Goal: Task Accomplishment & Management: Complete application form

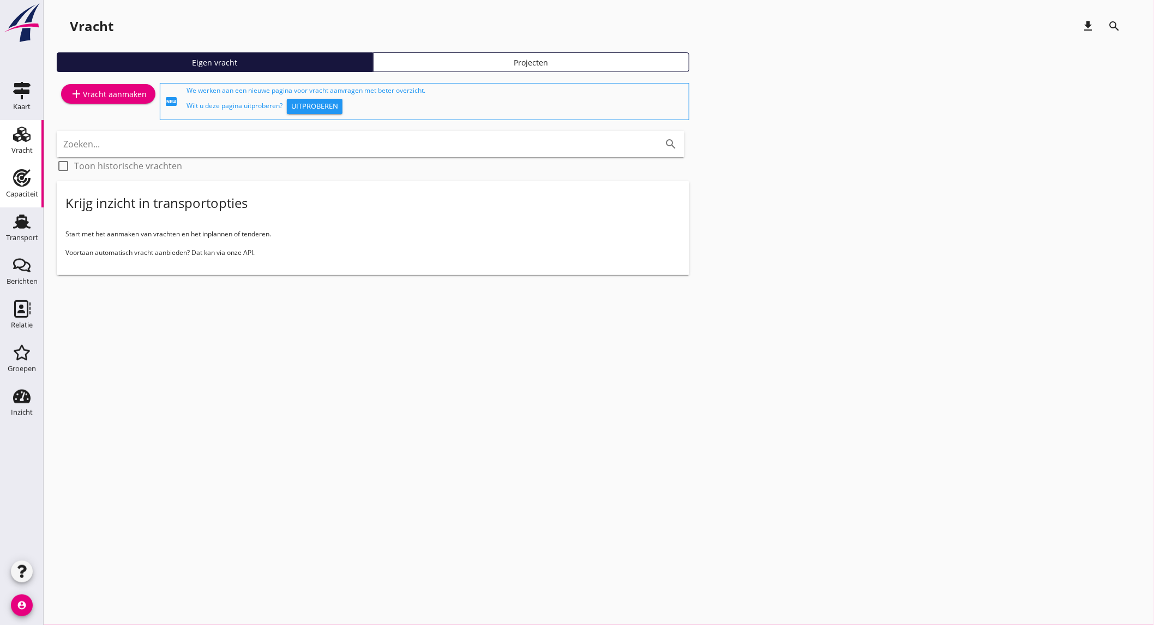
click at [32, 195] on div "Capaciteit" at bounding box center [22, 193] width 32 height 7
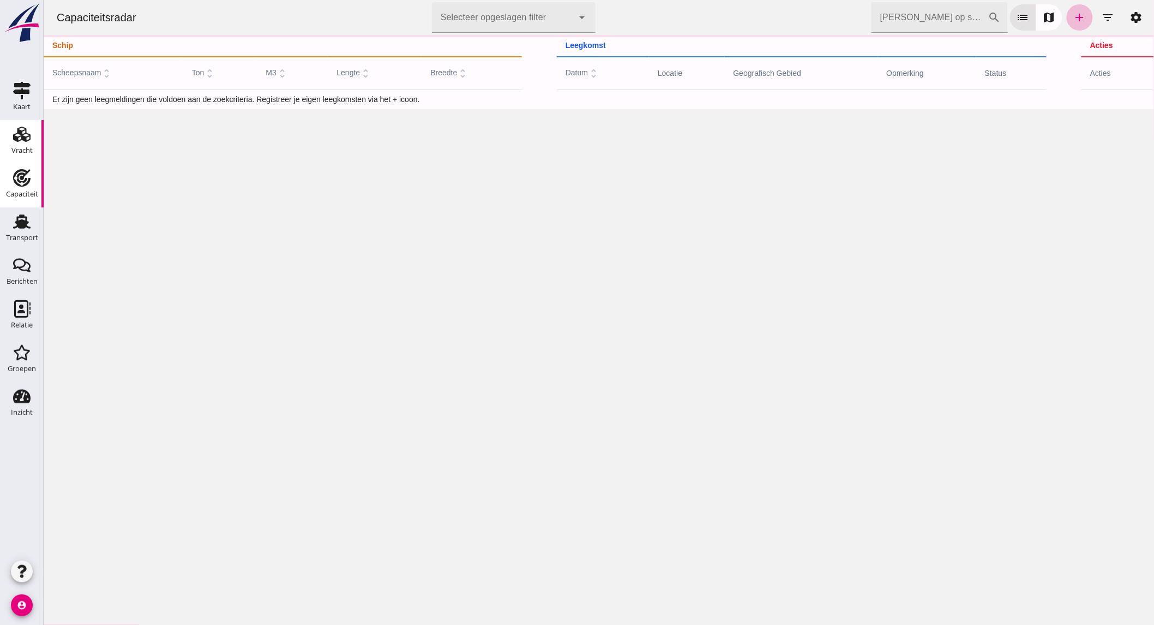
click at [25, 151] on div "Vracht" at bounding box center [21, 150] width 21 height 7
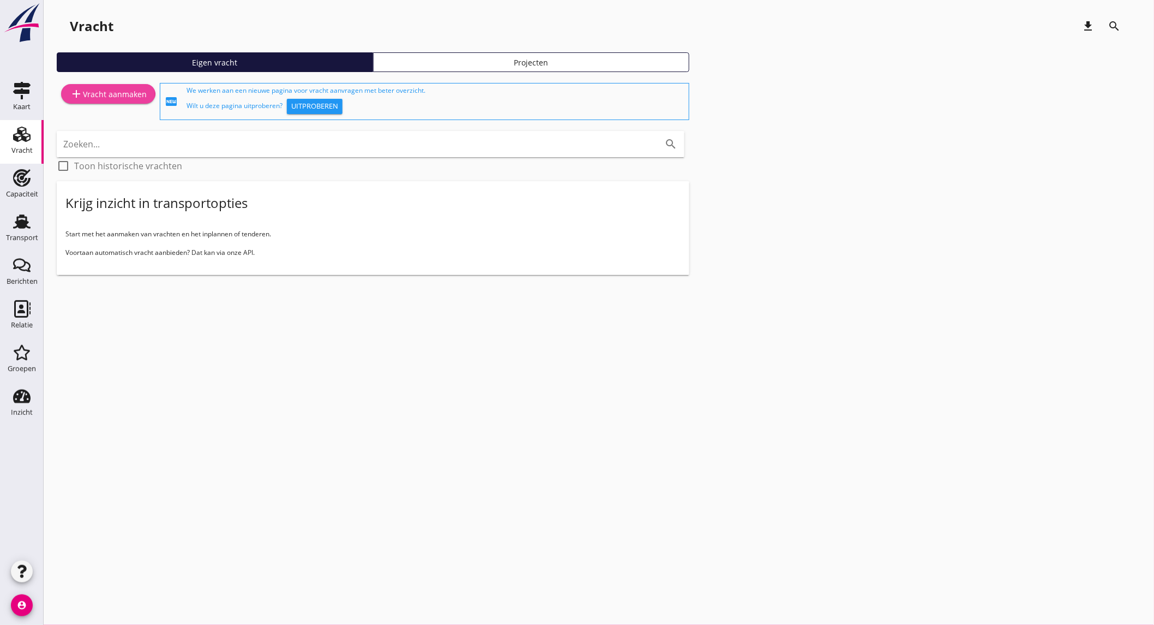
click at [96, 100] on div "add Vracht aanmaken" at bounding box center [108, 93] width 77 height 13
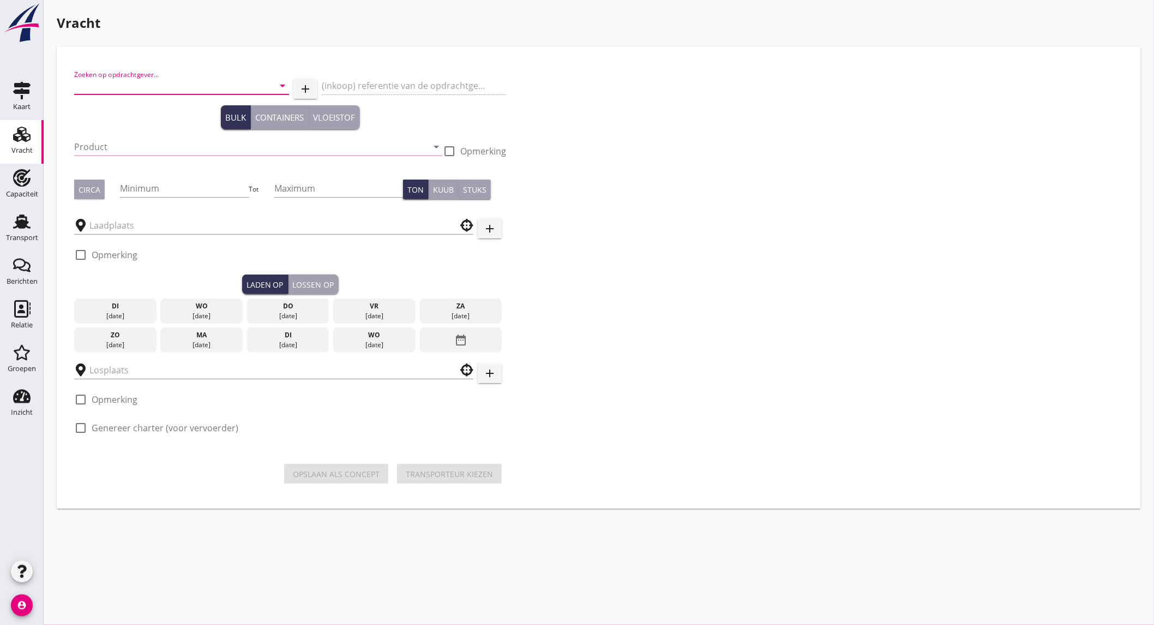
click at [115, 83] on input "Zoeken op opdrachtgever..." at bounding box center [166, 85] width 184 height 17
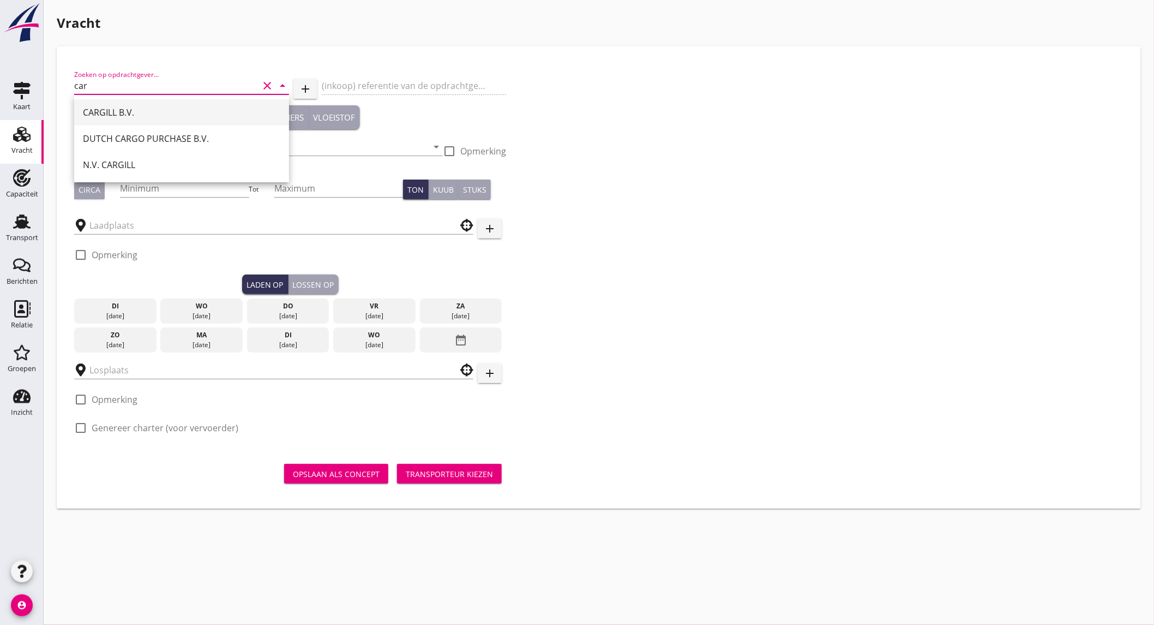
click at [140, 112] on div "CARGILL B.V." at bounding box center [181, 112] width 197 height 13
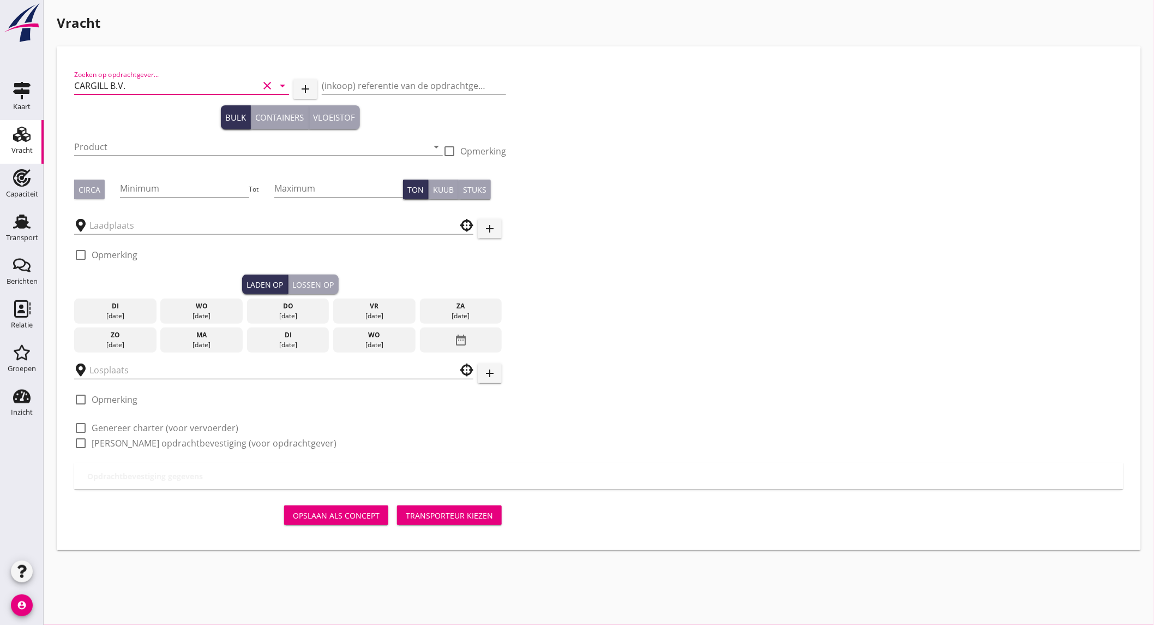
type input "CARGILL B.V."
click at [111, 142] on input "Product" at bounding box center [251, 146] width 354 height 17
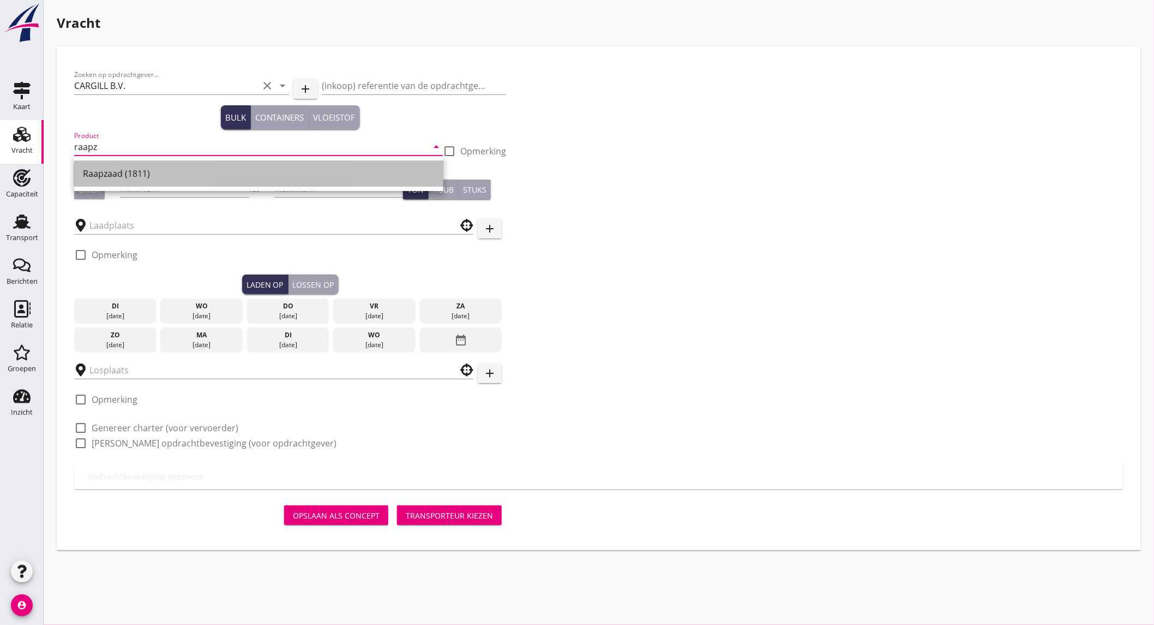
click at [170, 167] on div "Raapzaad (1811)" at bounding box center [259, 173] width 352 height 13
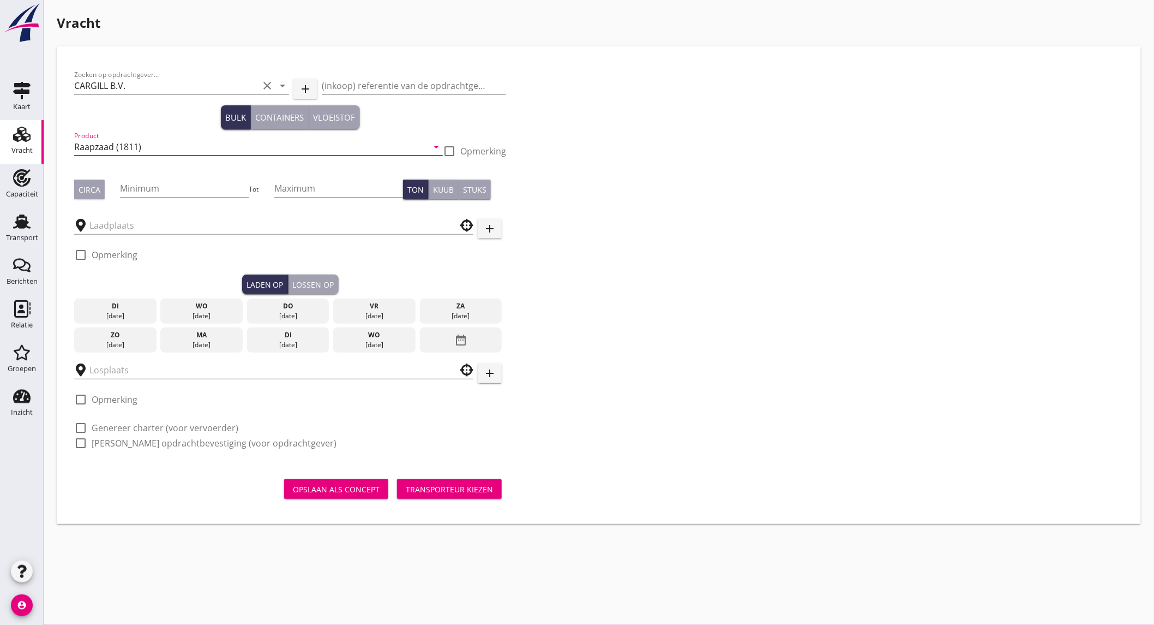
type input "Raapzaad (1811)"
click at [89, 188] on div "Circa" at bounding box center [90, 189] width 22 height 11
click at [145, 183] on input "Minimum" at bounding box center [184, 187] width 129 height 17
type input "1000"
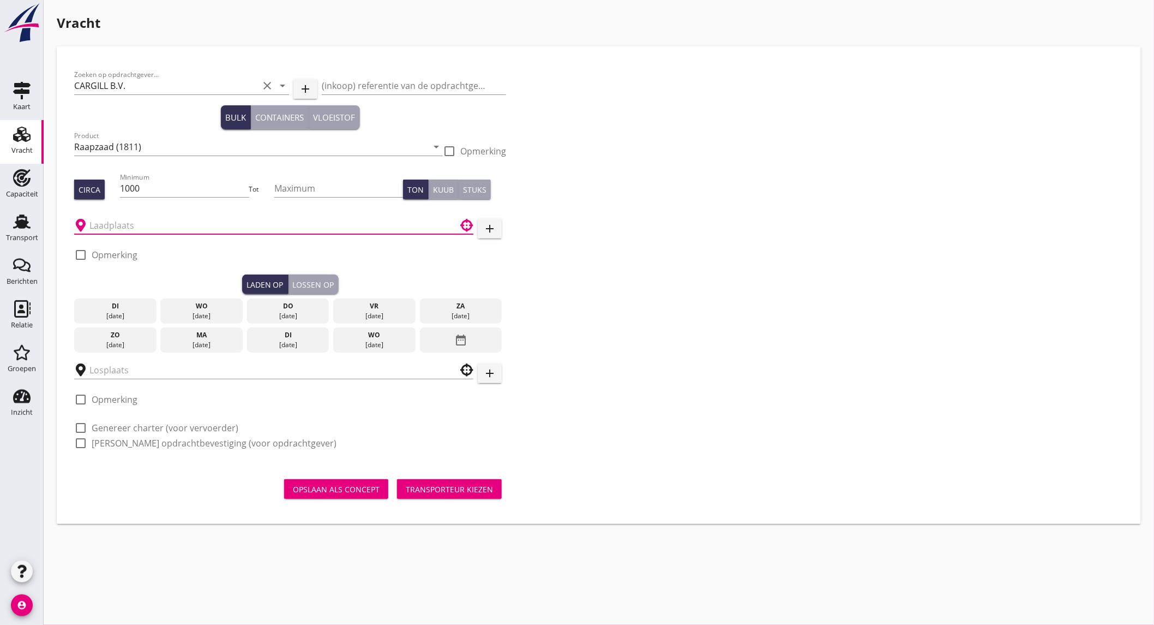
click at [137, 223] on input "text" at bounding box center [266, 225] width 354 height 17
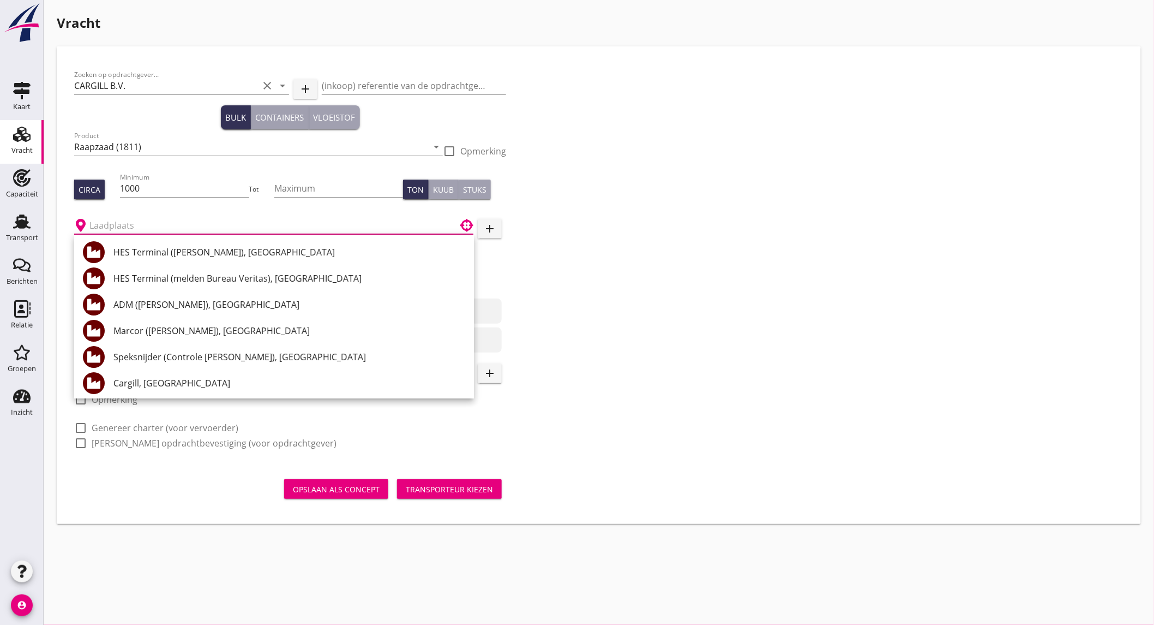
click at [170, 221] on input "text" at bounding box center [266, 225] width 354 height 17
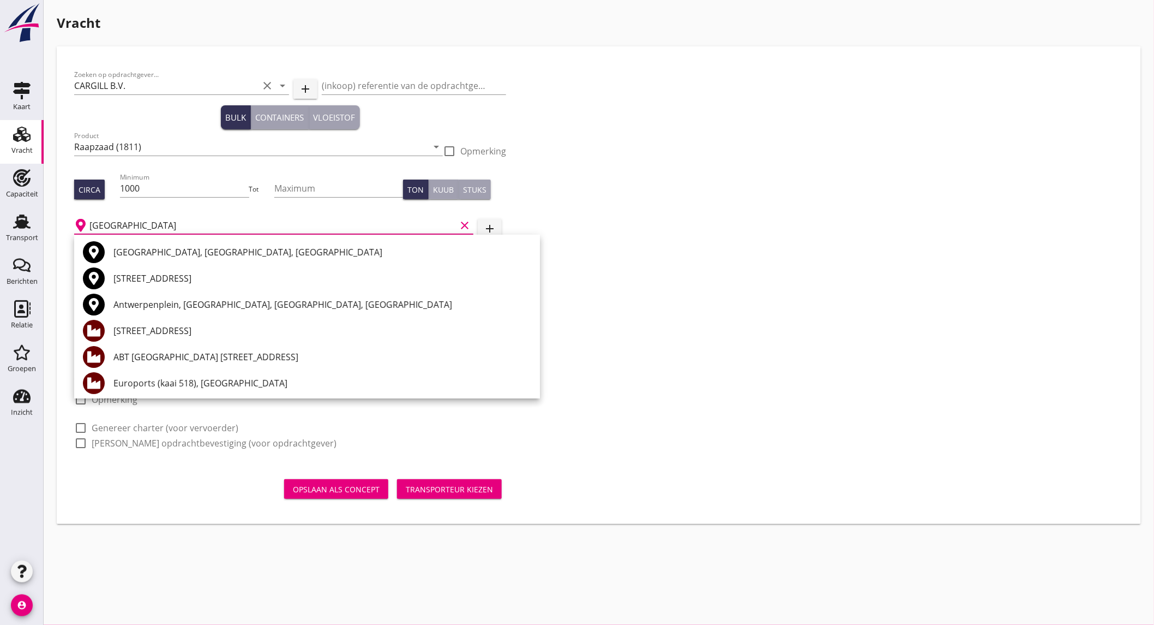
drag, startPoint x: 213, startPoint y: 253, endPoint x: 177, endPoint y: 266, distance: 38.3
click at [213, 252] on div "Antwerpen, Antwerp, Belgium" at bounding box center [322, 251] width 418 height 13
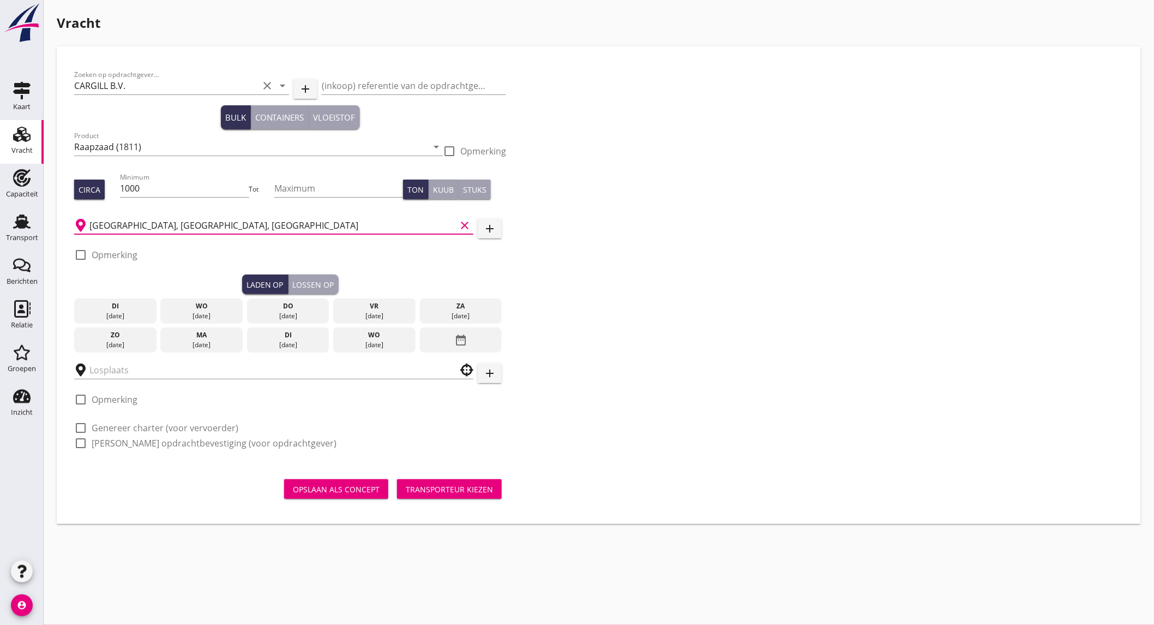
type input "Antwerpen, Antwerp, Belgium"
click at [130, 257] on label "Opmerking" at bounding box center [115, 254] width 46 height 11
checkbox input "true"
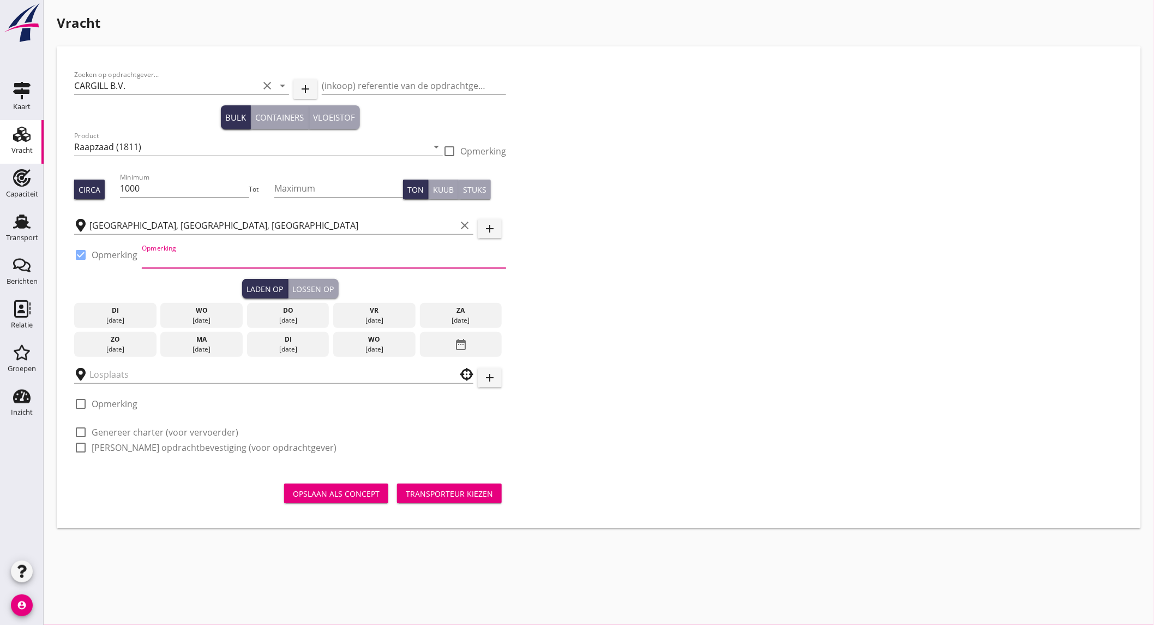
click at [191, 265] on input "Opmerking" at bounding box center [324, 258] width 364 height 17
type input "Tel nummer volgt"
click at [371, 320] on div "[DATE]" at bounding box center [374, 320] width 77 height 10
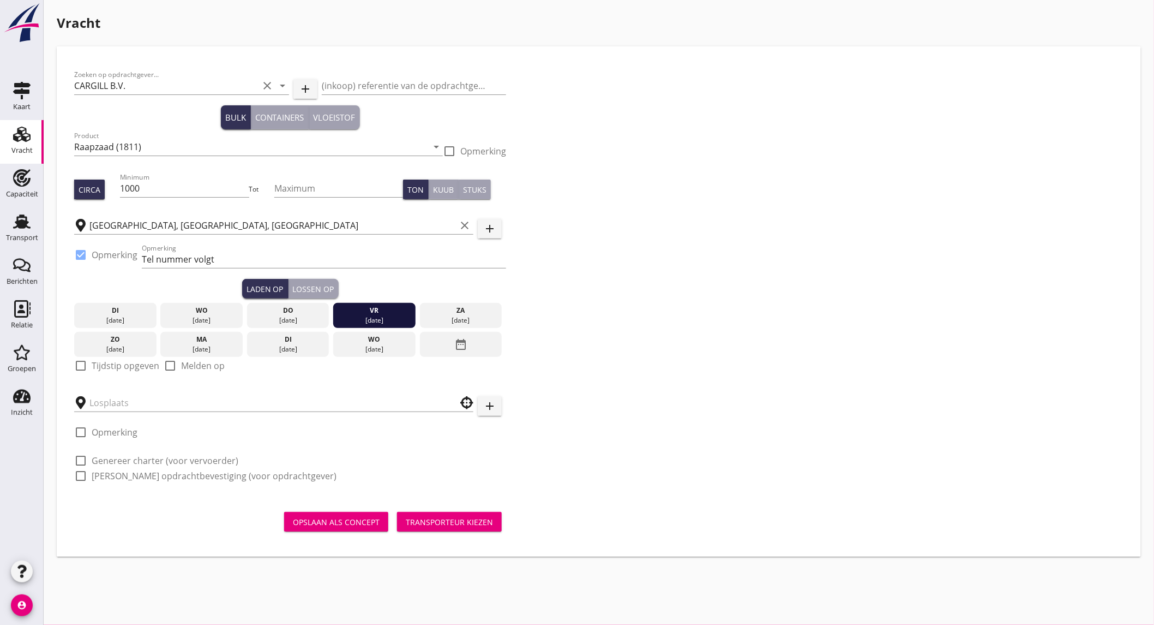
click at [140, 364] on label "Tijdstip opgeven" at bounding box center [126, 365] width 68 height 11
checkbox input "true"
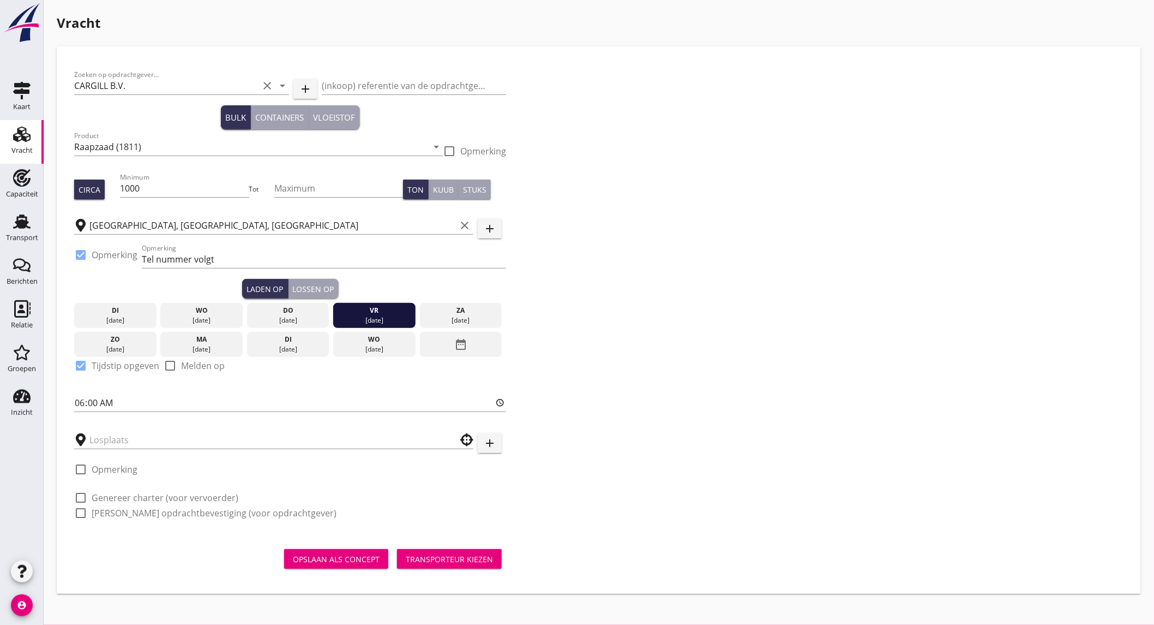
click at [302, 287] on div "Lossen op" at bounding box center [313, 288] width 41 height 11
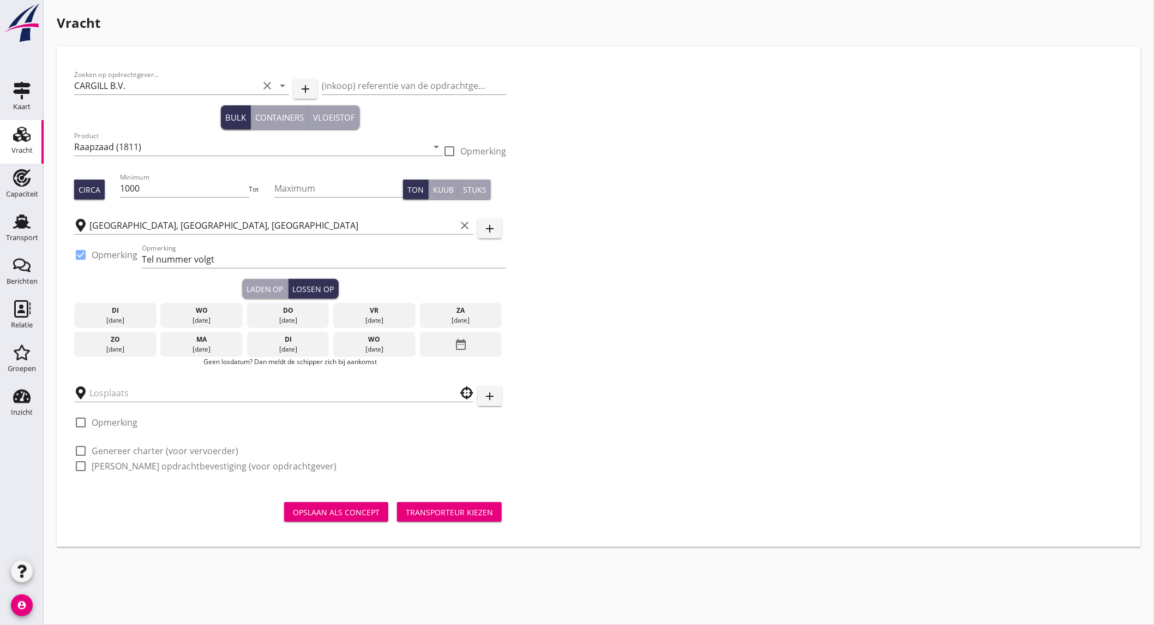
click at [216, 340] on div "ma" at bounding box center [201, 339] width 77 height 10
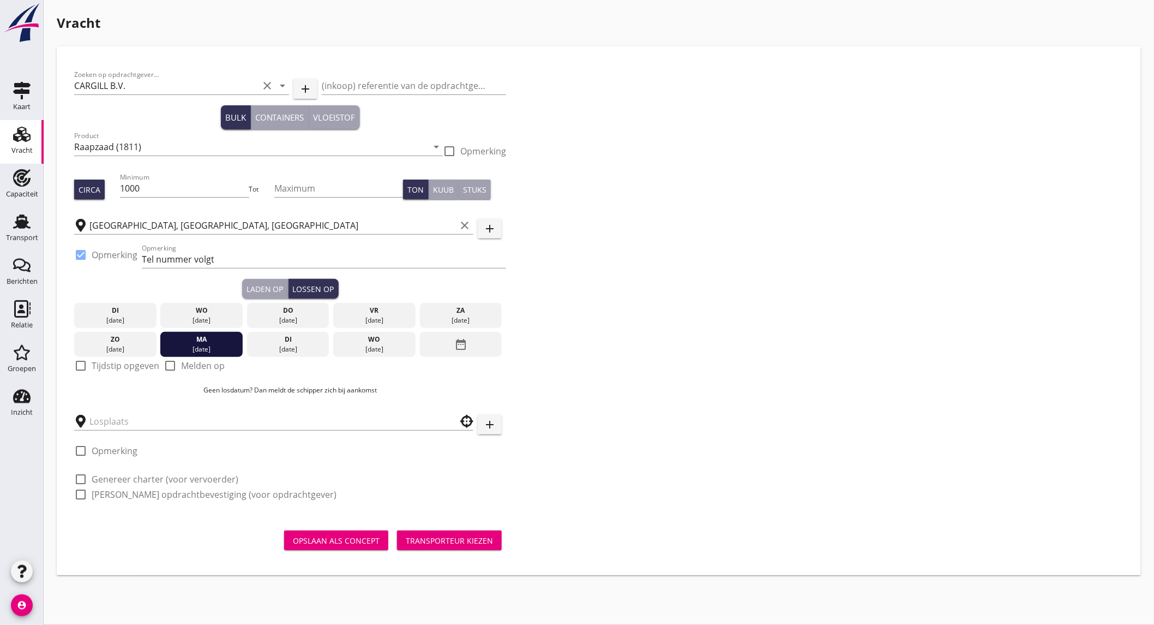
click at [115, 362] on label "Tijdstip opgeven" at bounding box center [126, 365] width 68 height 11
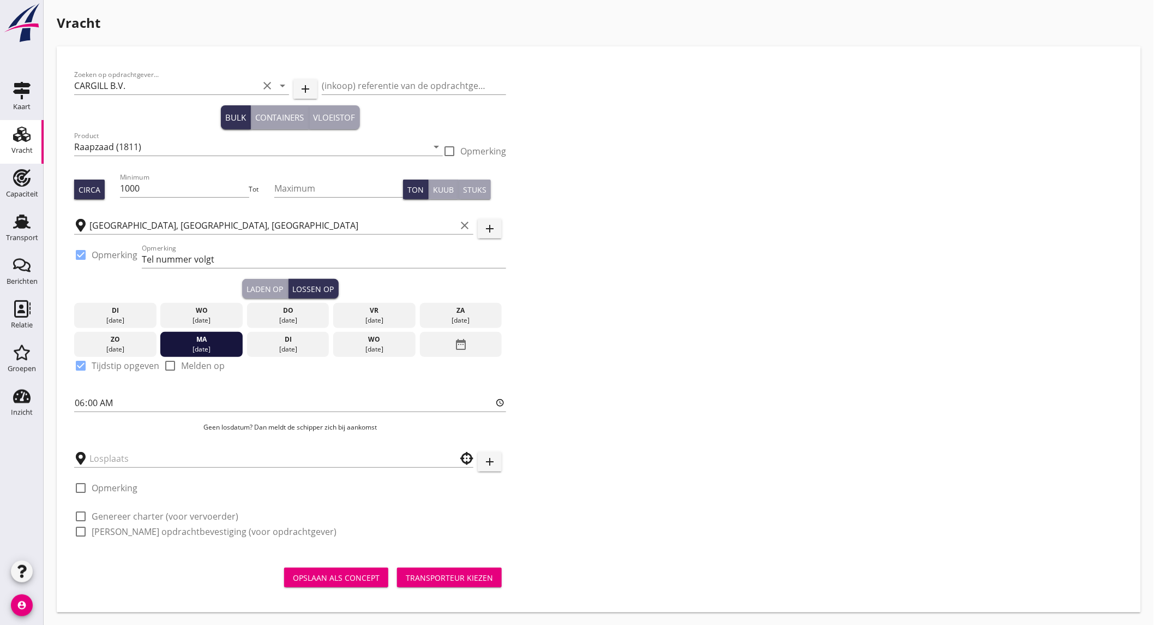
checkbox input "true"
click at [112, 462] on input "text" at bounding box center [266, 458] width 354 height 17
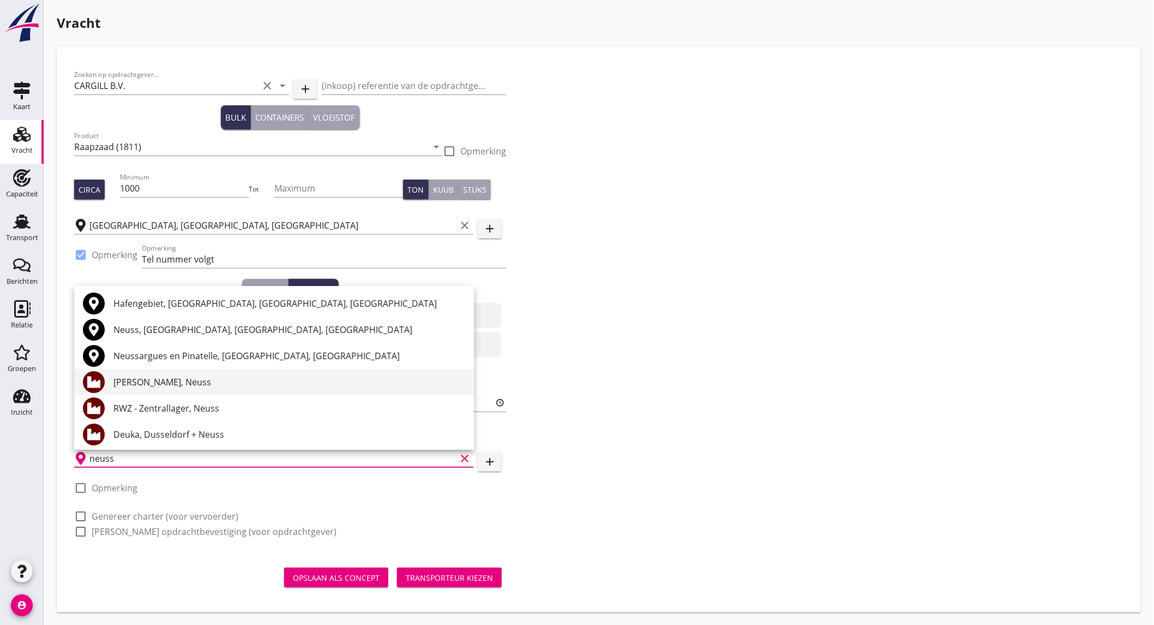
scroll to position [182, 0]
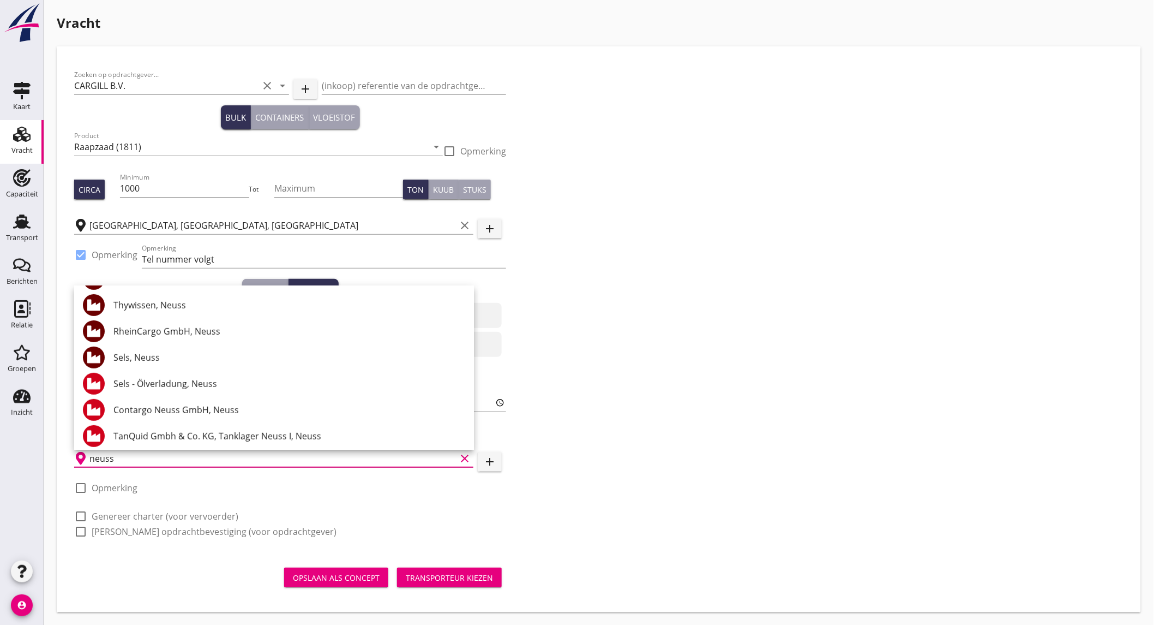
click at [176, 306] on div "Thywissen, Neuss" at bounding box center [289, 304] width 352 height 13
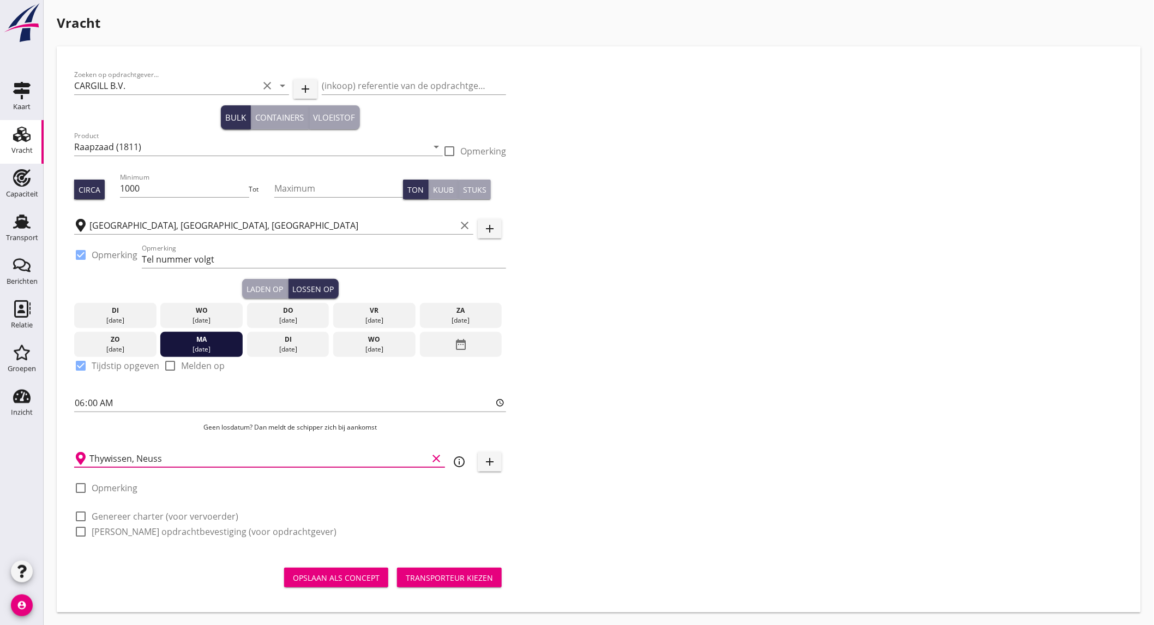
type input "Thywissen, Neuss"
click at [118, 508] on div "check_box_outline_blank Genereer charter (voor vervoerder)" at bounding box center [290, 514] width 432 height 15
click at [118, 513] on label "Genereer charter (voor vervoerder)" at bounding box center [165, 516] width 147 height 11
checkbox input "true"
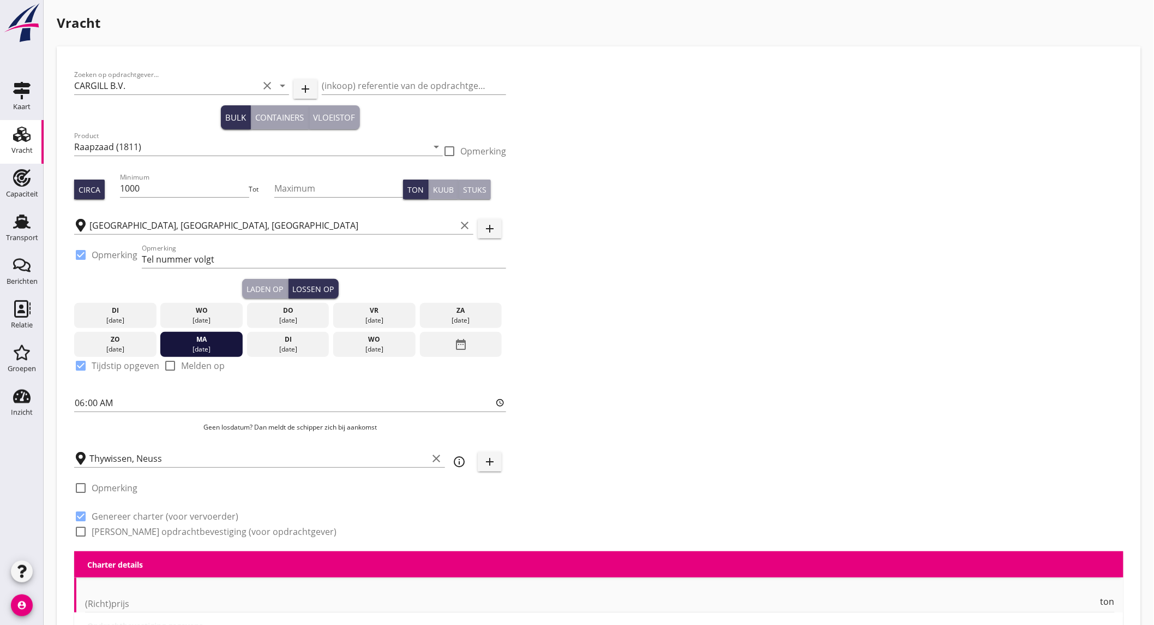
click at [115, 525] on div "check_box_outline_blank Genereer opdrachtbevestiging (voor opdrachtgever)" at bounding box center [205, 531] width 262 height 13
checkbox input "true"
click at [112, 531] on label "[PERSON_NAME] opdrachtbevestiging (voor opdrachtgever)" at bounding box center [214, 531] width 245 height 11
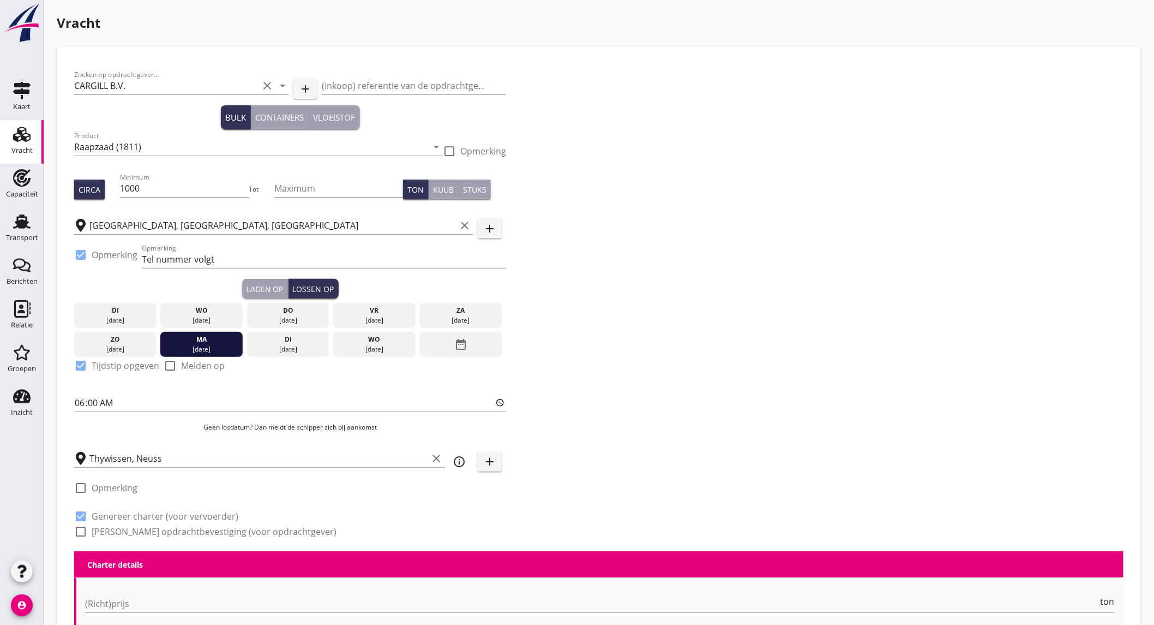
checkbox input "true"
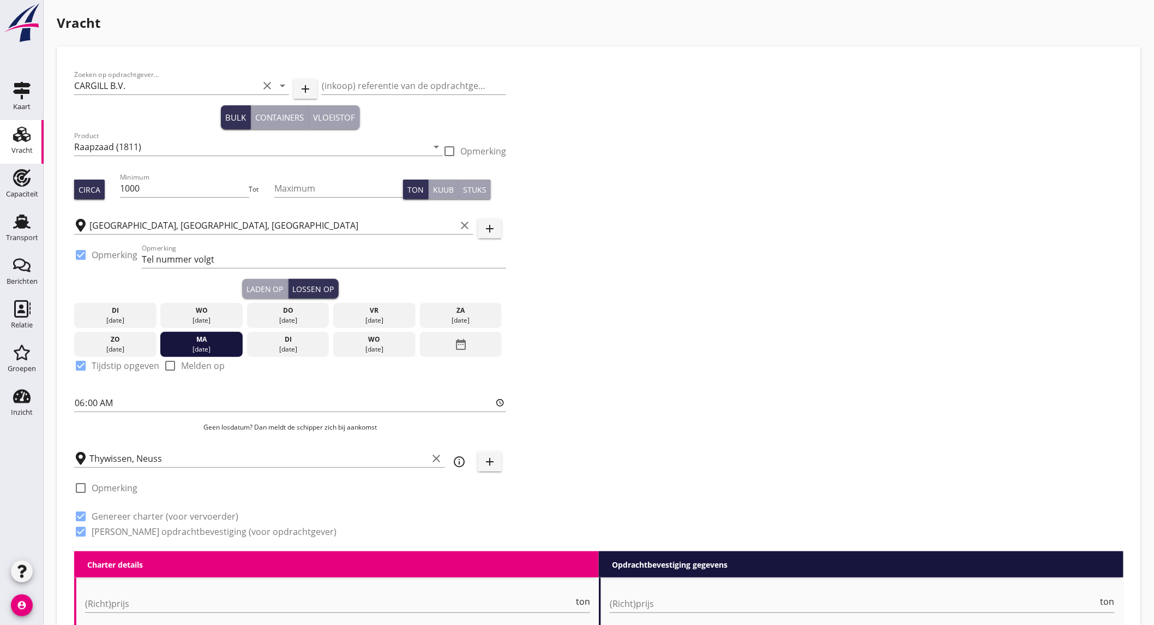
scroll to position [121, 0]
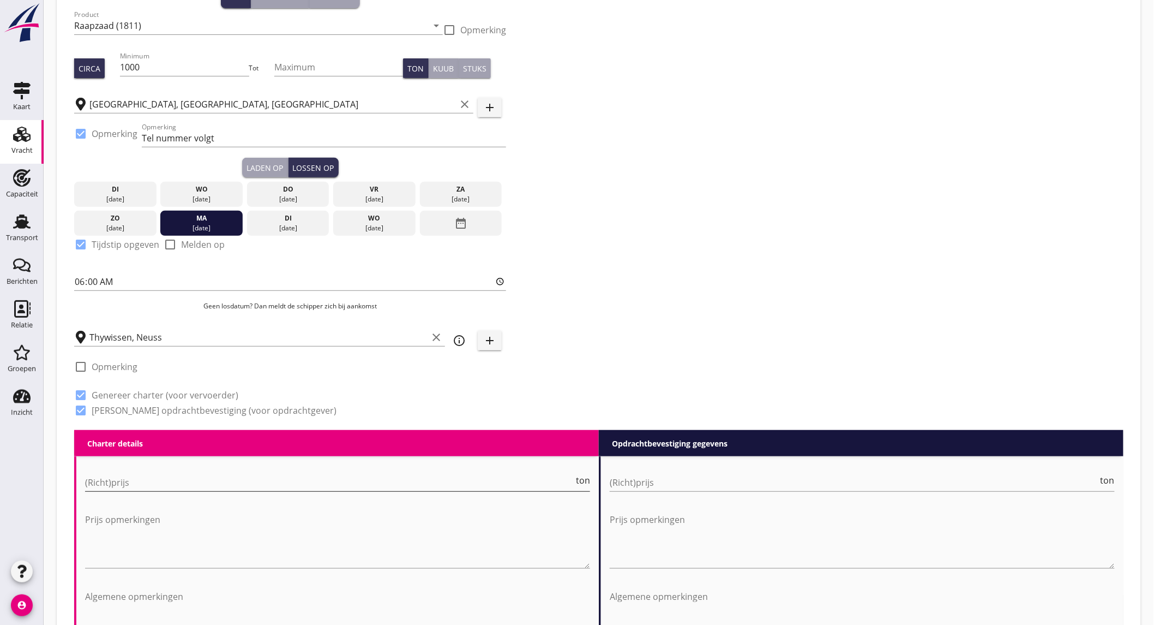
click at [133, 477] on input "(Richt)prijs" at bounding box center [329, 482] width 489 height 17
type input "9750"
click at [671, 488] on input "(Richt)prijs" at bounding box center [854, 482] width 489 height 17
type input "9750"
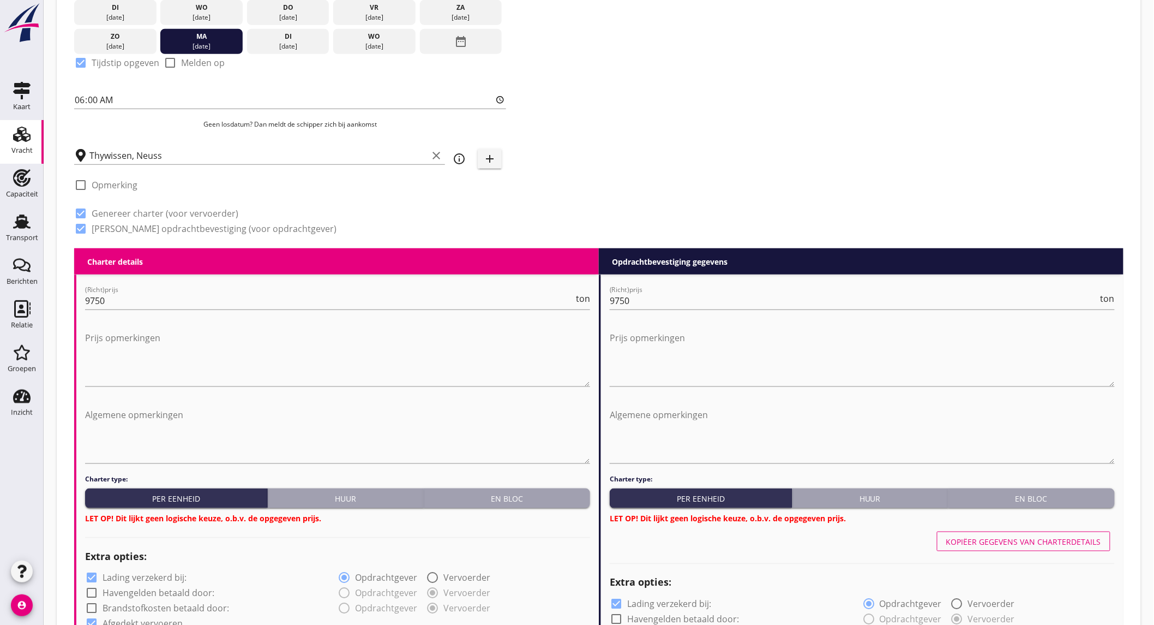
scroll to position [363, 0]
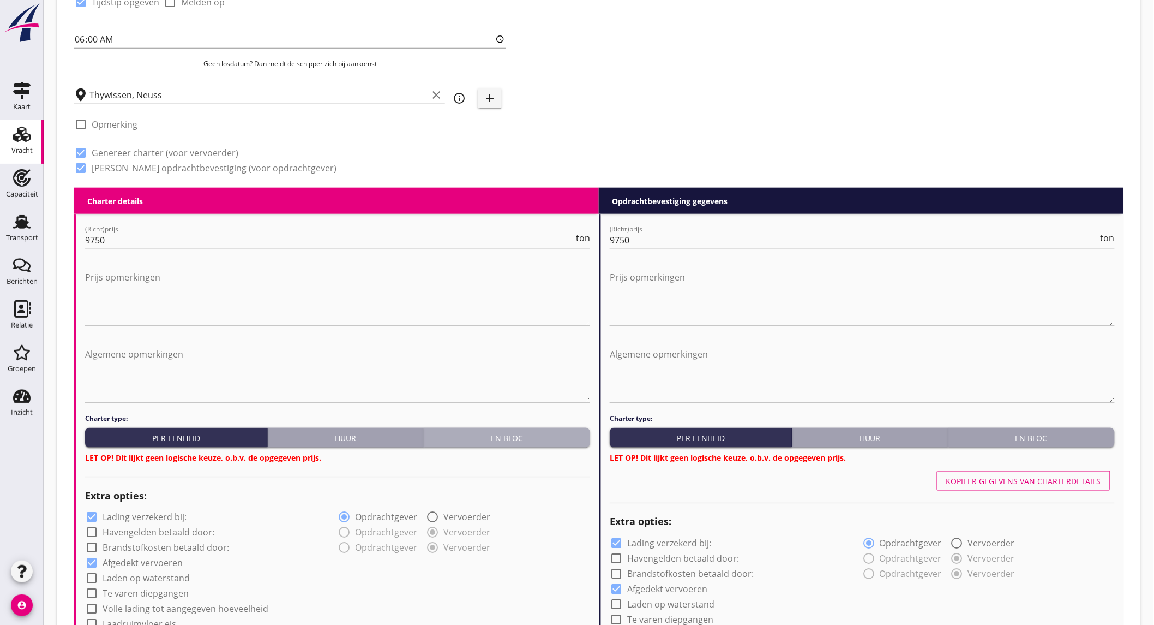
click at [508, 442] on button "En bloc" at bounding box center [507, 438] width 166 height 20
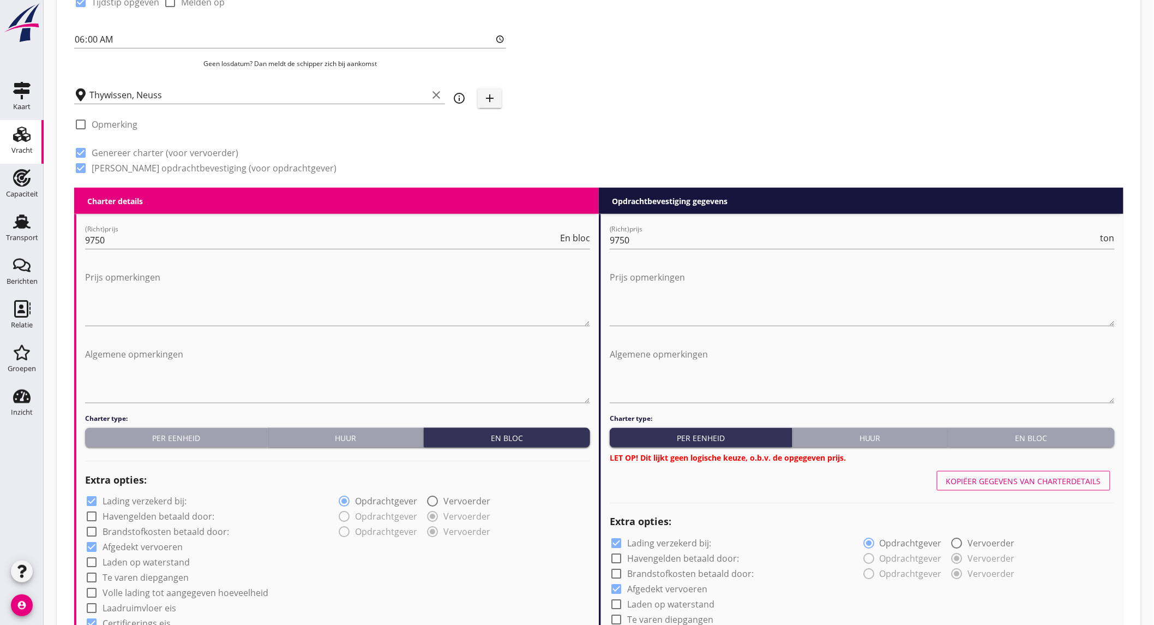
click at [1016, 424] on div "Charter type: Per eenheid Huur En bloc LET OP! Dit lijkt geen logische keuze, o…" at bounding box center [862, 439] width 505 height 50
click at [1019, 440] on div "En bloc" at bounding box center [1032, 437] width 158 height 11
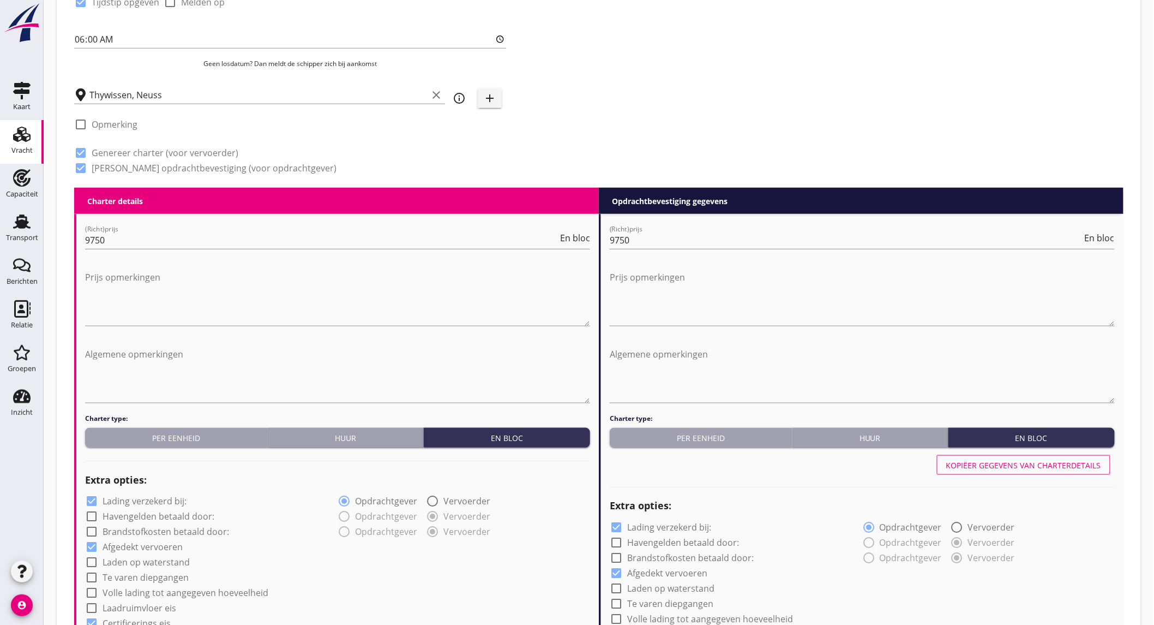
click at [119, 504] on label "Lading verzekerd bij:" at bounding box center [145, 501] width 84 height 11
checkbox input "false"
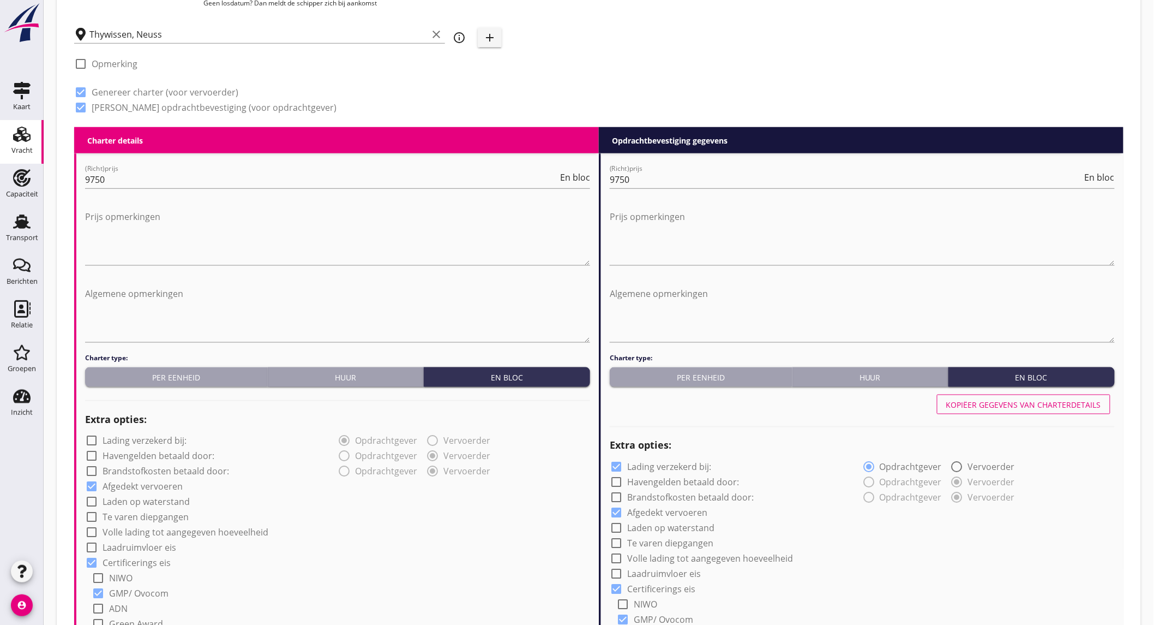
scroll to position [727, 0]
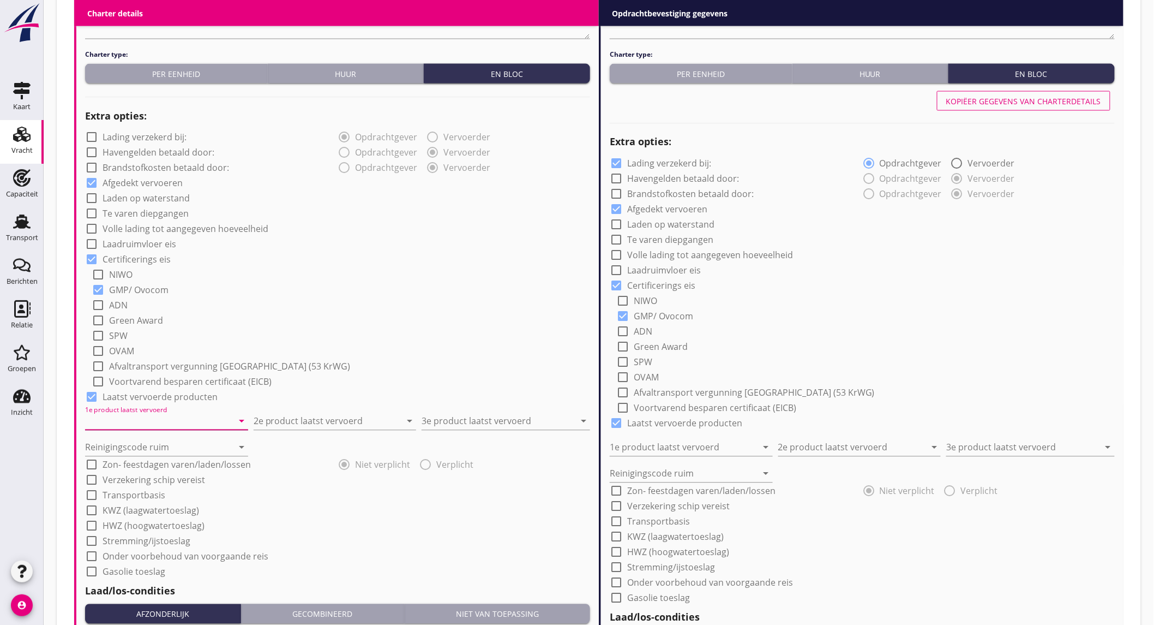
click at [159, 421] on input "1e product laatst vervoerd" at bounding box center [159, 420] width 148 height 17
click at [146, 448] on div "Sunpellets (1720)" at bounding box center [166, 447] width 146 height 13
type input "Sunpellets (1720)"
click at [312, 419] on input "2e product laatst vervoerd" at bounding box center [328, 420] width 148 height 17
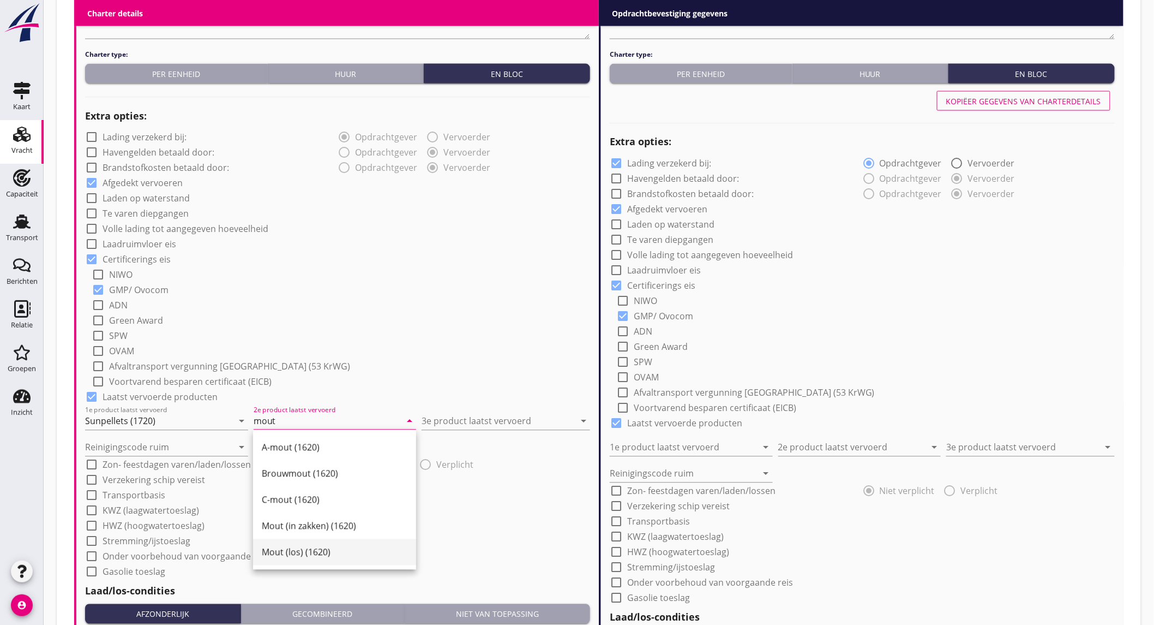
click at [324, 552] on div "Mout (los) (1620)" at bounding box center [335, 552] width 146 height 13
type input "Mout (los) (1620)"
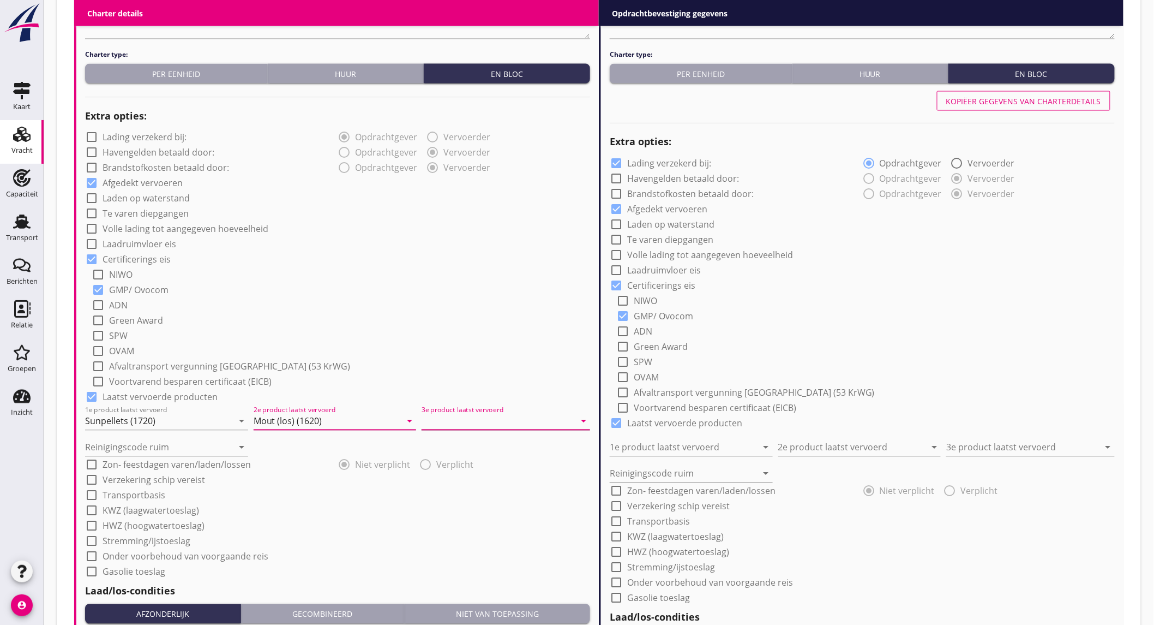
click at [476, 417] on input "3e product laatst vervoerd" at bounding box center [498, 420] width 153 height 17
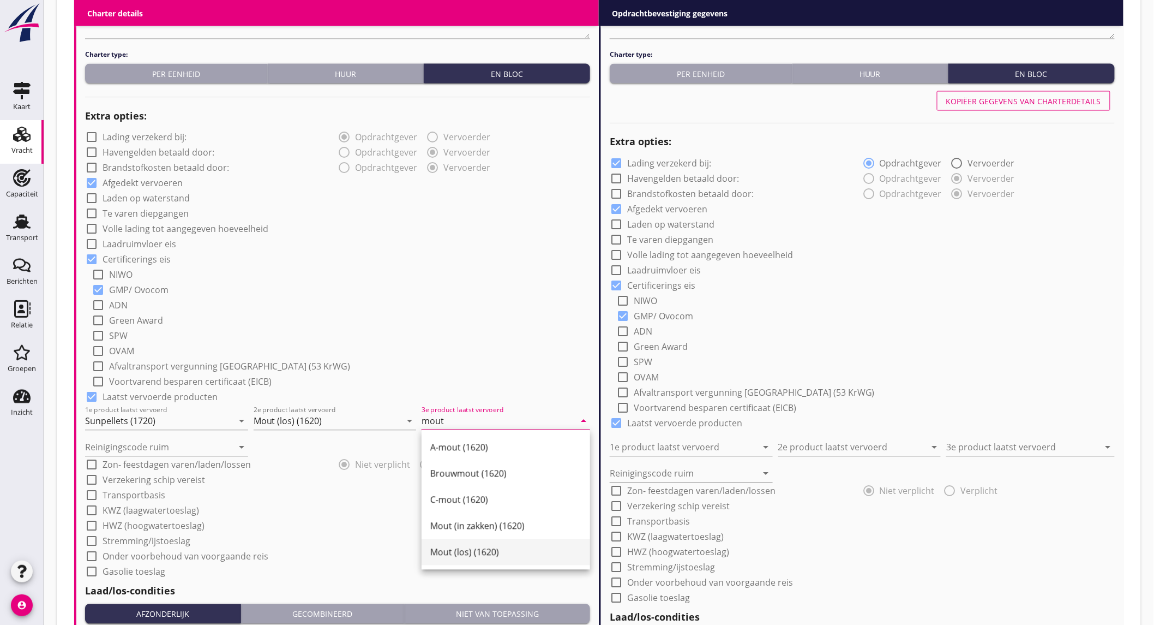
click at [452, 554] on div "Mout (los) (1620)" at bounding box center [505, 552] width 151 height 13
type input "Mout (los) (1620)"
click at [164, 448] on input "Reinigingscode ruim" at bounding box center [159, 447] width 148 height 17
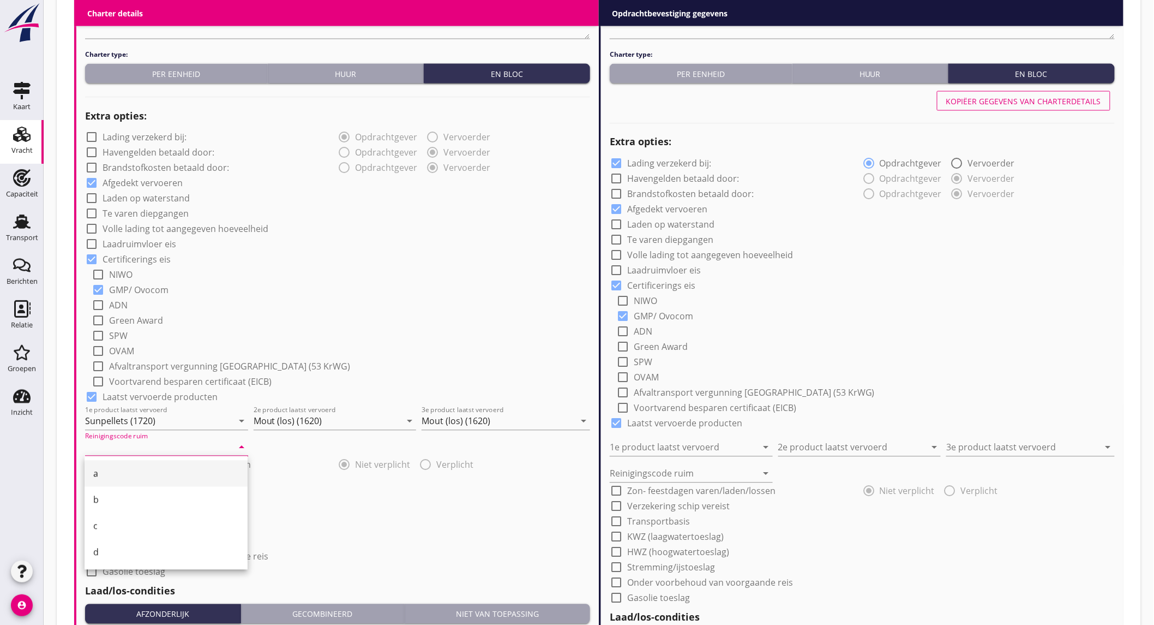
click at [156, 467] on div "a" at bounding box center [166, 473] width 146 height 13
type input "a"
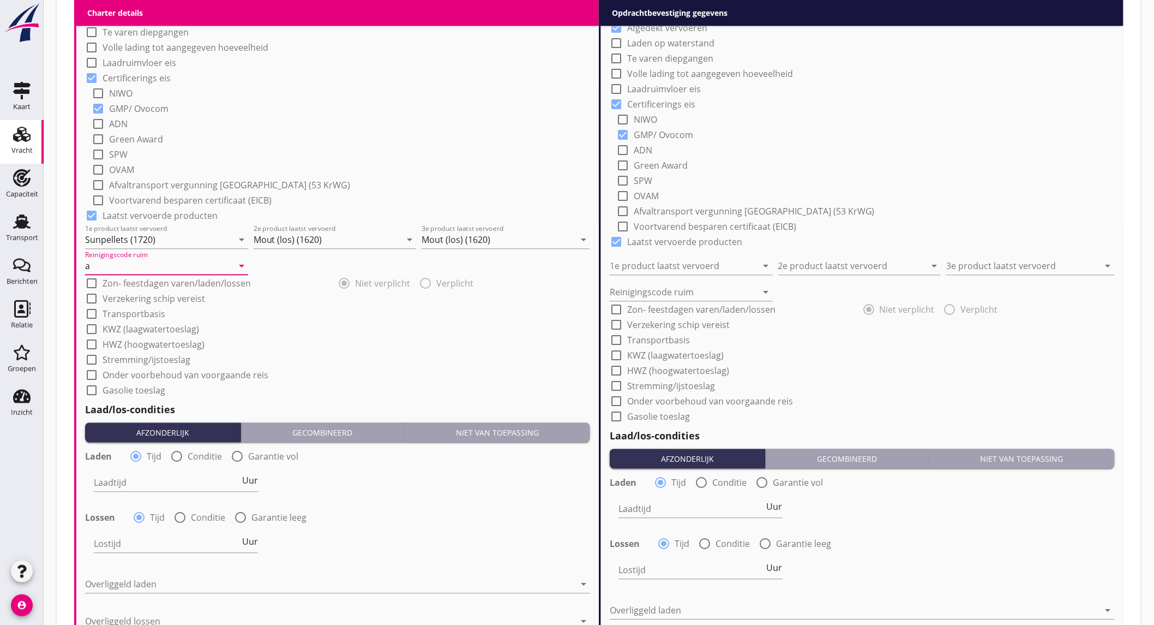
scroll to position [969, 0]
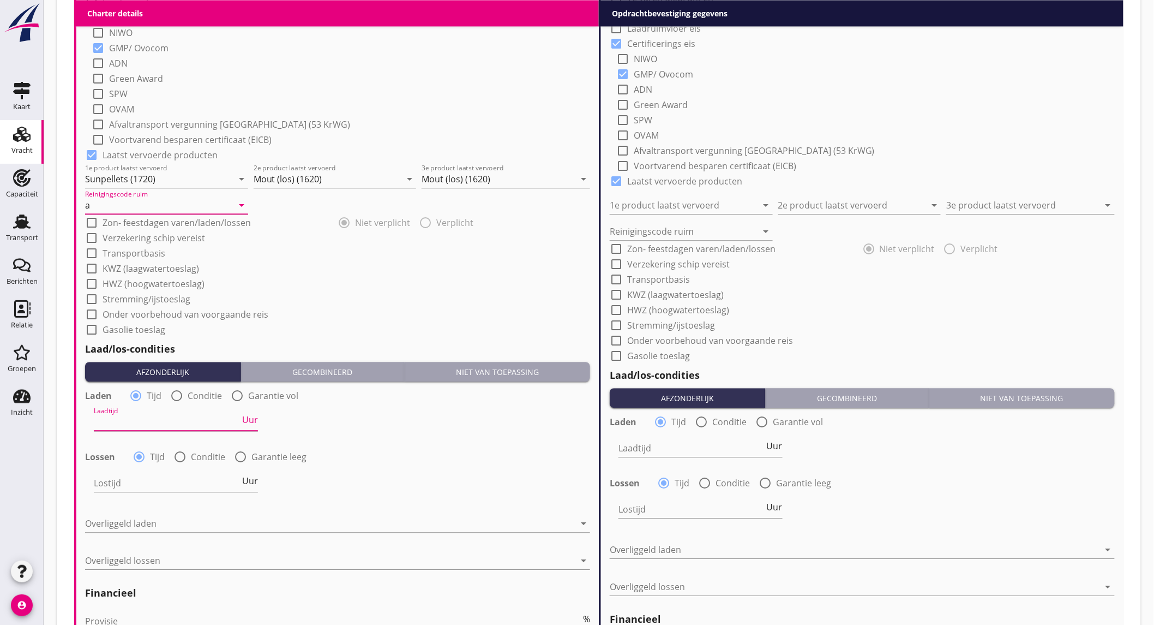
click at [172, 423] on input "Laadtijd" at bounding box center [167, 421] width 146 height 17
click at [144, 416] on input "Laadtijd" at bounding box center [167, 421] width 146 height 17
type input "24"
click at [131, 489] on input "Lostijd" at bounding box center [167, 482] width 146 height 17
type input "48"
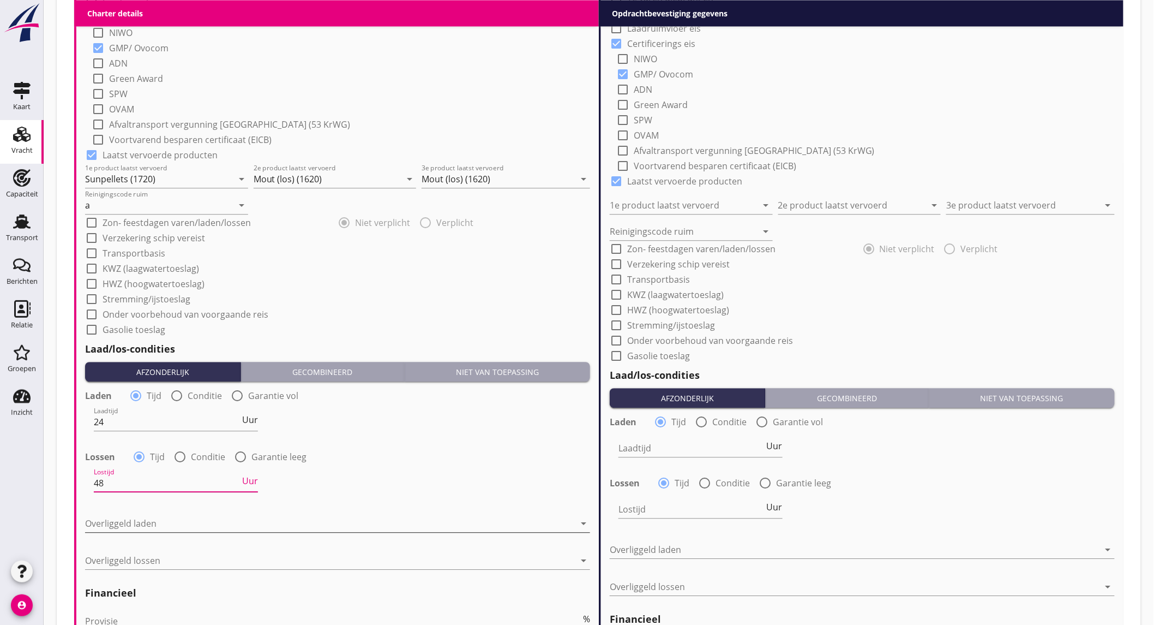
click at [124, 522] on div at bounding box center [330, 522] width 490 height 17
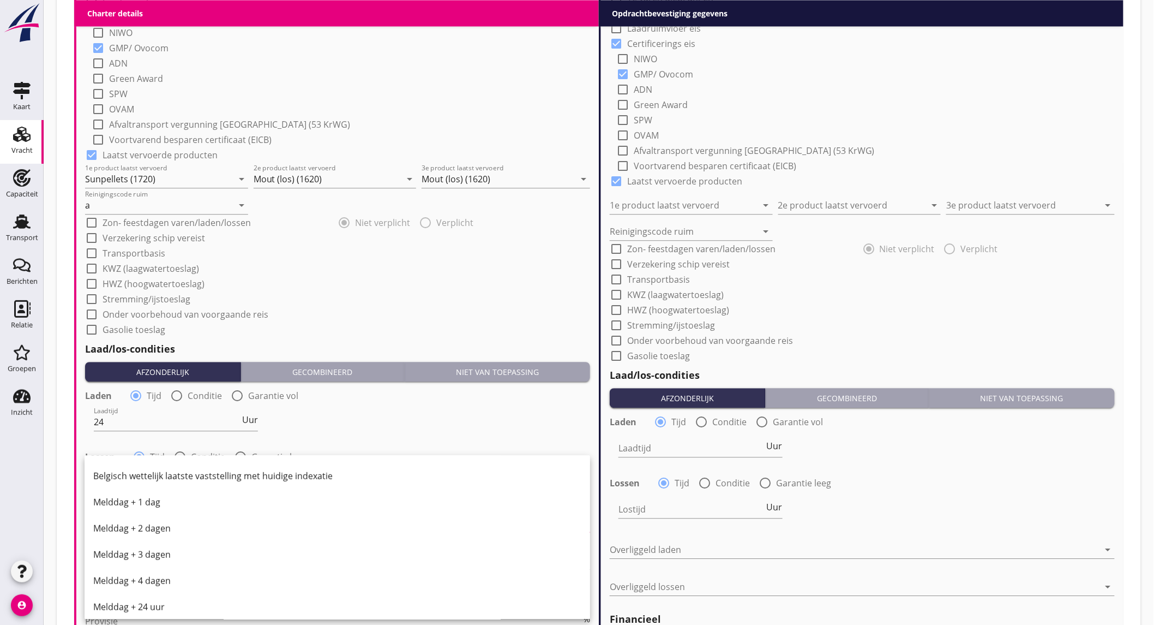
scroll to position [546, 0]
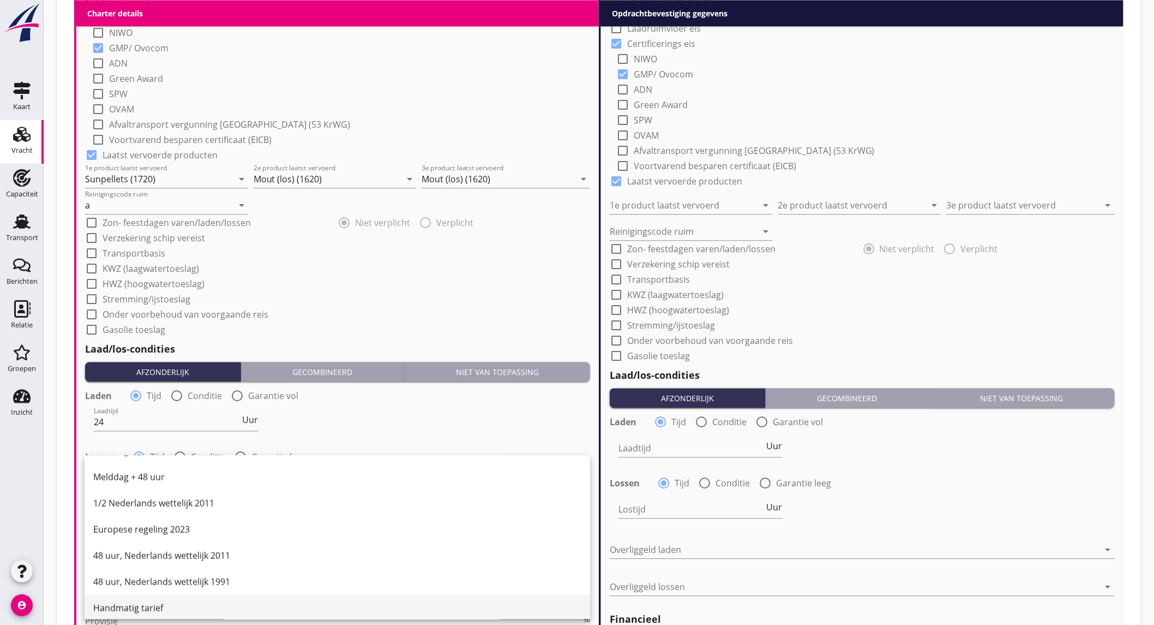
click at [172, 601] on div "Handmatig tarief" at bounding box center [337, 607] width 488 height 13
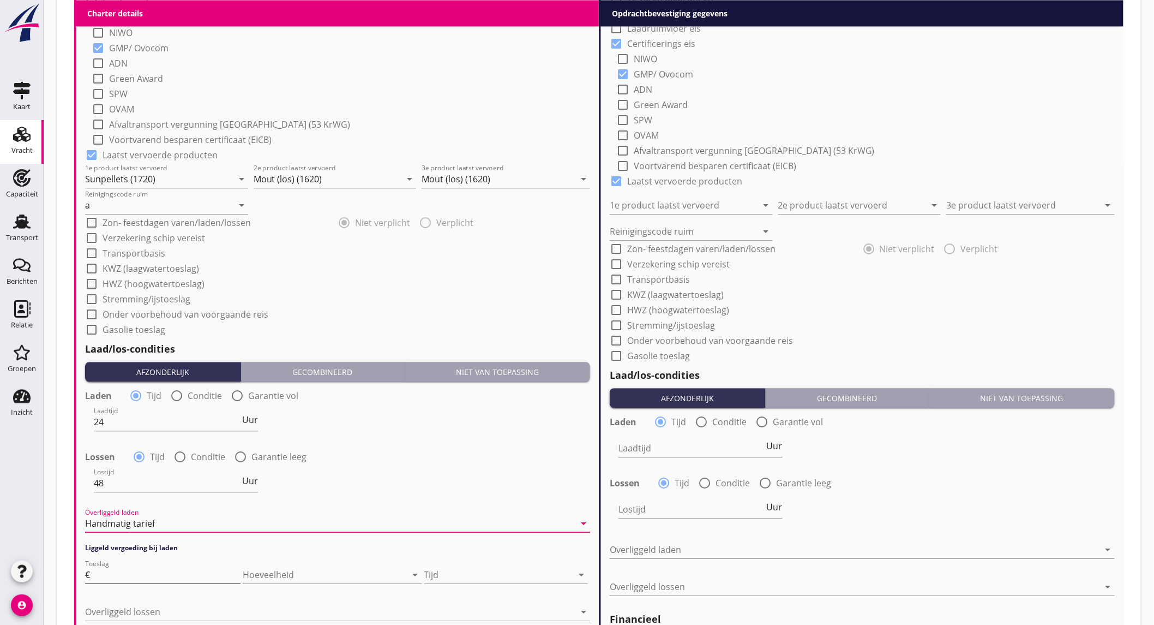
click at [186, 566] on input "Toeslag" at bounding box center [166, 574] width 148 height 17
type input "65"
click at [443, 570] on div at bounding box center [498, 574] width 148 height 17
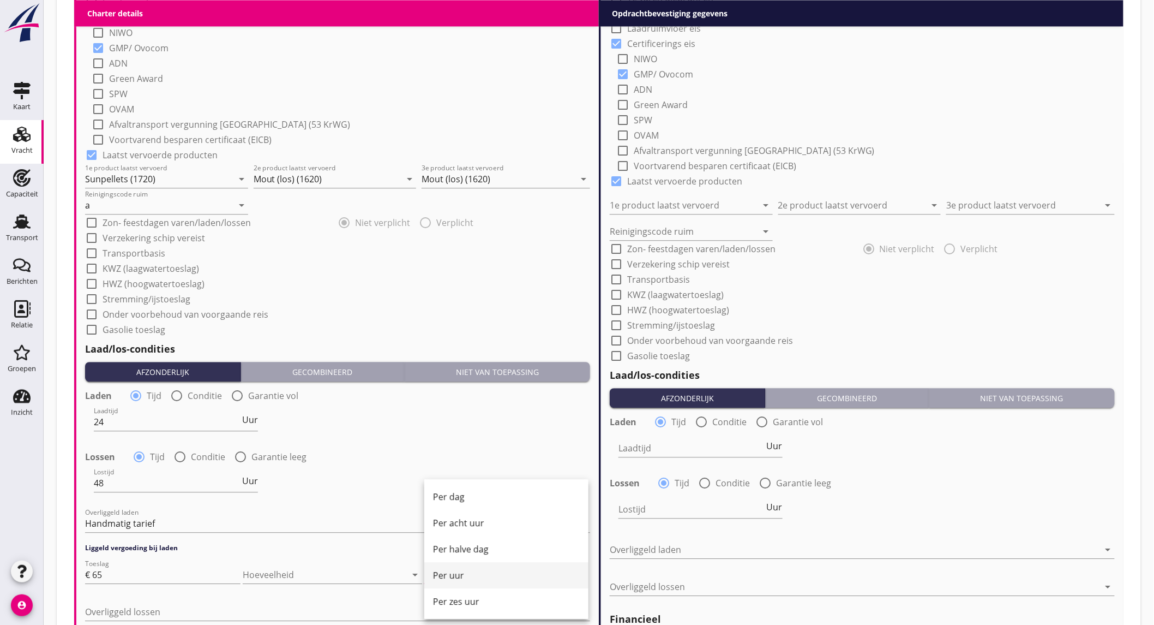
click at [461, 564] on div "Per uur" at bounding box center [506, 575] width 147 height 26
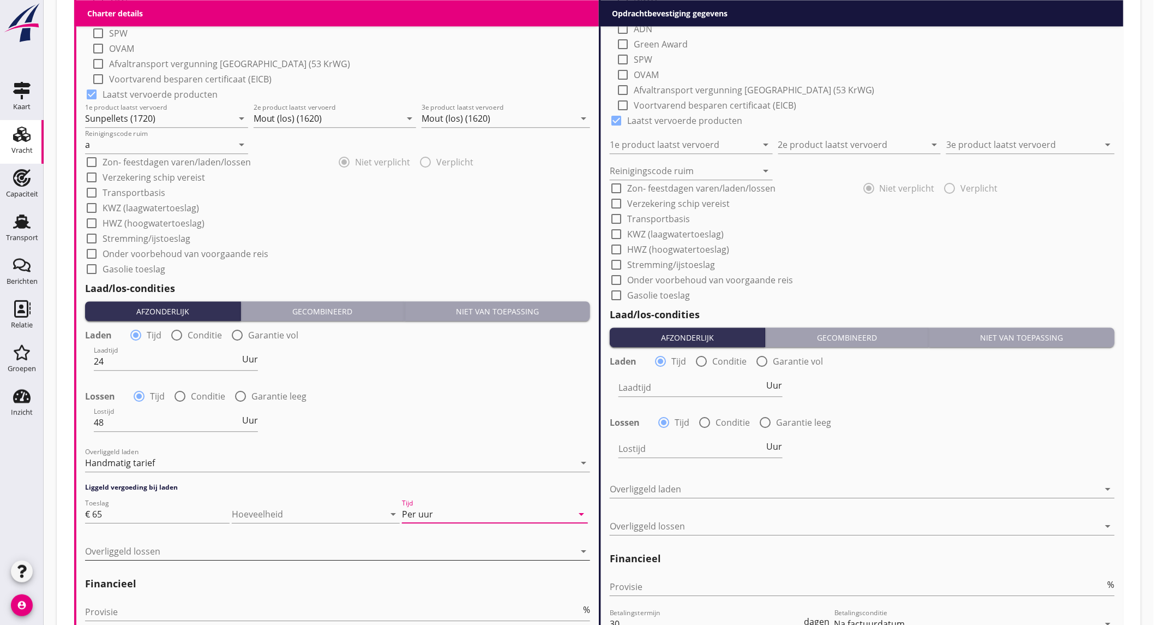
click at [173, 547] on div at bounding box center [330, 550] width 490 height 17
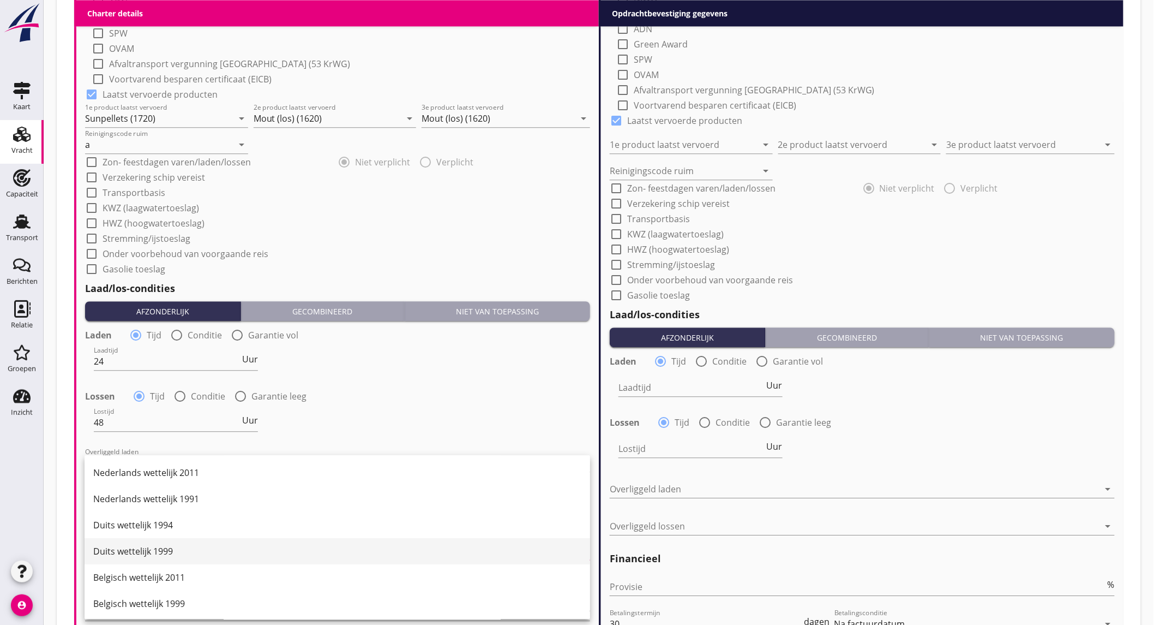
click at [204, 551] on div "Duits wettelijk 1999" at bounding box center [337, 550] width 488 height 13
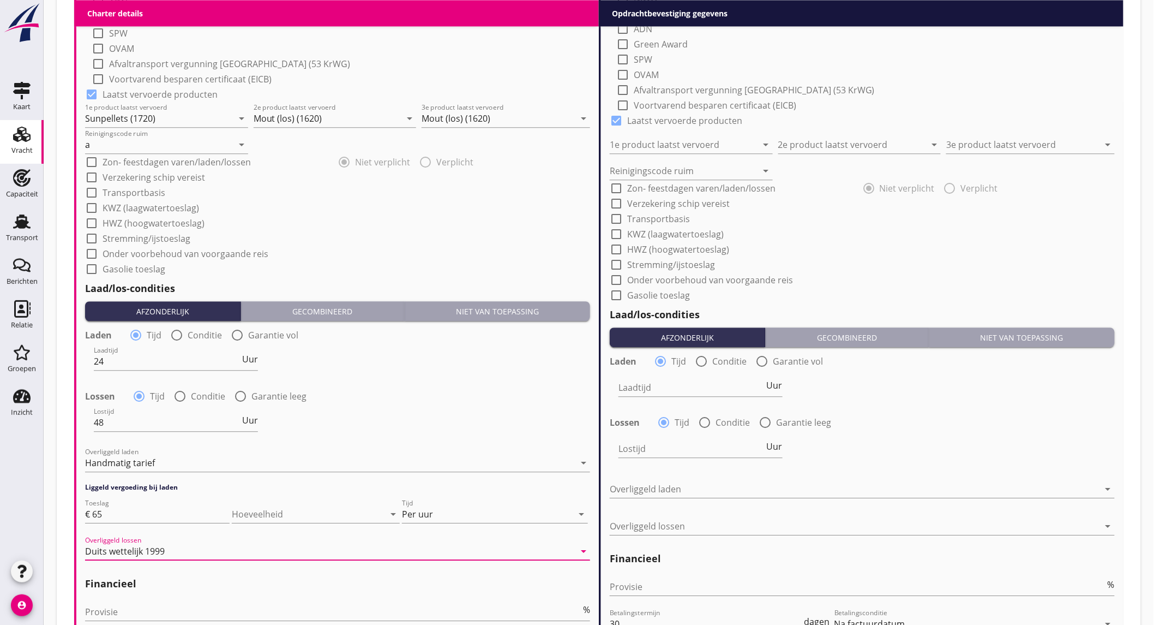
scroll to position [1152, 0]
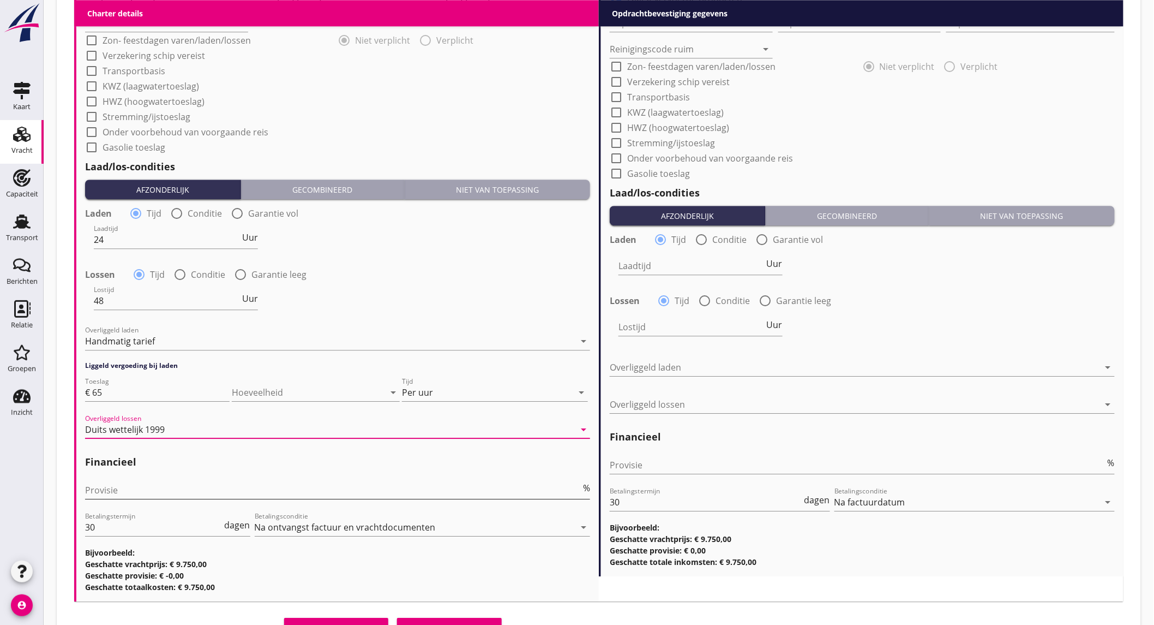
click at [148, 487] on input "Provisie" at bounding box center [333, 489] width 496 height 17
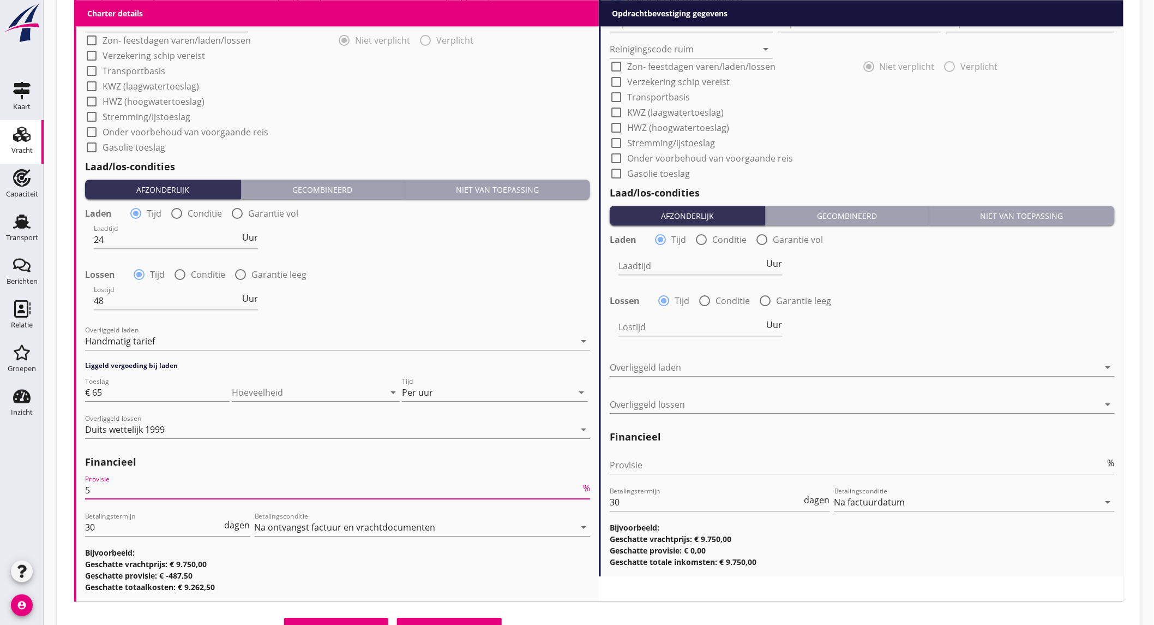
type input "5"
click at [1001, 287] on div "Laden radio_button_checked Tijd radio_button_unchecked Conditie radio_button_un…" at bounding box center [862, 289] width 505 height 118
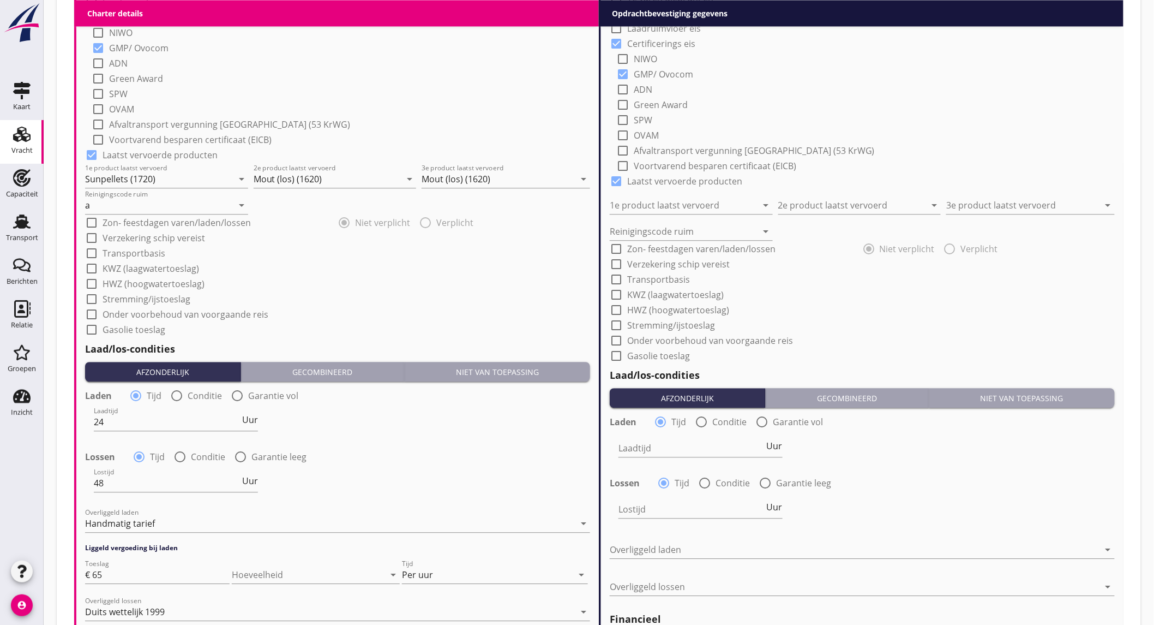
scroll to position [727, 0]
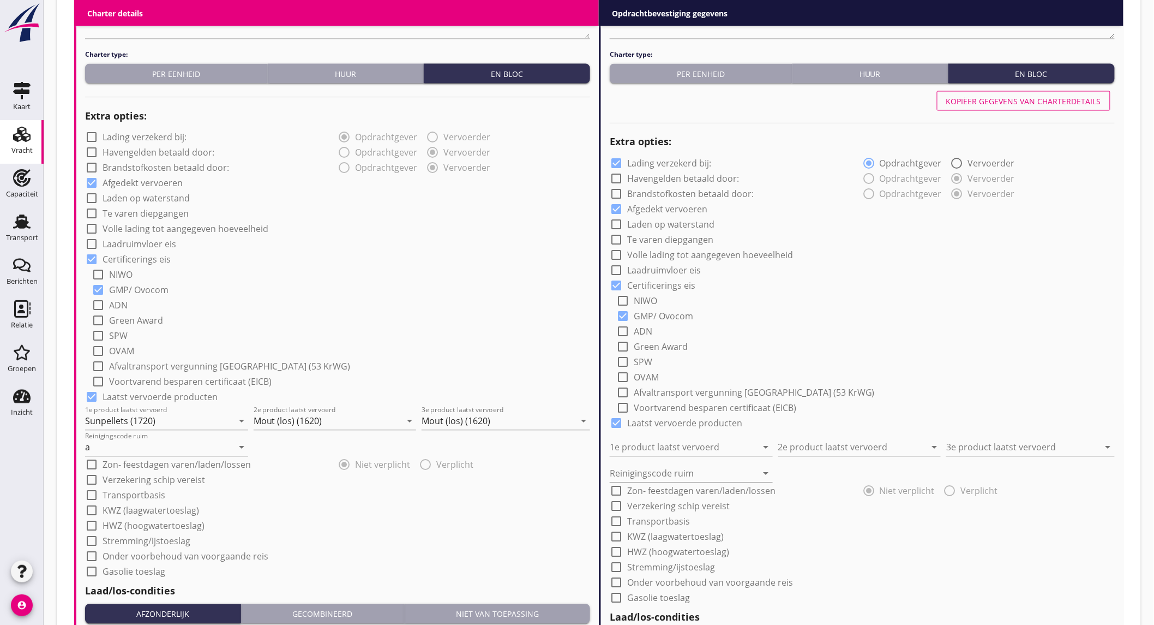
click at [1022, 97] on div "Kopiëer gegevens van charterdetails" at bounding box center [1024, 100] width 155 height 11
checkbox input "false"
type input "Sunpellets (1720)"
type input "Mout (los) (1620)"
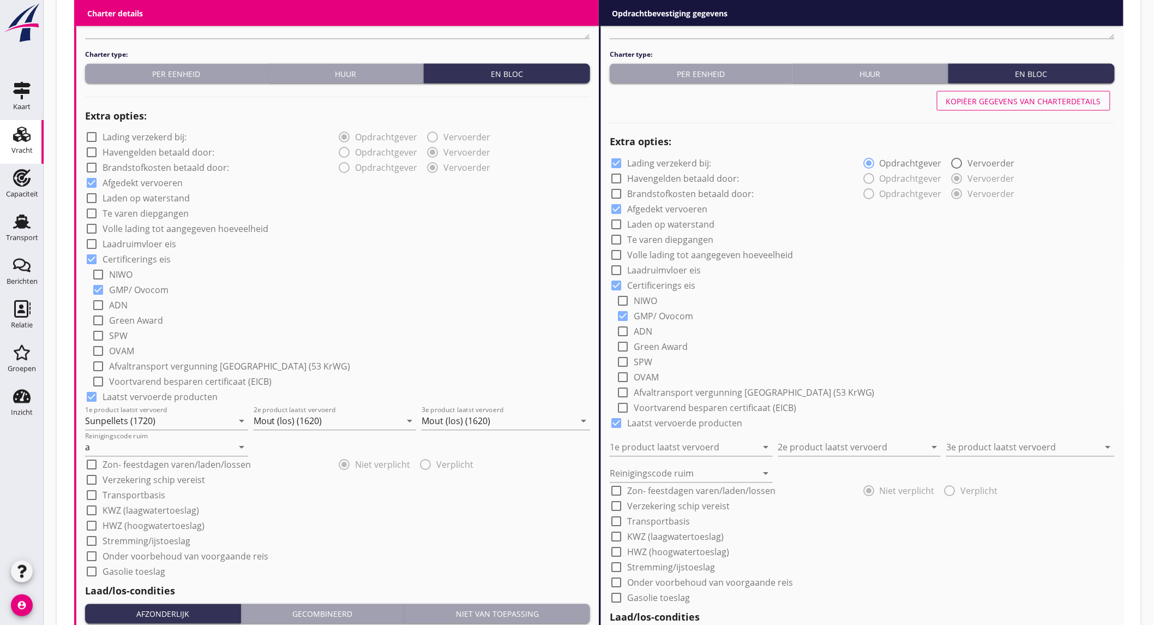
type input "a"
type input "24"
type input "48"
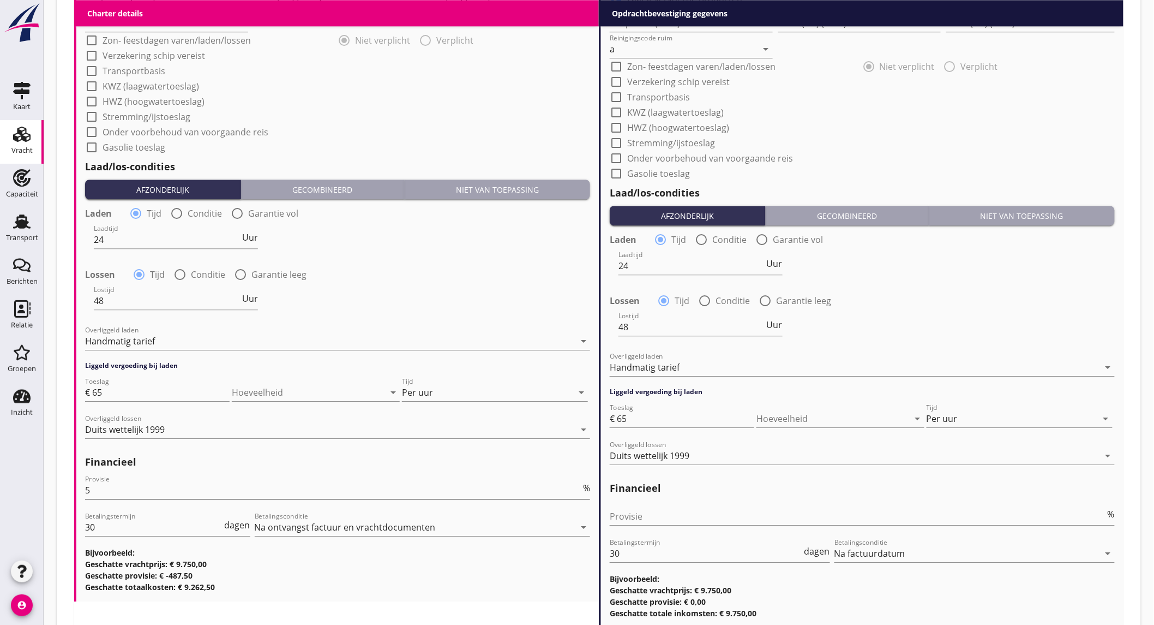
scroll to position [1212, 0]
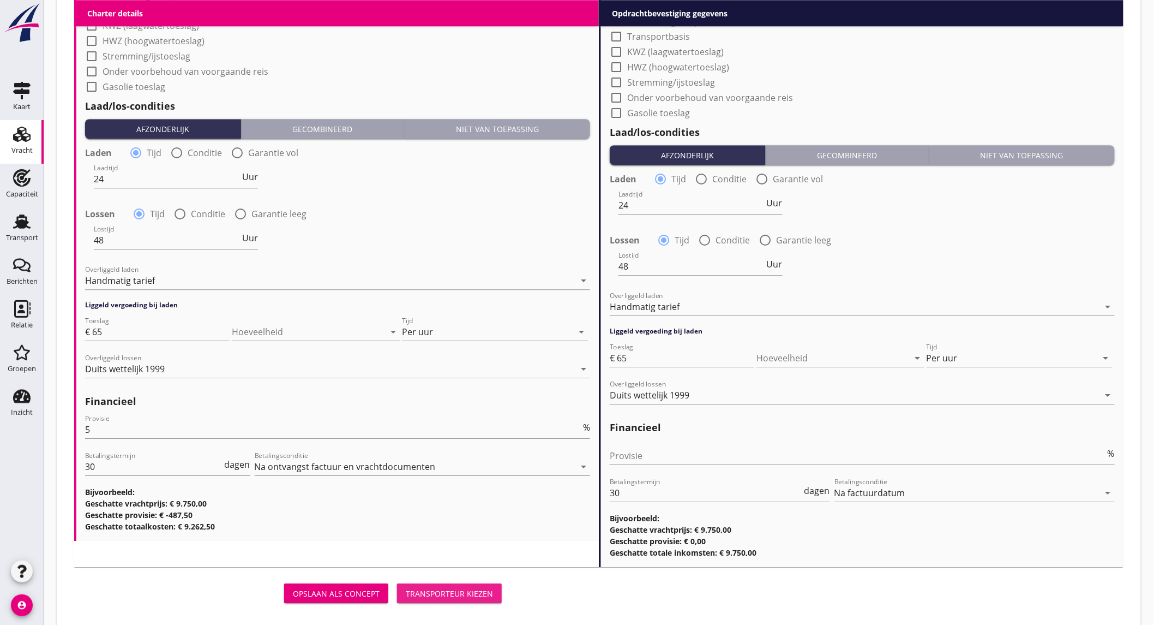
drag, startPoint x: 482, startPoint y: 591, endPoint x: 417, endPoint y: 519, distance: 97.0
click at [482, 591] on div "Transporteur kiezen" at bounding box center [449, 593] width 87 height 11
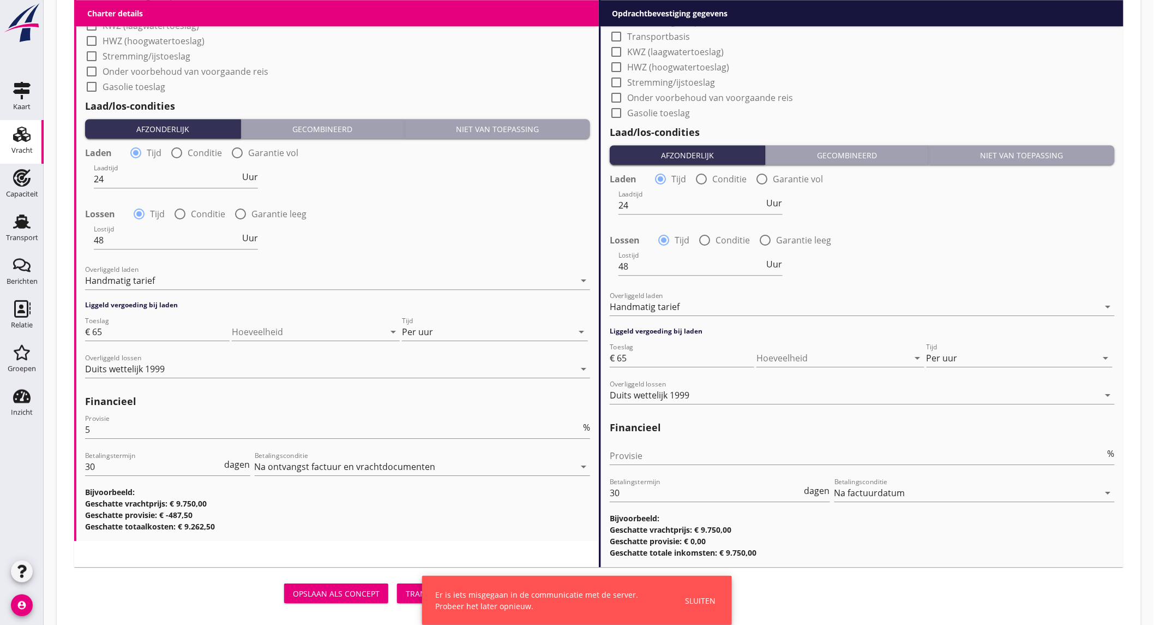
scroll to position [0, 0]
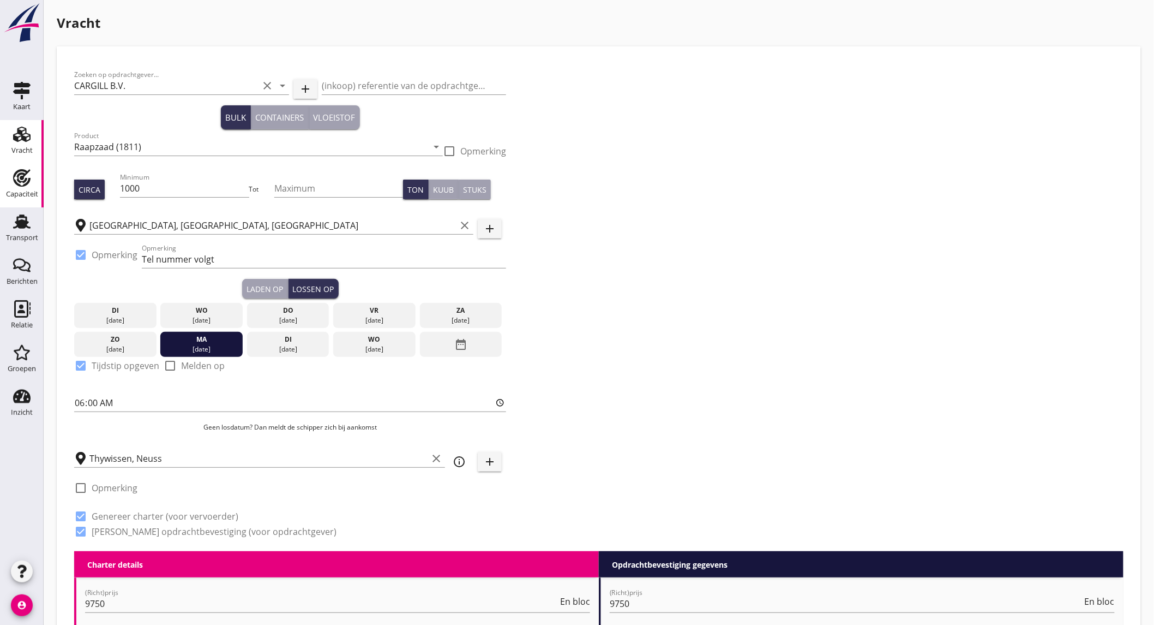
drag, startPoint x: 17, startPoint y: 188, endPoint x: 561, endPoint y: 49, distance: 560.8
click at [17, 188] on div "Capaciteit" at bounding box center [22, 194] width 32 height 15
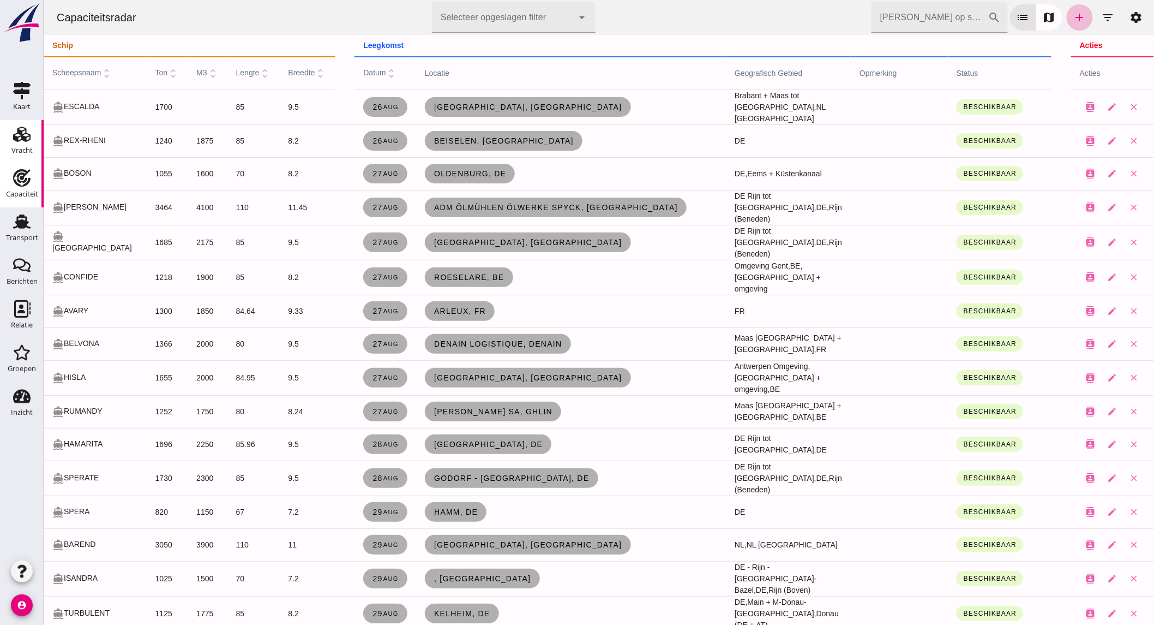
click at [28, 143] on div "Vracht" at bounding box center [21, 150] width 21 height 15
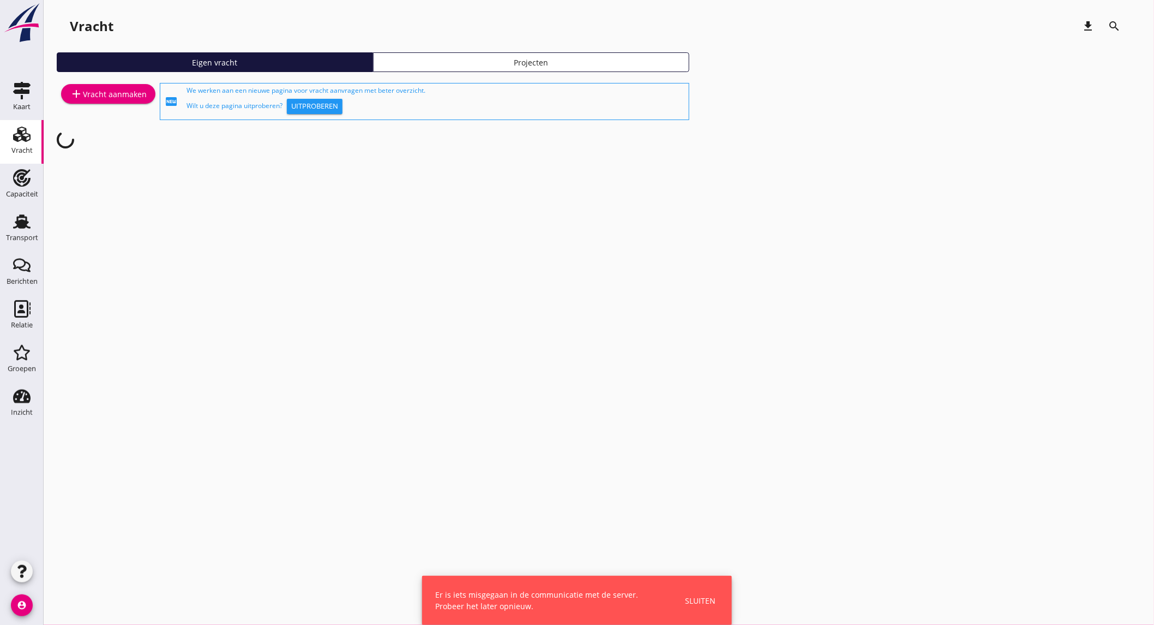
click at [107, 89] on div "add Vracht aanmaken" at bounding box center [108, 93] width 77 height 13
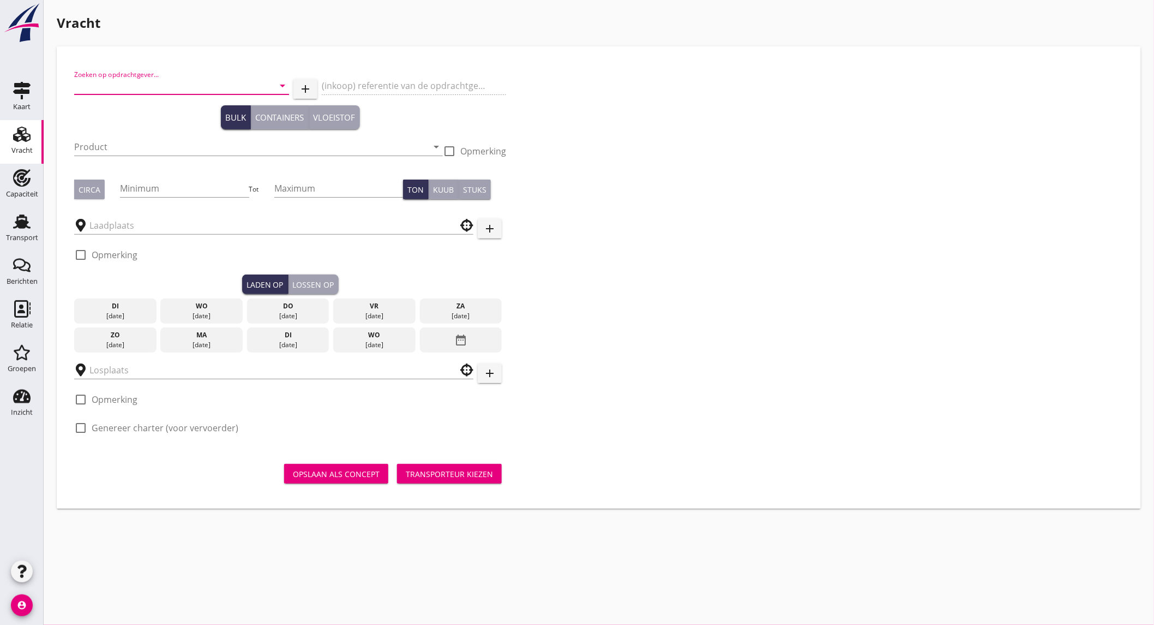
click at [143, 91] on input "Zoeken op opdrachtgever..." at bounding box center [166, 85] width 184 height 17
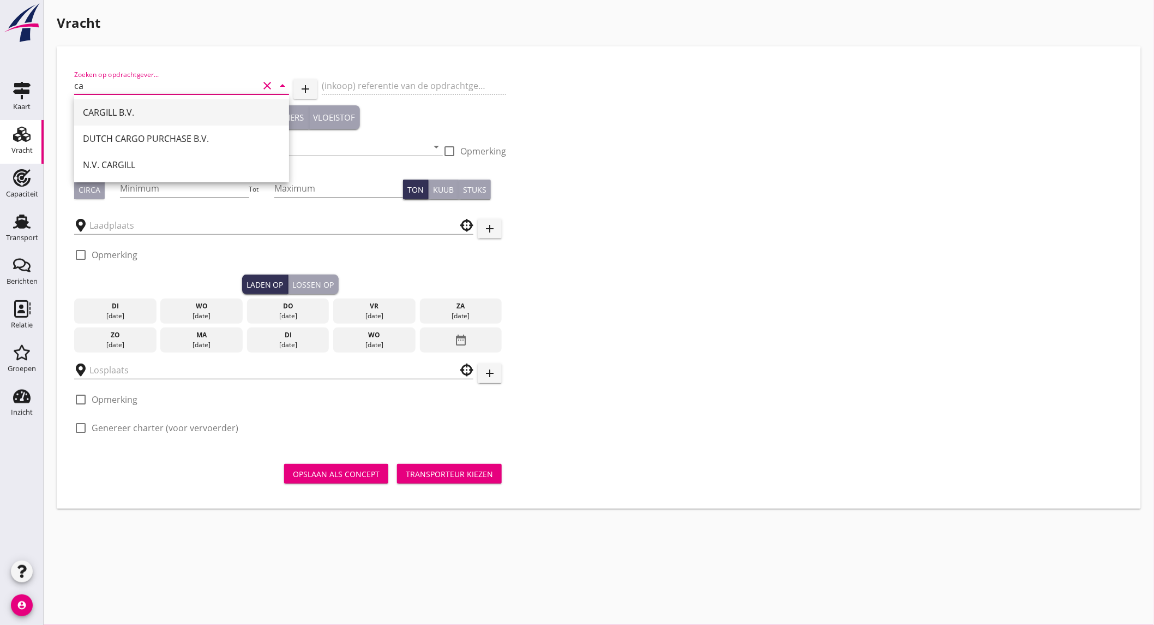
click at [158, 118] on div "CARGILL B.V." at bounding box center [181, 112] width 197 height 13
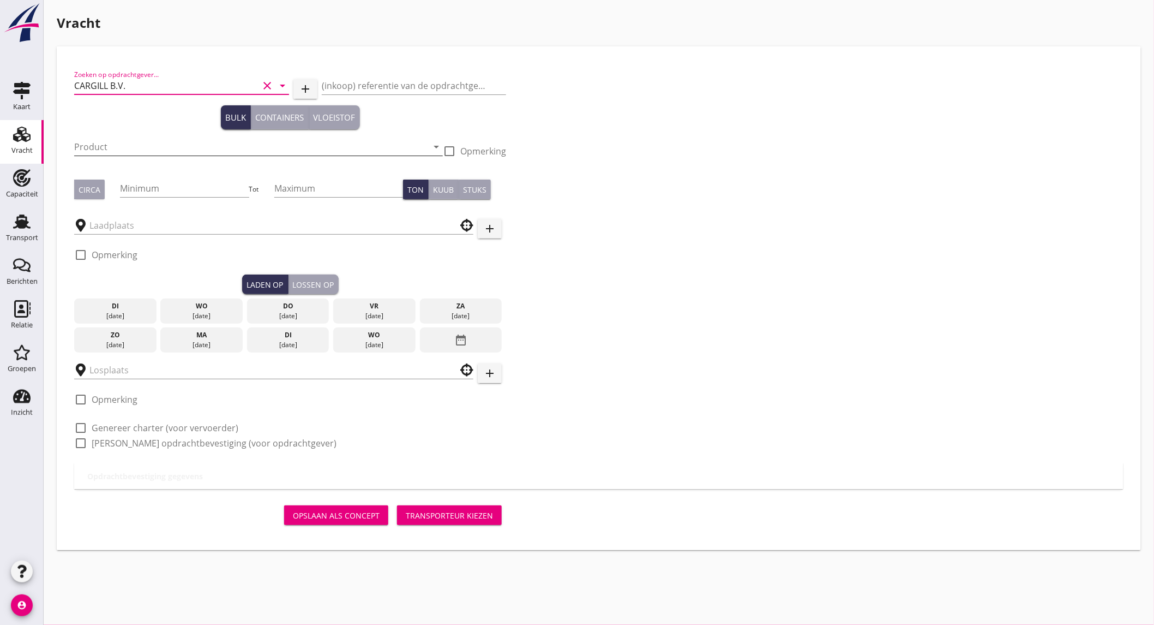
type input "CARGILL B.V."
click at [140, 148] on input "Product" at bounding box center [251, 146] width 354 height 17
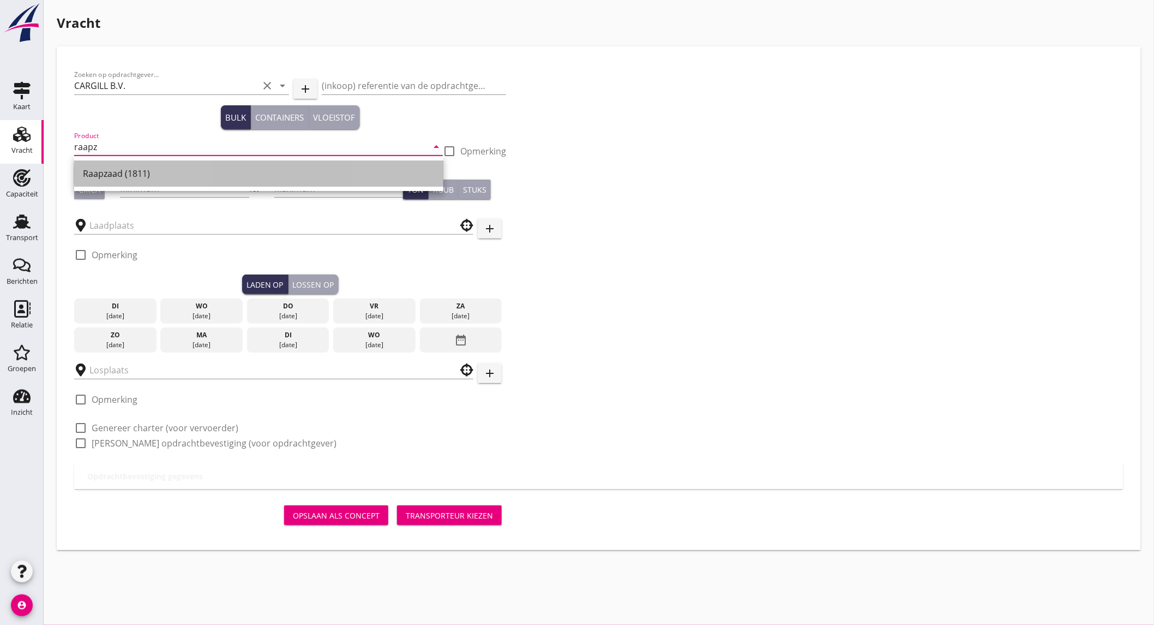
click at [134, 168] on div "Raapzaad (1811)" at bounding box center [259, 173] width 352 height 13
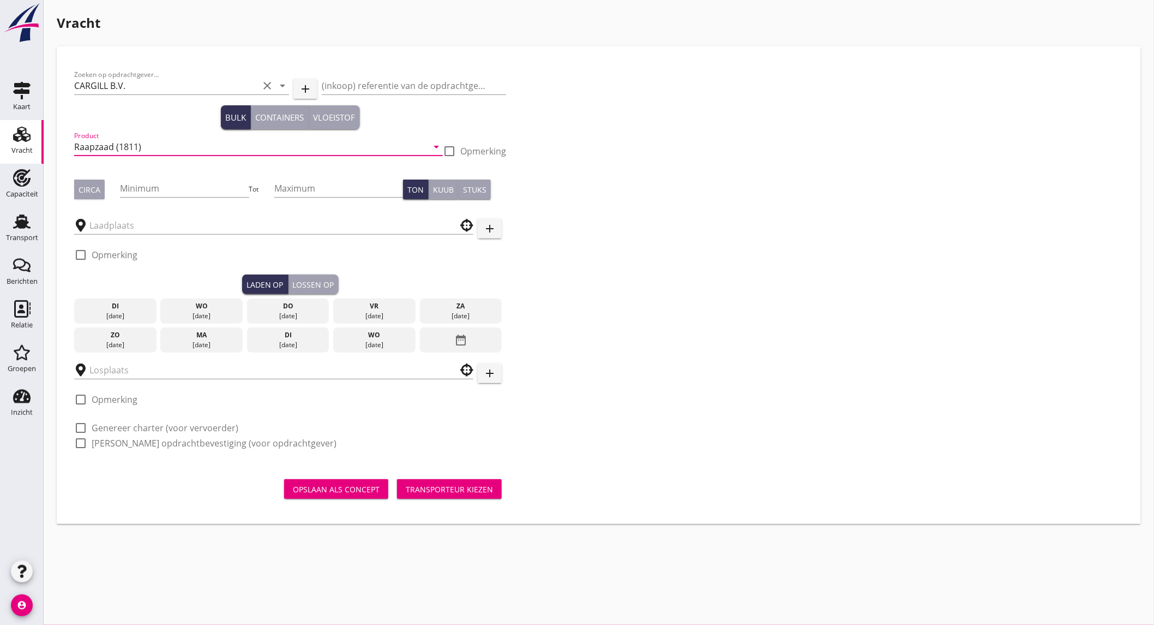
type input "Raapzaad (1811)"
click at [92, 194] on div "Circa" at bounding box center [90, 189] width 22 height 11
click at [165, 194] on input "Minimum" at bounding box center [184, 187] width 129 height 17
type input "1000"
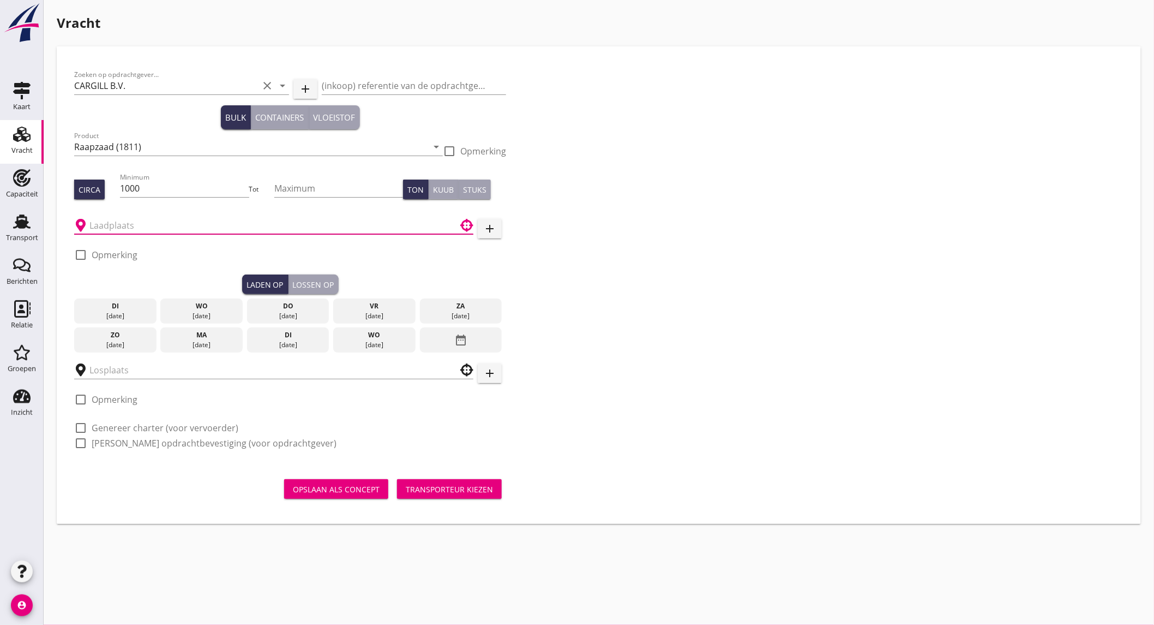
click at [154, 225] on input "text" at bounding box center [266, 225] width 354 height 17
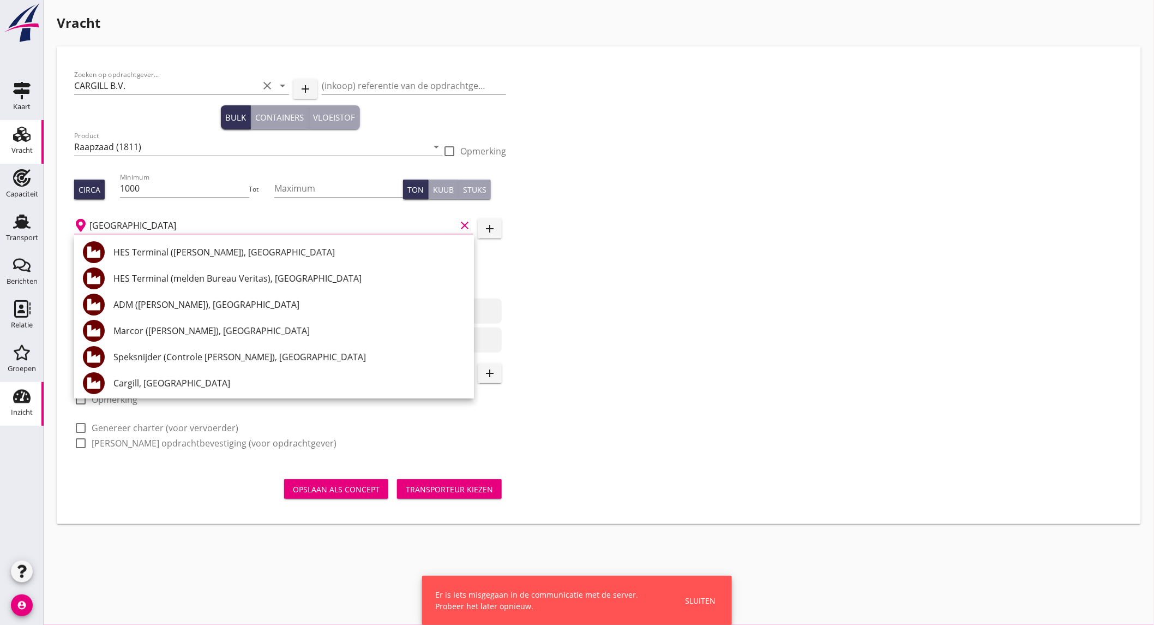
type input "antwerpen"
click at [708, 600] on div "Sluiten" at bounding box center [700, 600] width 31 height 11
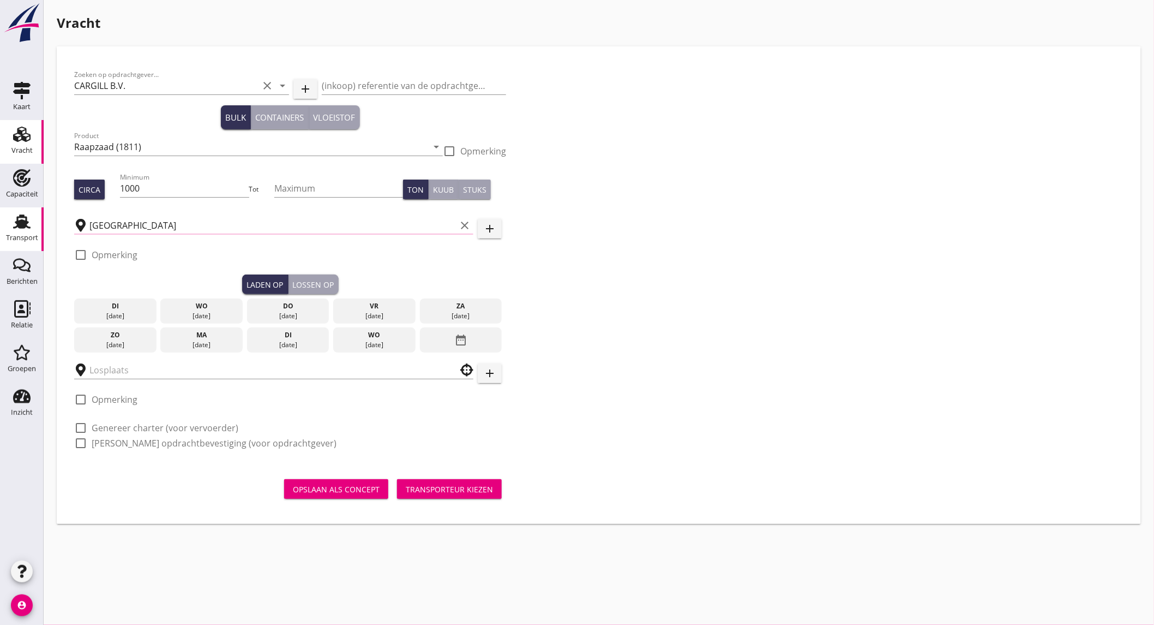
click at [23, 231] on div "Transport" at bounding box center [22, 237] width 32 height 15
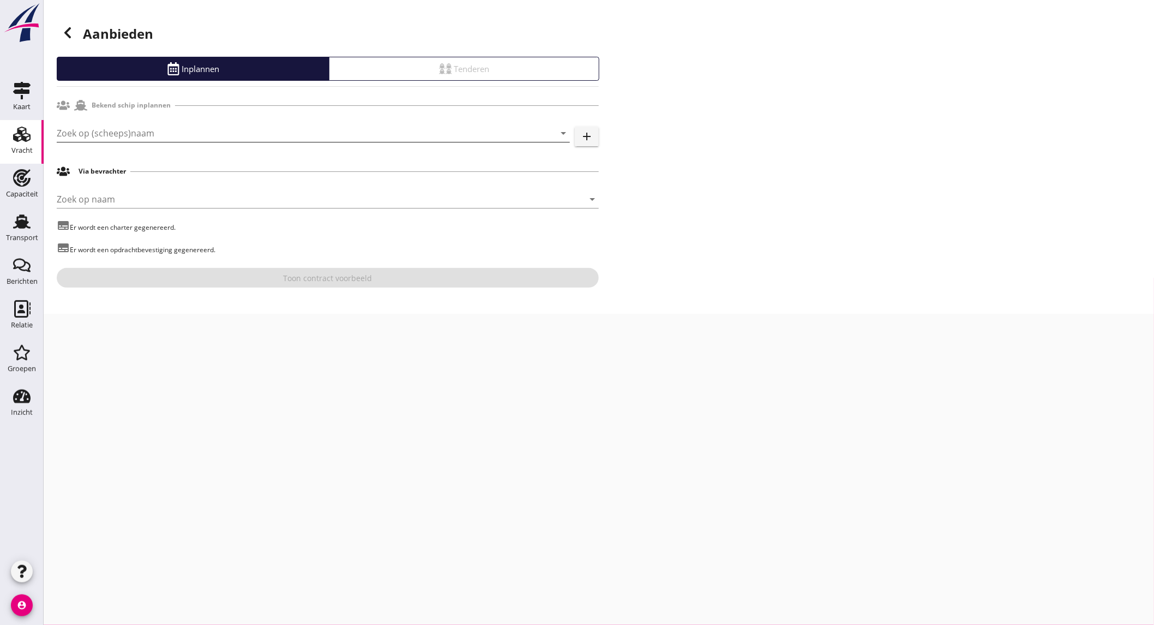
click at [115, 129] on input "Zoek op (scheeps)naam" at bounding box center [298, 132] width 483 height 17
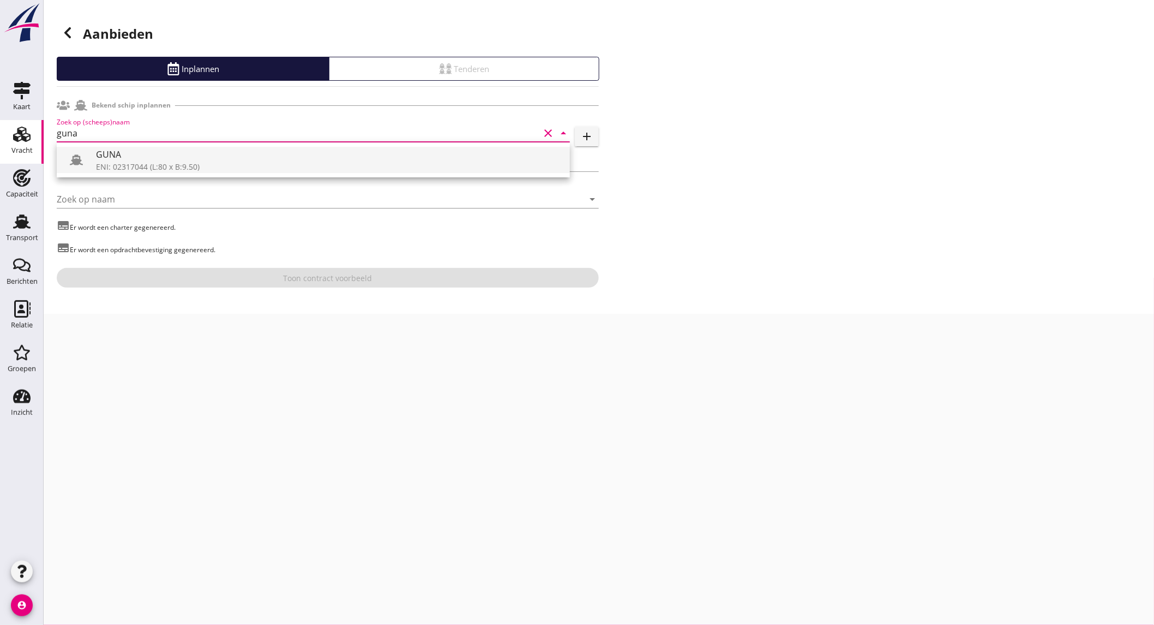
click at [139, 159] on div "GUNA" at bounding box center [328, 154] width 465 height 13
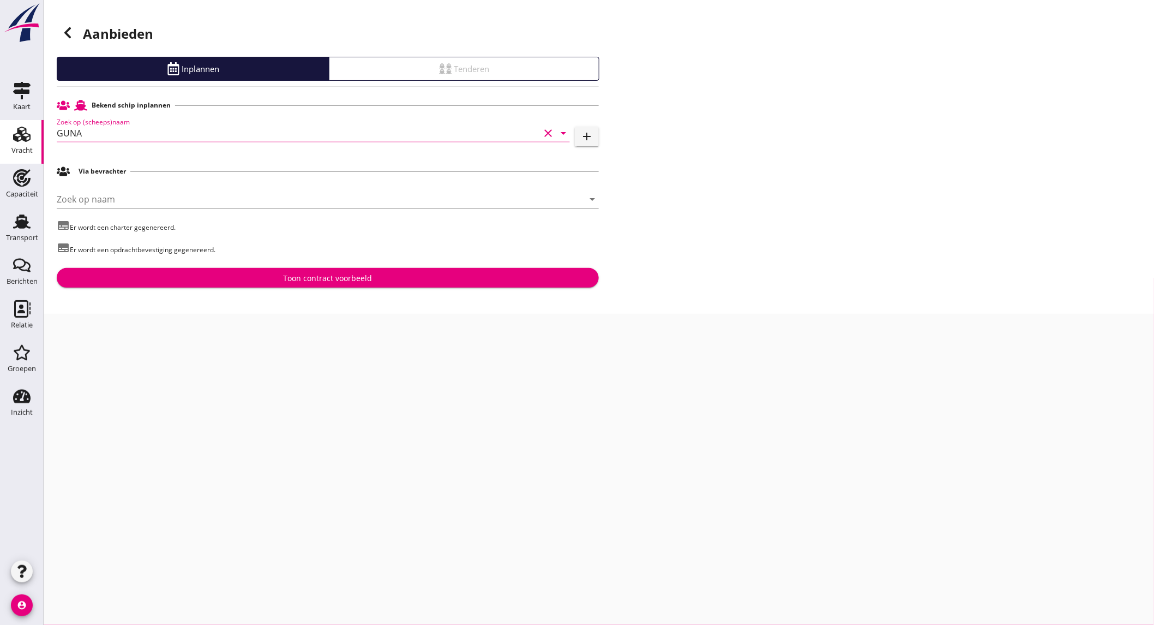
type input "GUNA"
click at [220, 282] on div "Toon contract voorbeeld" at bounding box center [327, 277] width 525 height 11
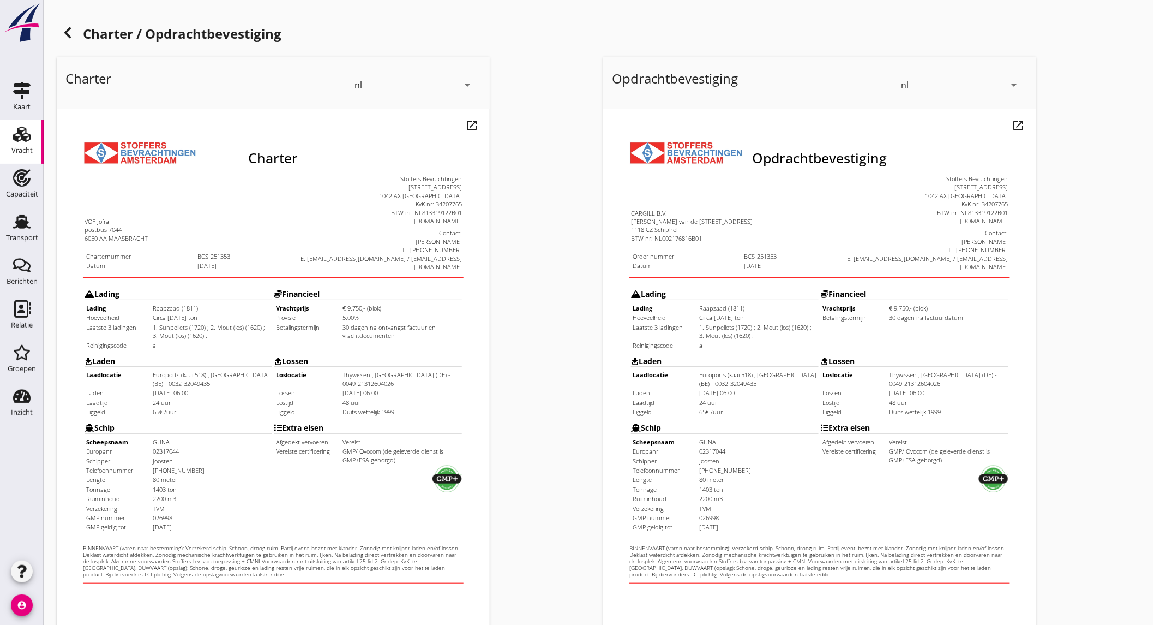
click at [71, 36] on icon at bounding box center [67, 32] width 13 height 13
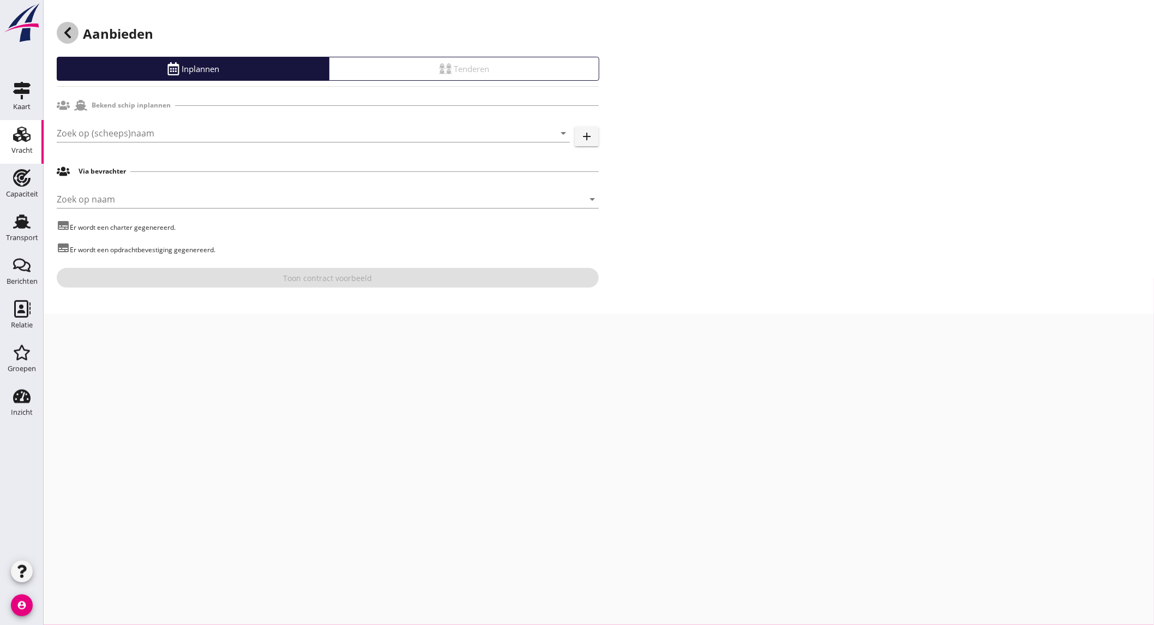
click at [72, 31] on icon at bounding box center [67, 32] width 13 height 13
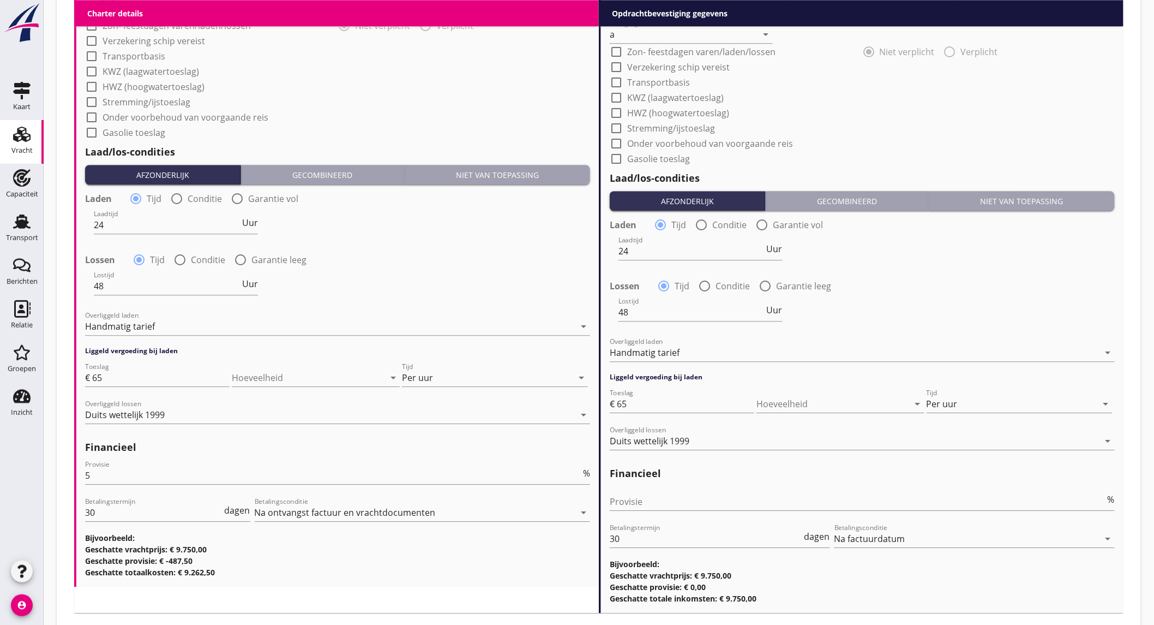
scroll to position [962, 0]
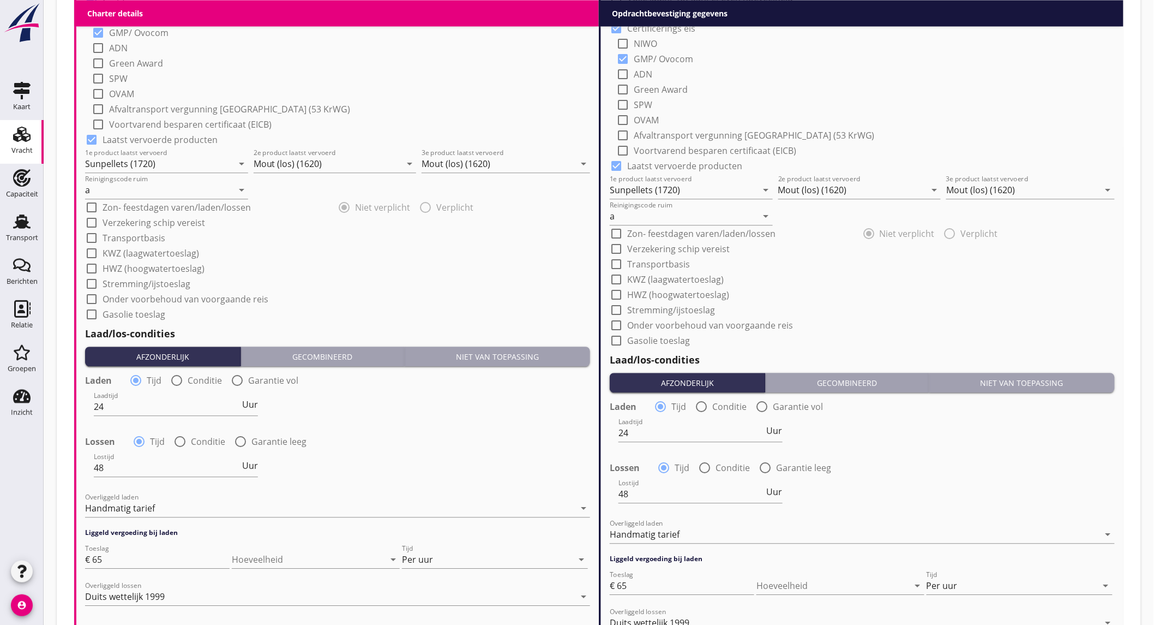
click at [156, 296] on label "Onder voorbehoud van voorgaande reis" at bounding box center [186, 299] width 166 height 11
checkbox input "true"
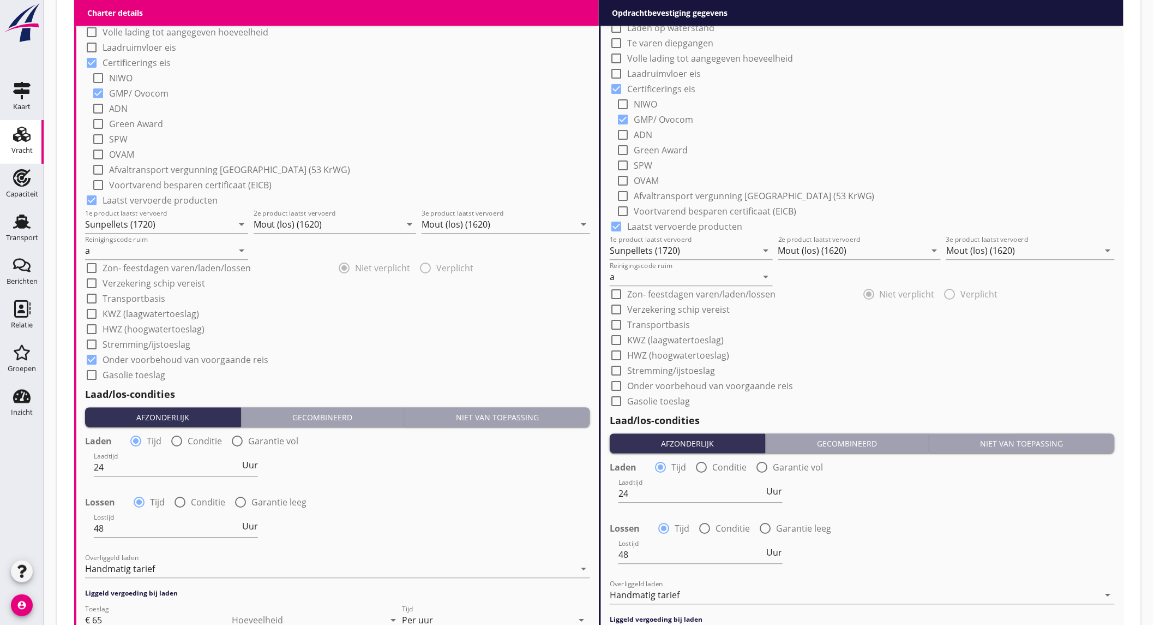
click at [746, 382] on label "Onder voorbehoud van voorgaande reis" at bounding box center [710, 385] width 166 height 11
checkbox input "true"
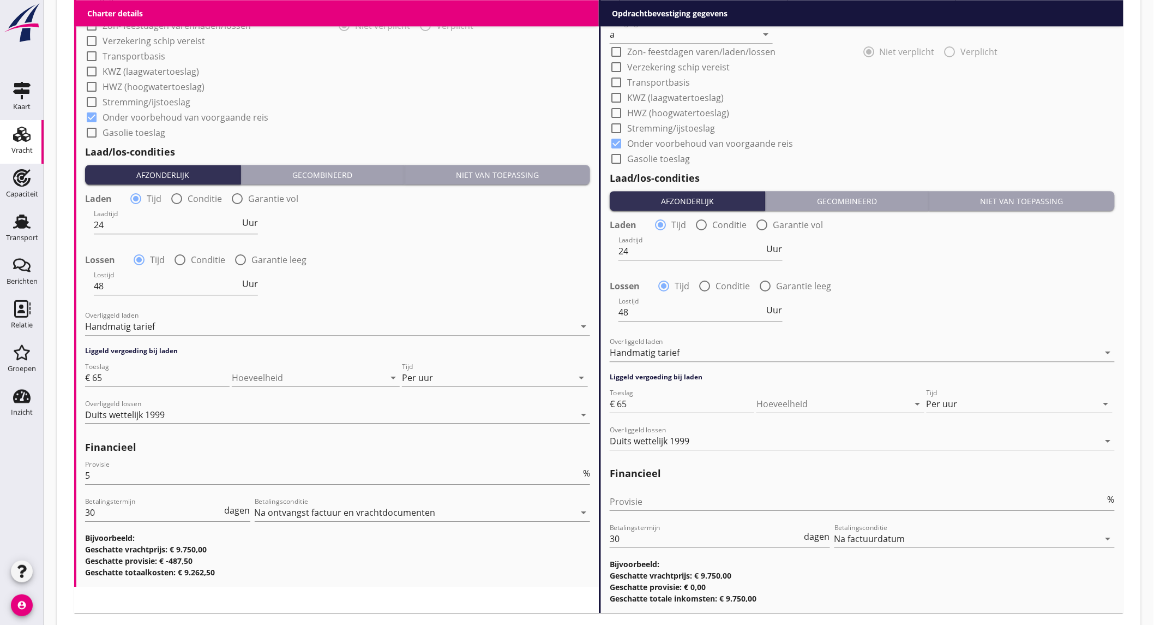
scroll to position [1204, 0]
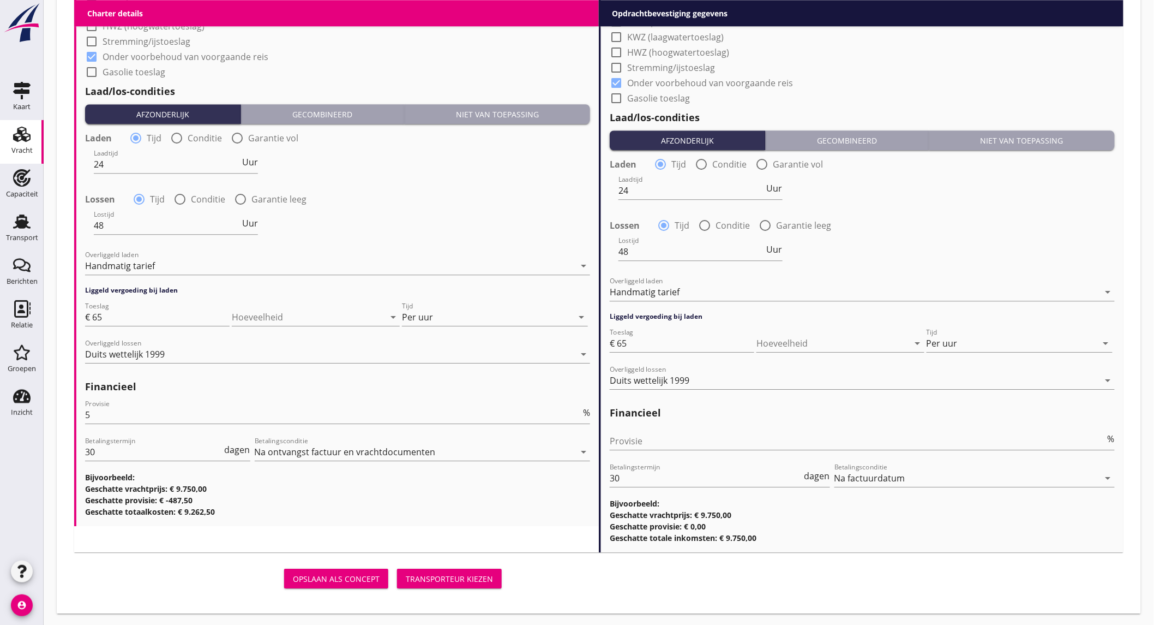
click at [423, 574] on div "Transporteur kiezen" at bounding box center [449, 578] width 87 height 11
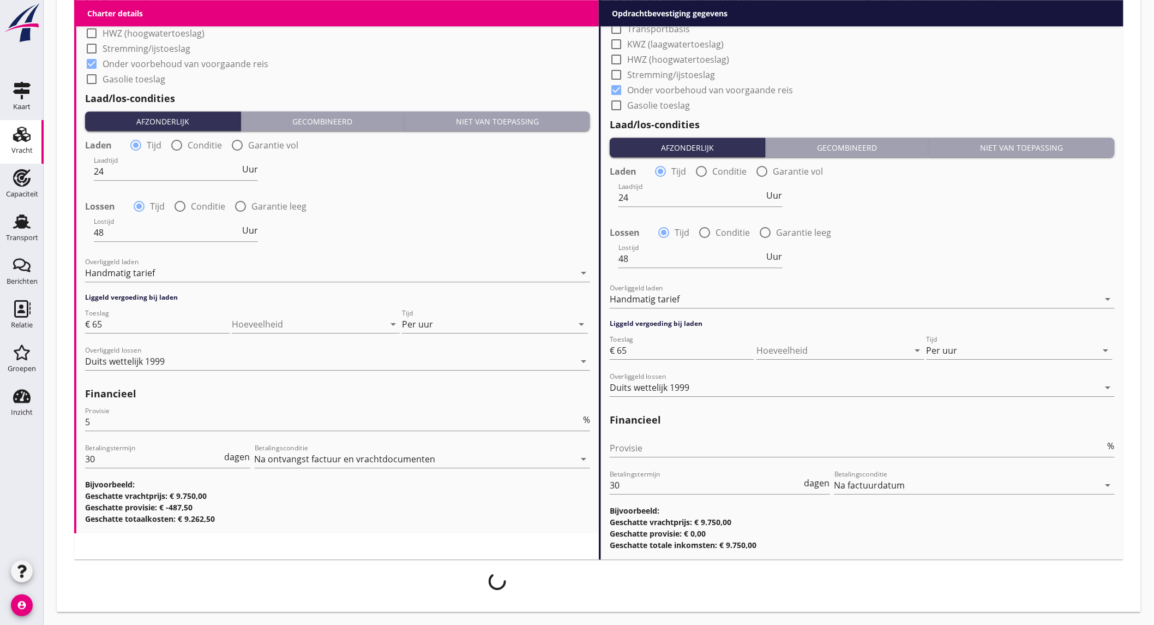
scroll to position [1196, 0]
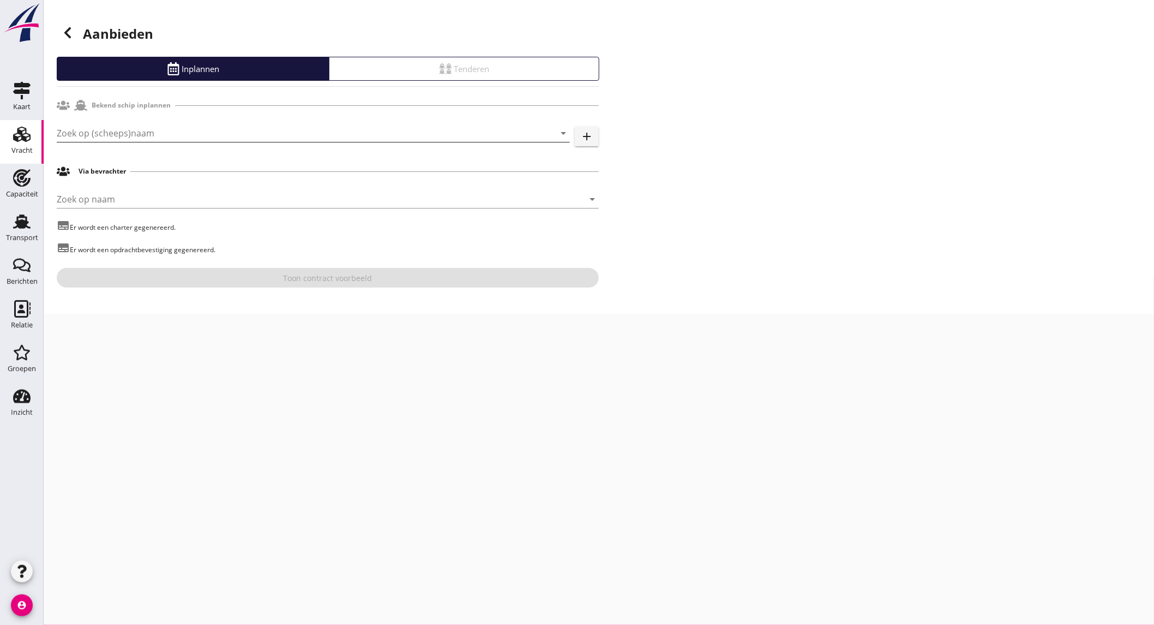
click at [233, 137] on input "Zoek op (scheeps)naam" at bounding box center [298, 132] width 483 height 17
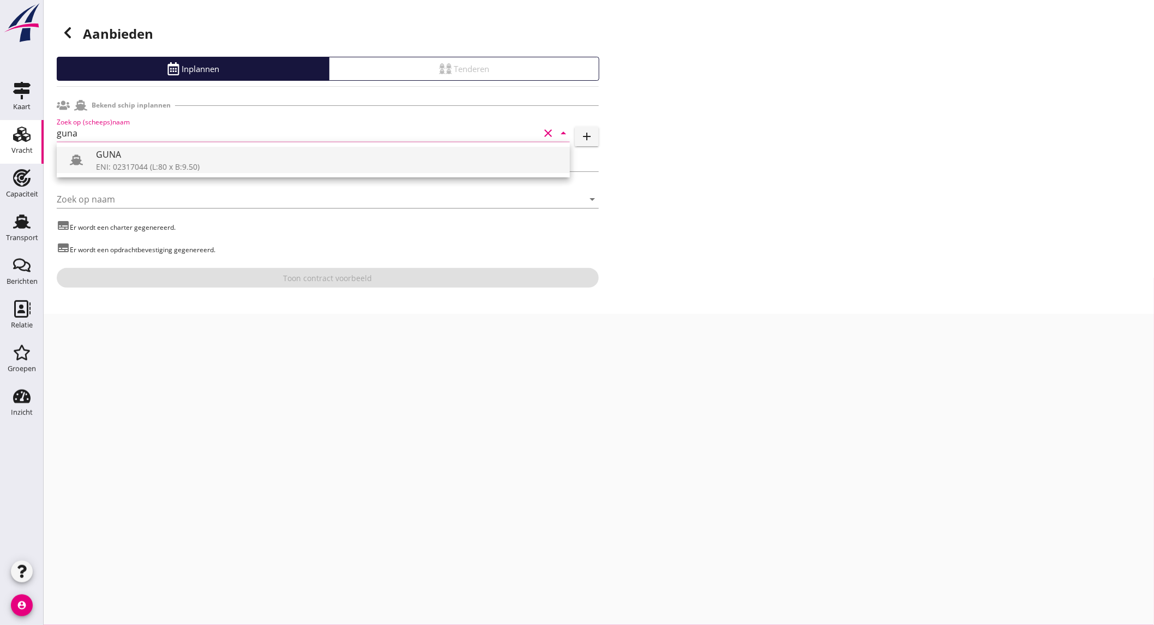
click at [213, 156] on div "GUNA" at bounding box center [328, 154] width 465 height 13
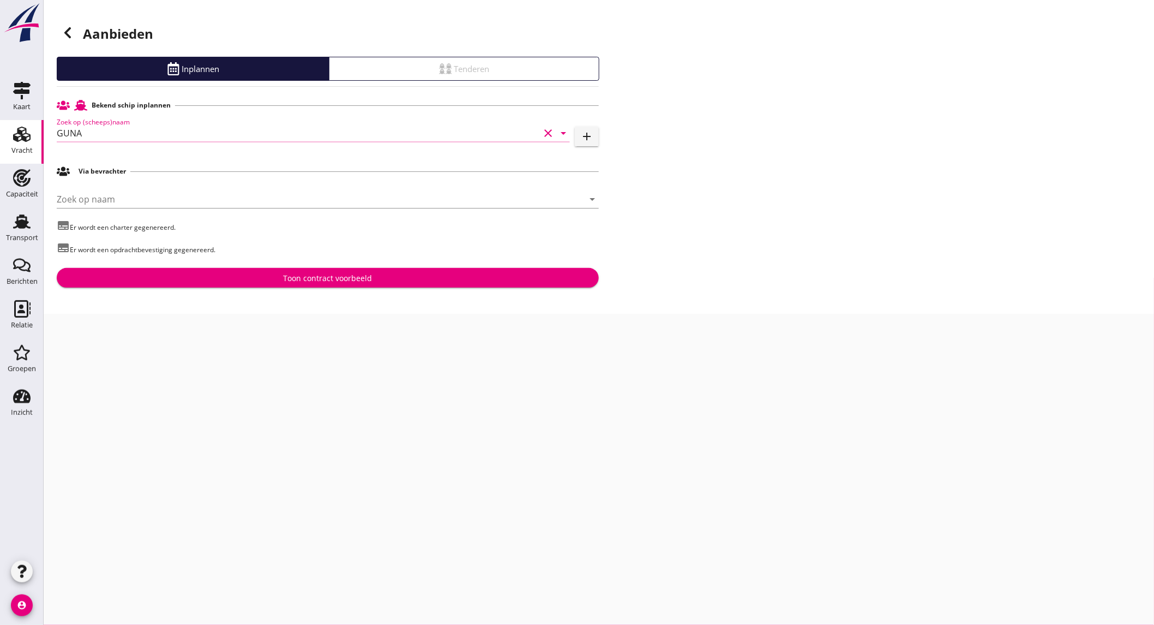
type input "GUNA"
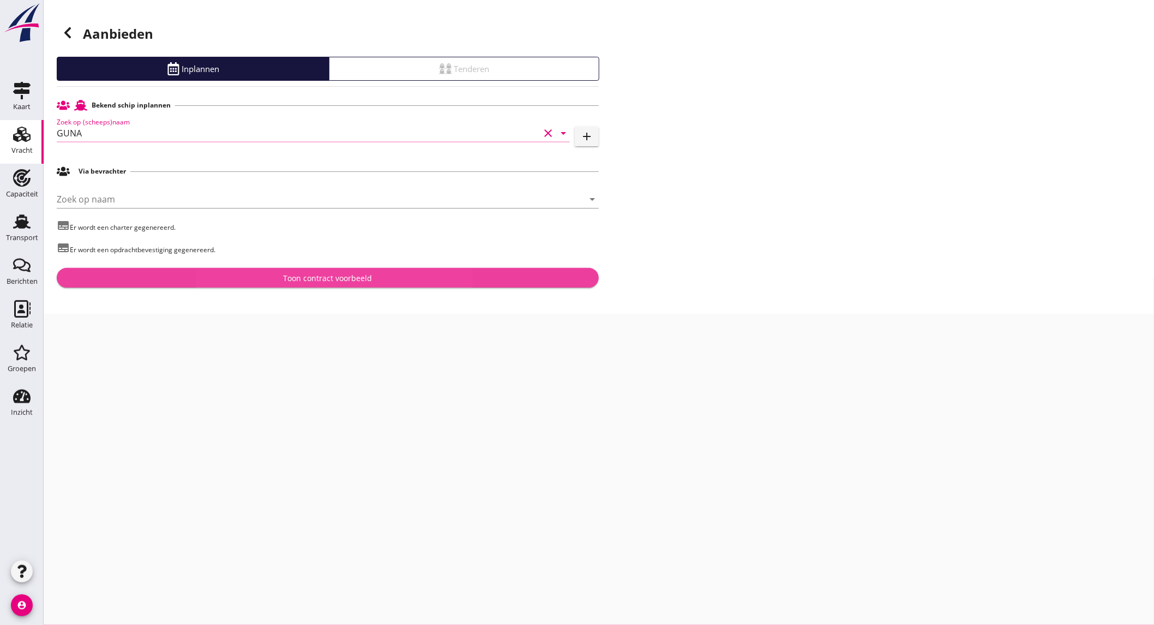
click at [215, 268] on button "Toon contract voorbeeld" at bounding box center [328, 278] width 542 height 20
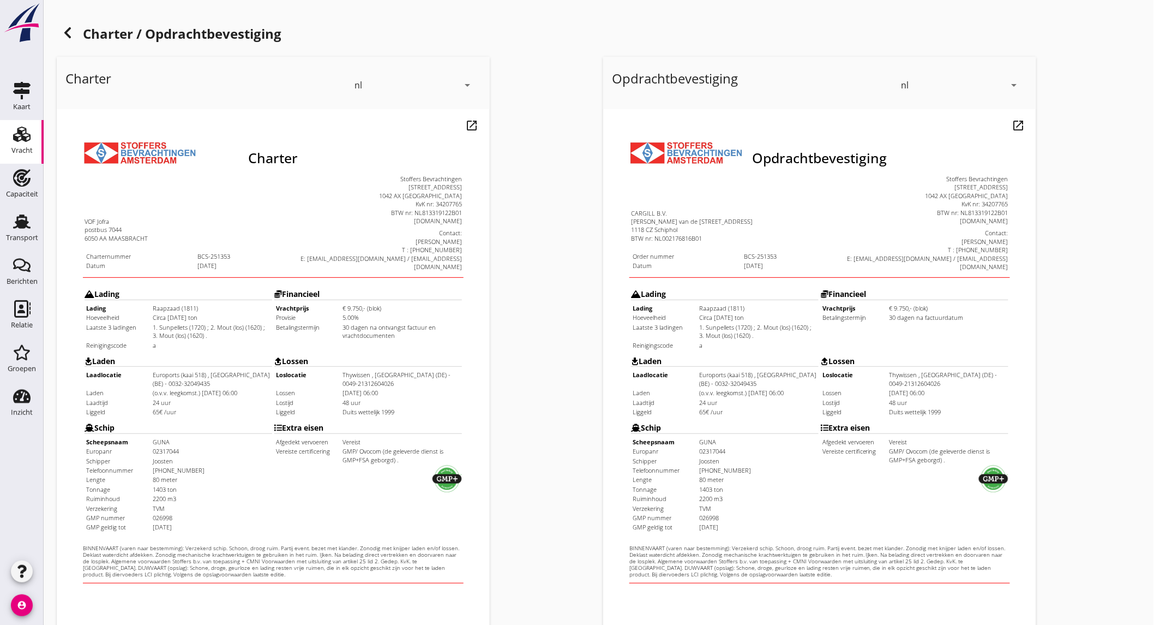
scroll to position [182, 0]
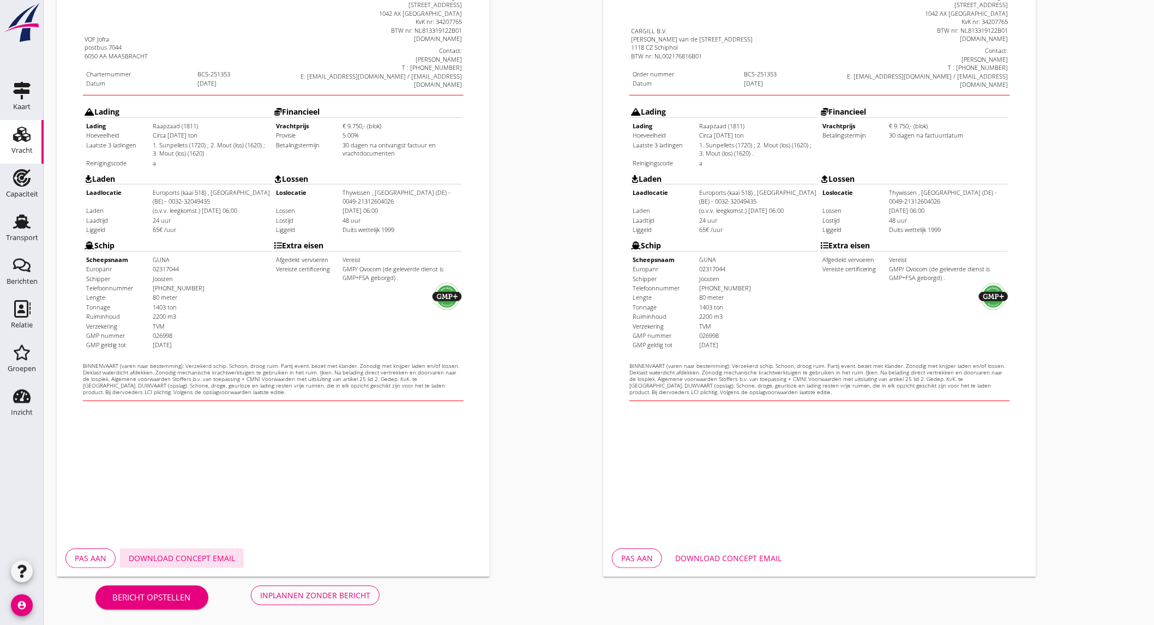
click at [211, 560] on div "Download concept email" at bounding box center [182, 557] width 106 height 11
click at [735, 555] on div "Download concept email" at bounding box center [728, 557] width 106 height 11
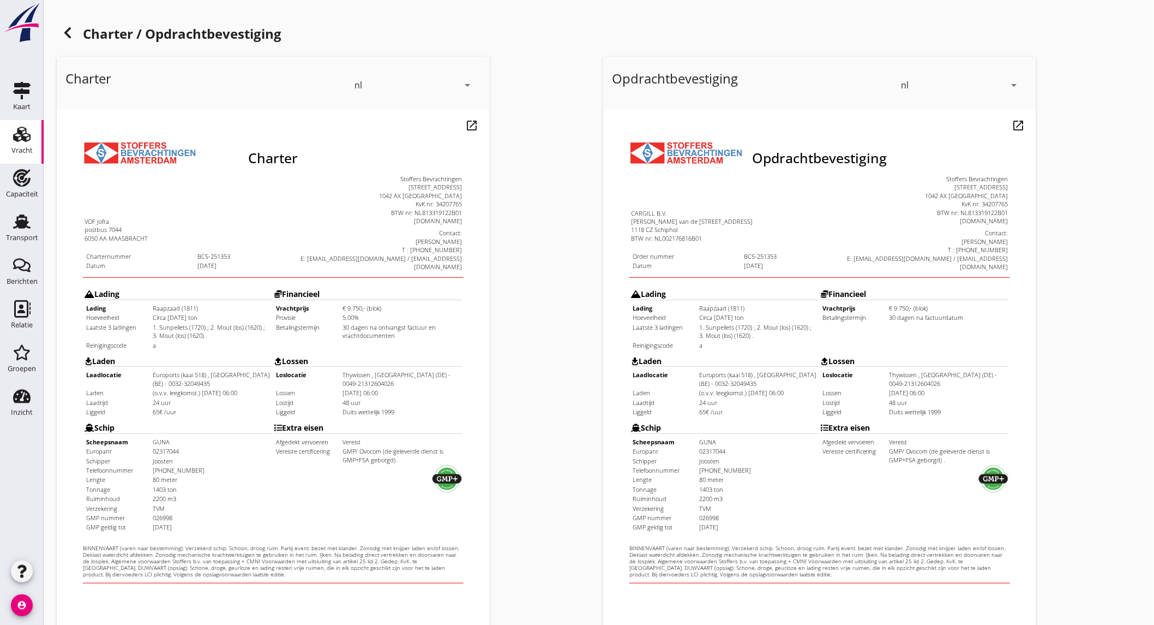
click at [75, 29] on div at bounding box center [68, 33] width 22 height 22
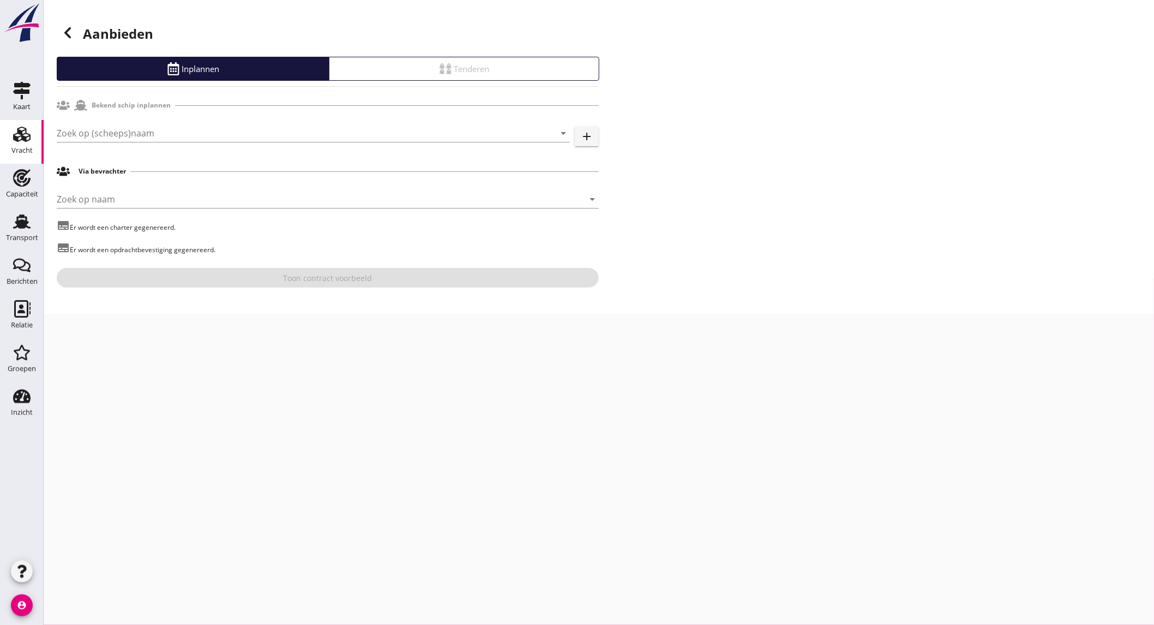
click at [70, 29] on icon at bounding box center [67, 32] width 13 height 13
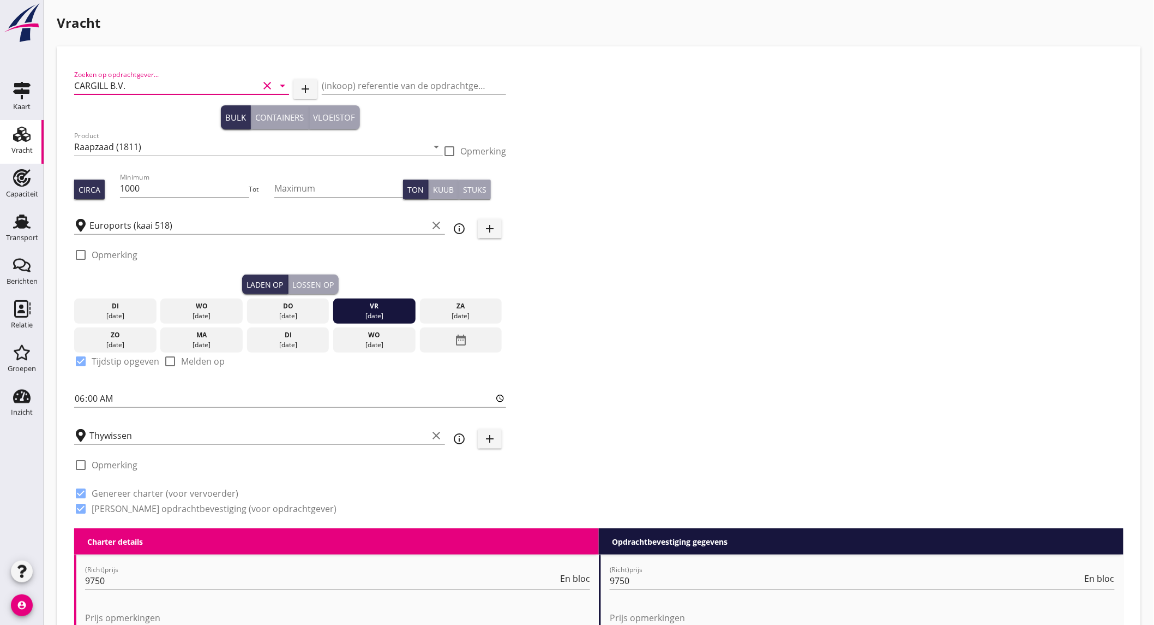
click at [161, 81] on input "CARGILL B.V." at bounding box center [166, 85] width 184 height 17
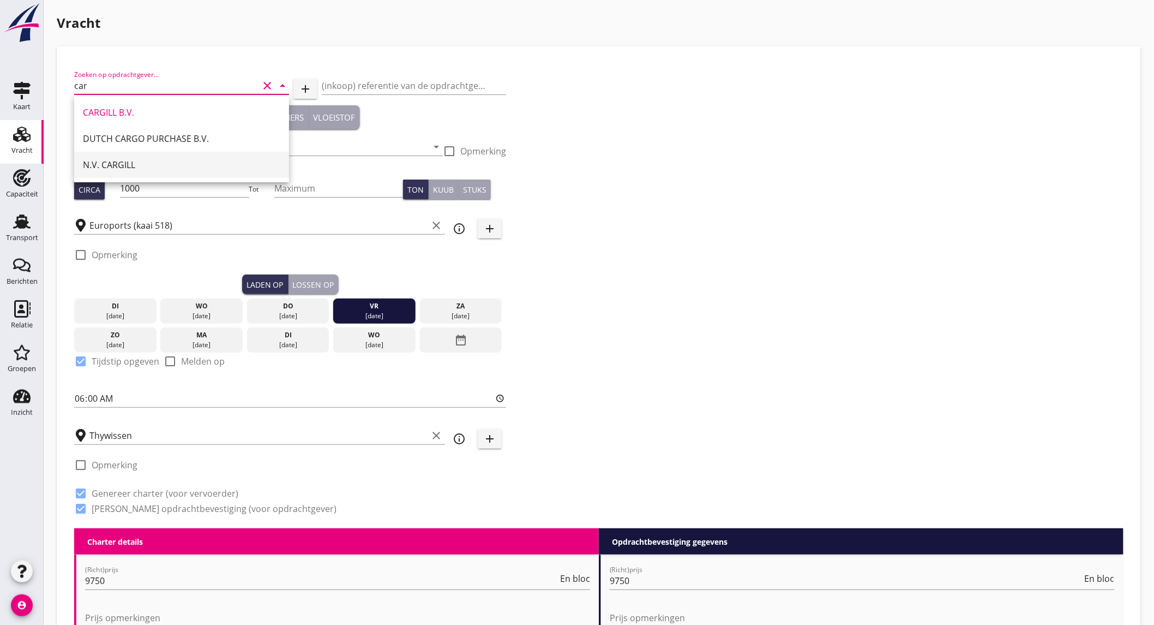
click at [141, 161] on div "N.V. CARGILL" at bounding box center [181, 164] width 197 height 13
type input "N.V. CARGILL"
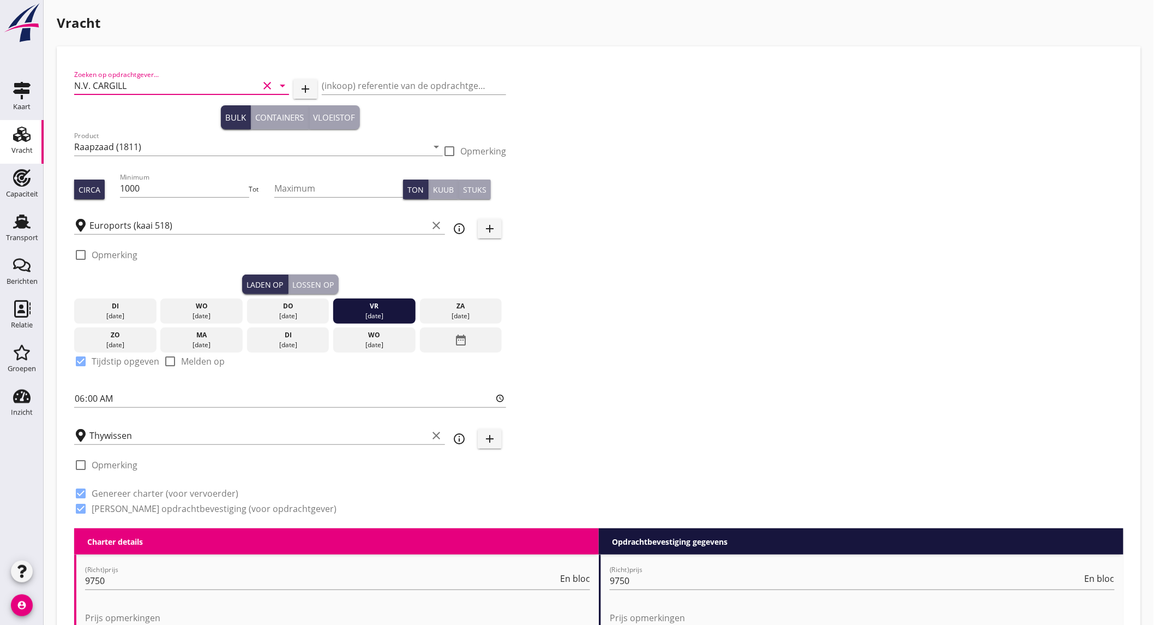
scroll to position [1204, 0]
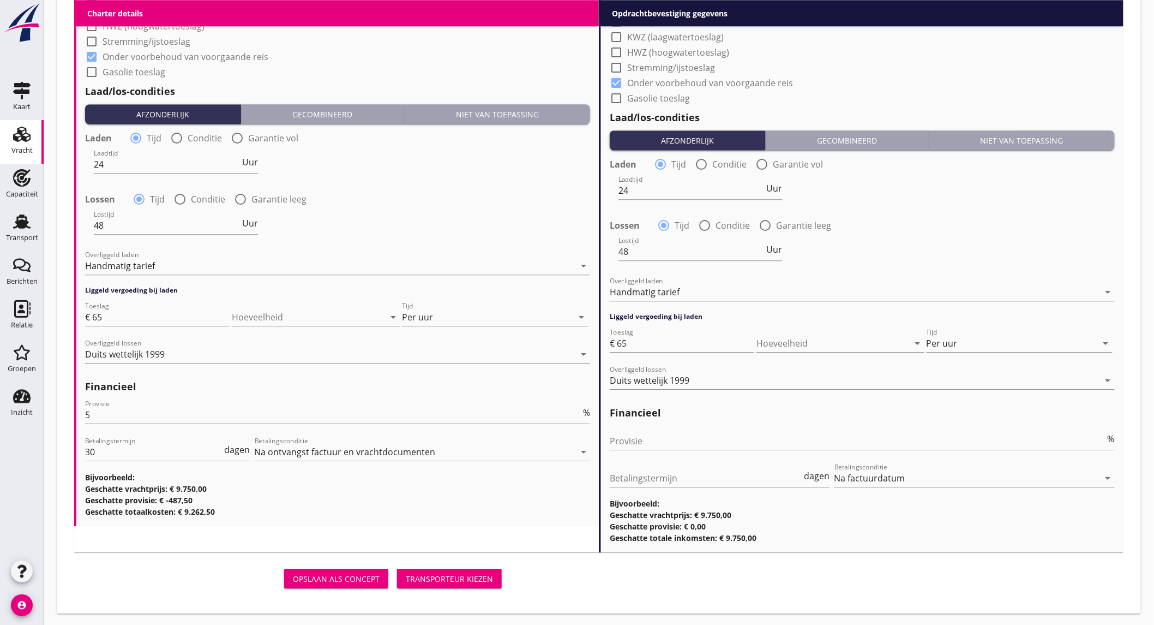
type input "N.V. CARGILL"
click at [429, 579] on div "Transporteur kiezen" at bounding box center [449, 578] width 87 height 11
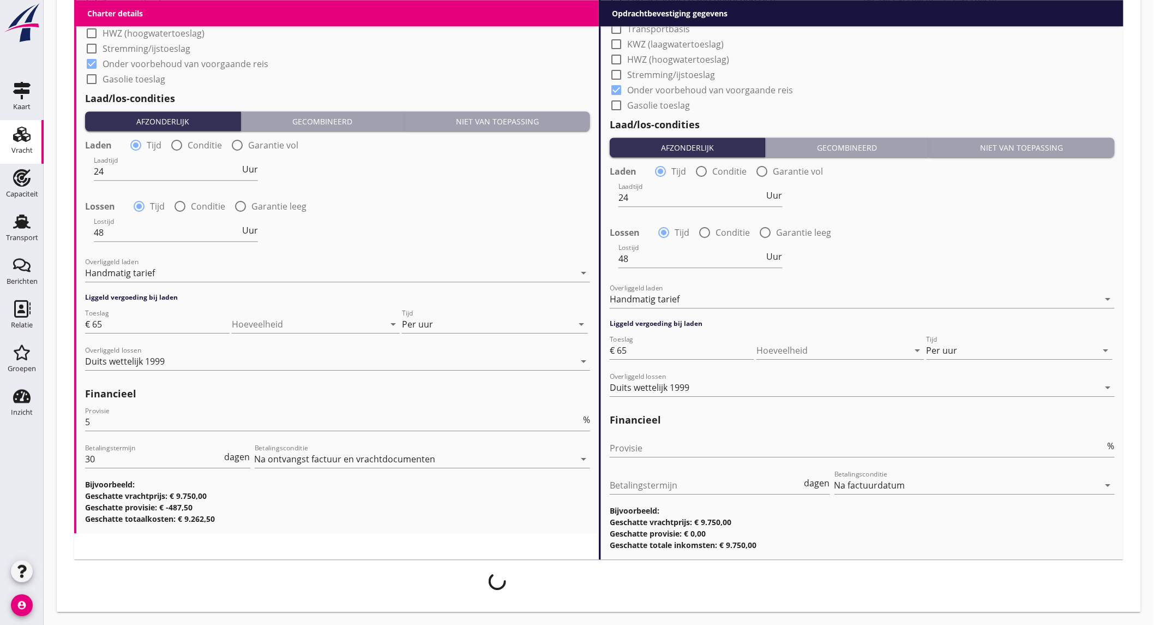
scroll to position [1196, 0]
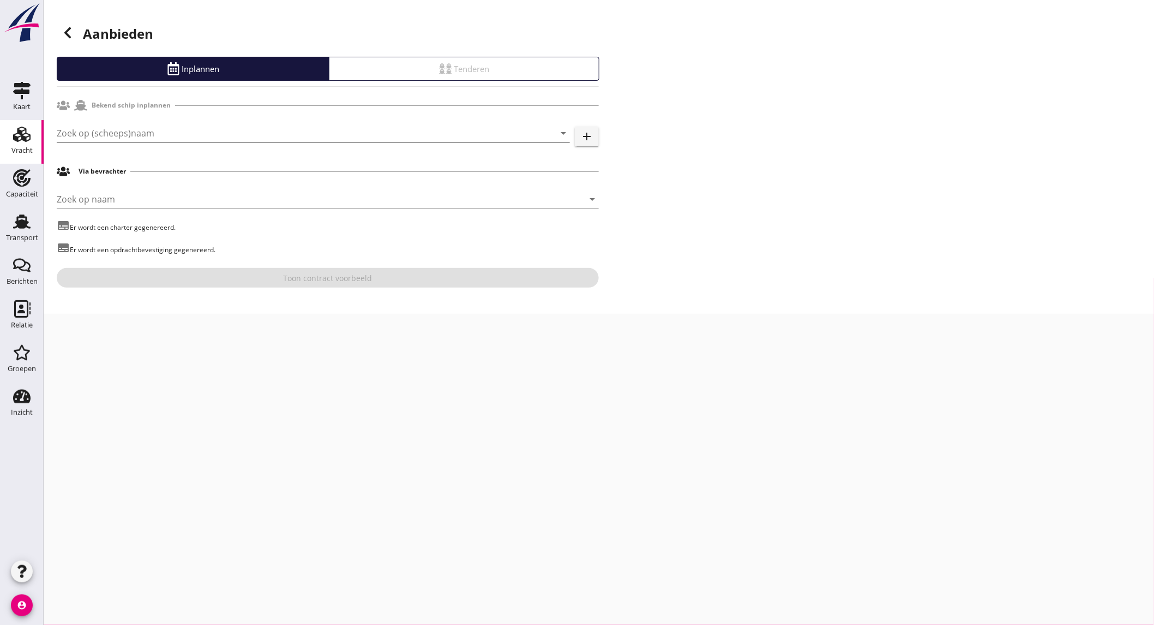
click at [178, 130] on input "Zoek op (scheeps)naam" at bounding box center [298, 132] width 483 height 17
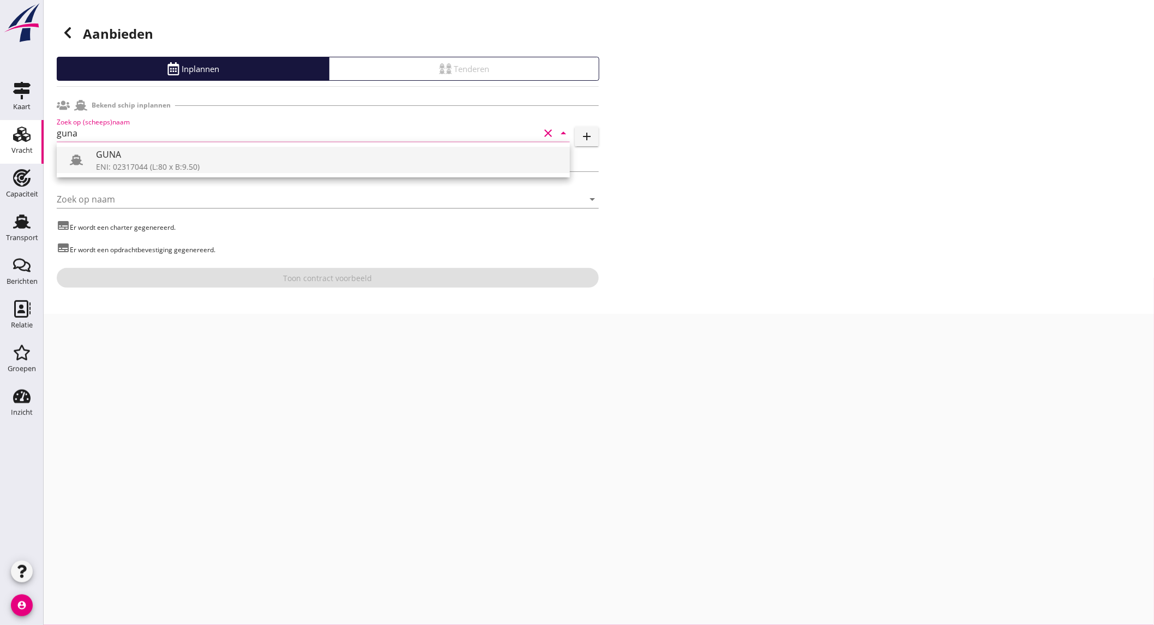
click at [170, 156] on div "GUNA" at bounding box center [328, 154] width 465 height 13
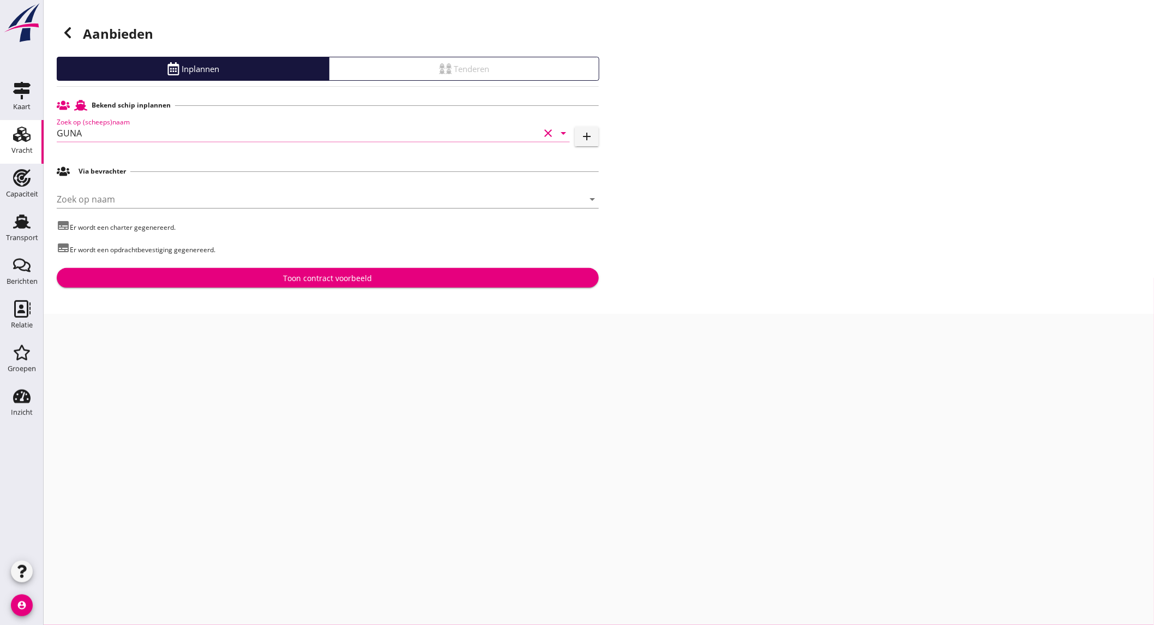
type input "GUNA"
click at [255, 274] on div "Toon contract voorbeeld" at bounding box center [327, 277] width 525 height 11
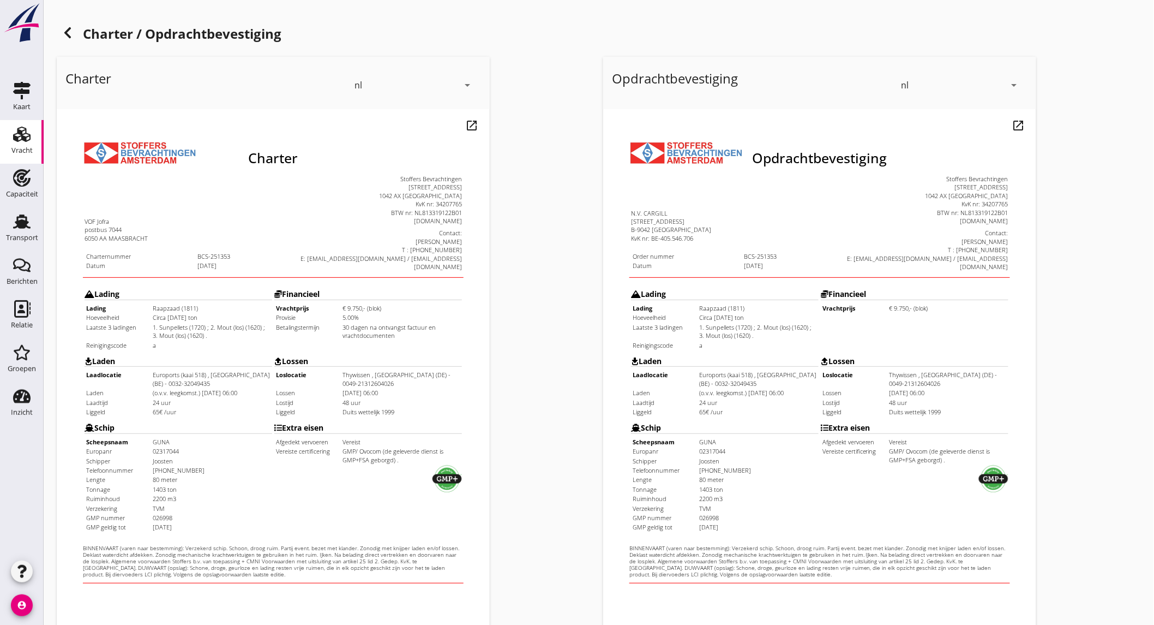
scroll to position [182, 0]
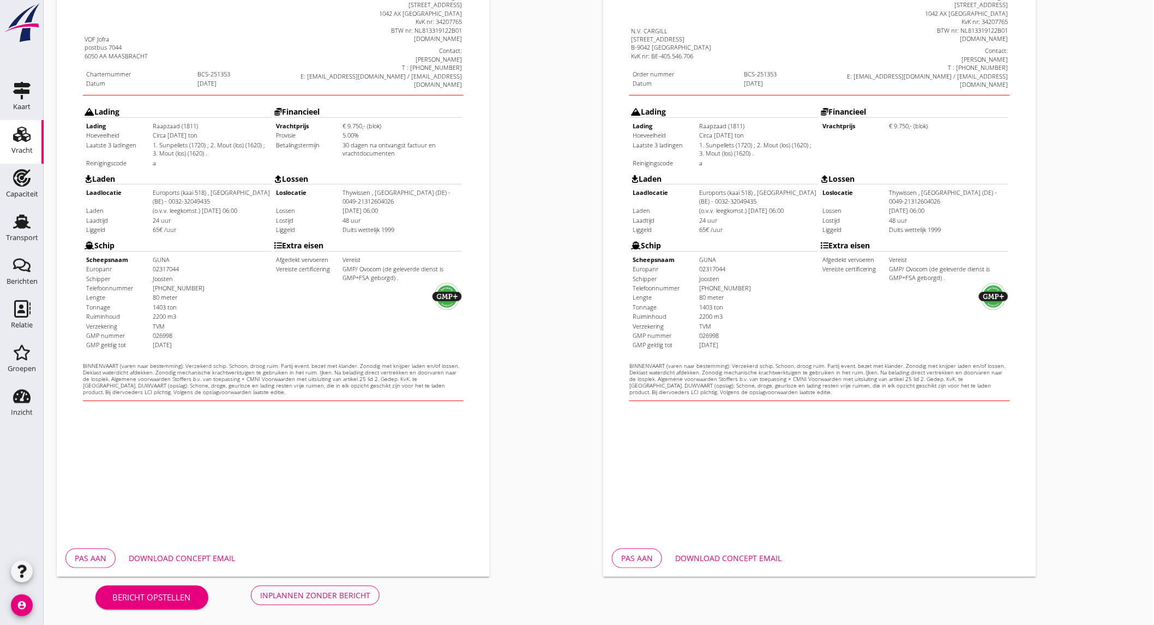
click at [712, 548] on button "Download concept email" at bounding box center [729, 558] width 124 height 20
click at [309, 596] on div "Inplannen zonder bericht" at bounding box center [315, 594] width 110 height 11
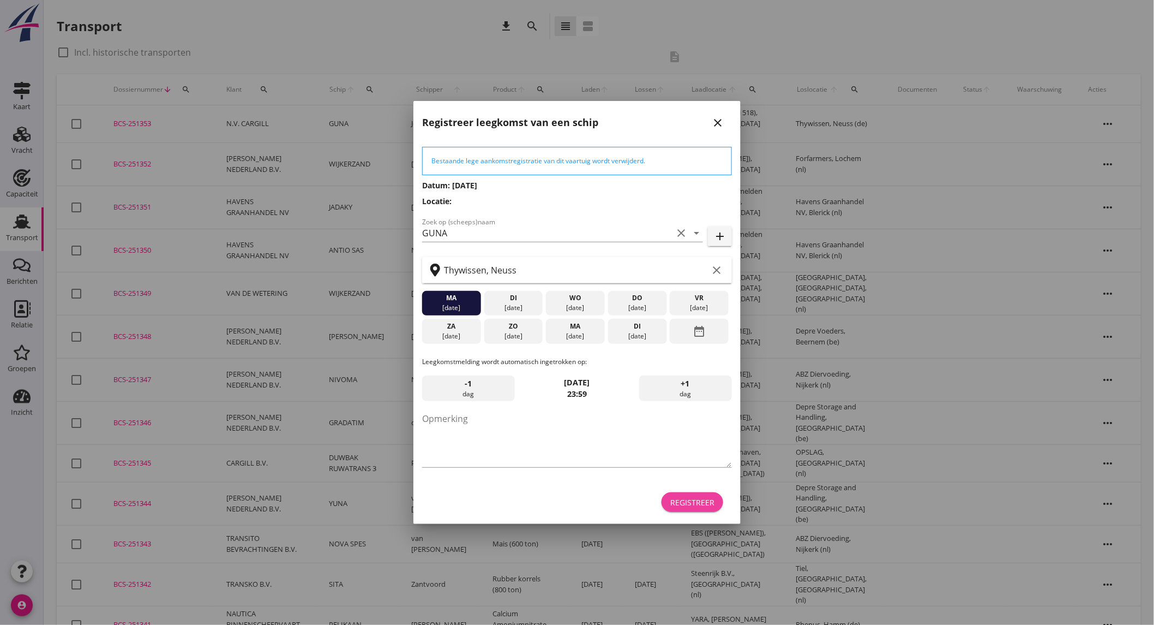
click at [691, 496] on div "Registreer" at bounding box center [692, 501] width 44 height 11
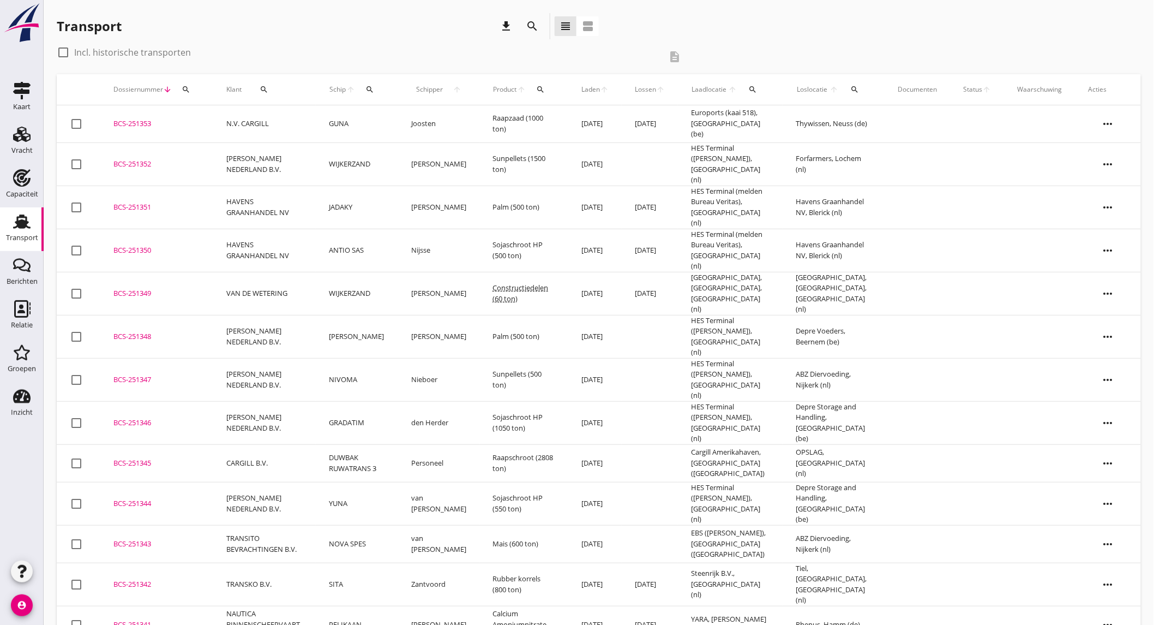
click at [405, 562] on td "Zantvoord" at bounding box center [439, 583] width 82 height 43
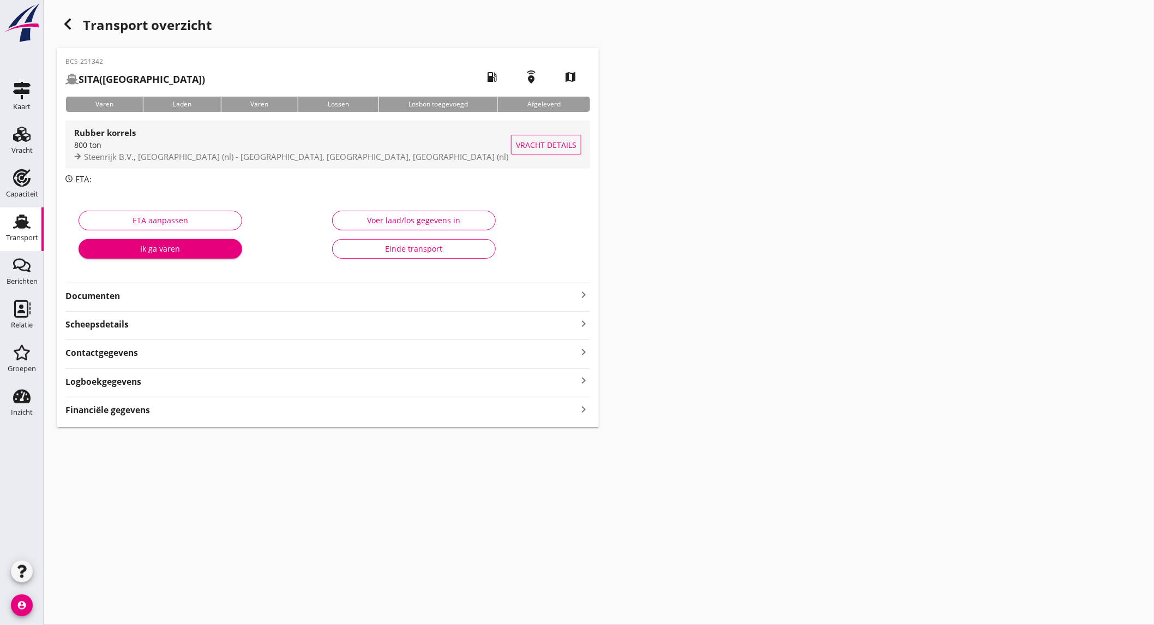
click at [309, 152] on span "Steenrijk B.V., [GEOGRAPHIC_DATA] (nl) - [GEOGRAPHIC_DATA], [GEOGRAPHIC_DATA], …" at bounding box center [296, 156] width 424 height 11
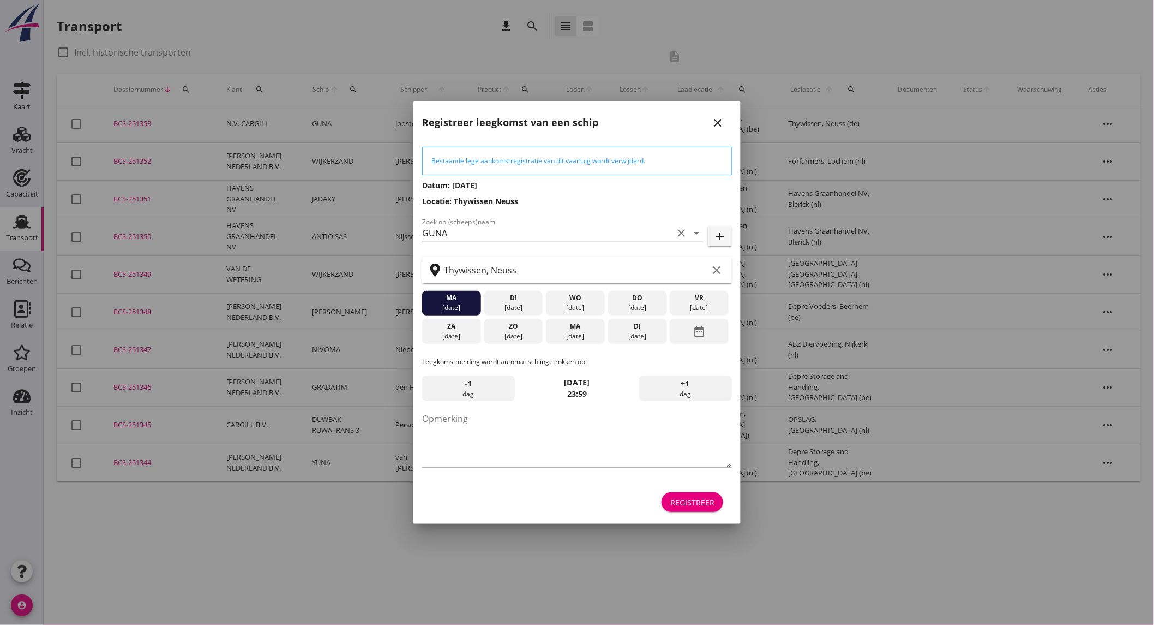
click at [721, 117] on icon "close" at bounding box center [717, 122] width 13 height 13
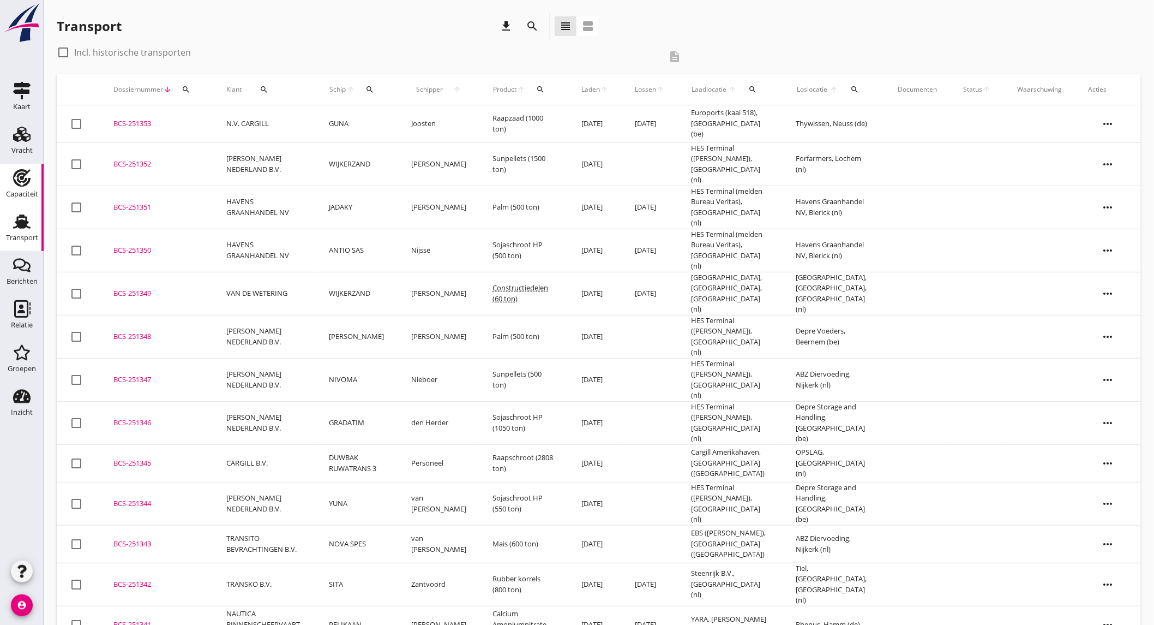
click at [33, 185] on div "Capaciteit" at bounding box center [22, 177] width 26 height 17
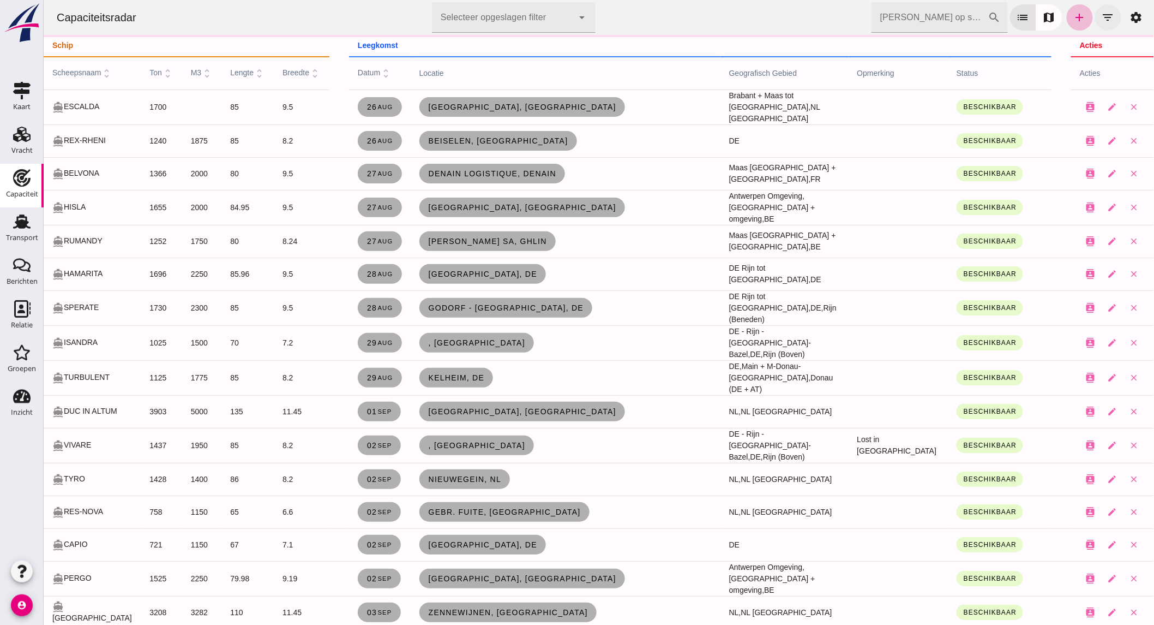
click at [1105, 13] on icon "filter_list" at bounding box center [1107, 17] width 13 height 13
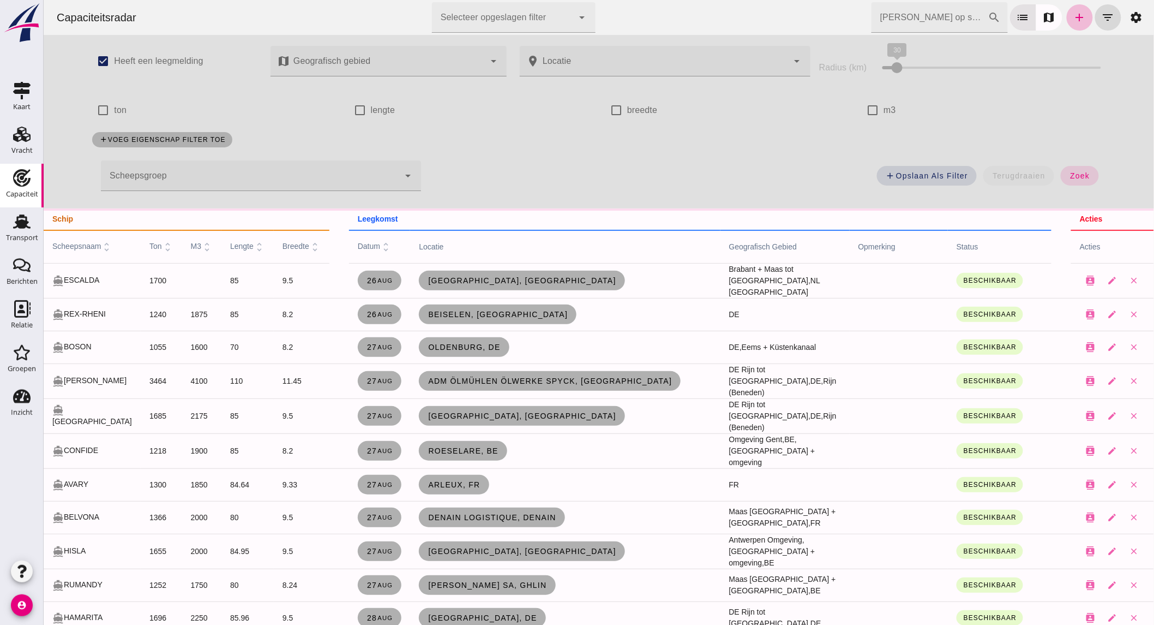
click at [121, 113] on label "ton" at bounding box center [119, 110] width 13 height 31
click input "ton"
checkbox input "true"
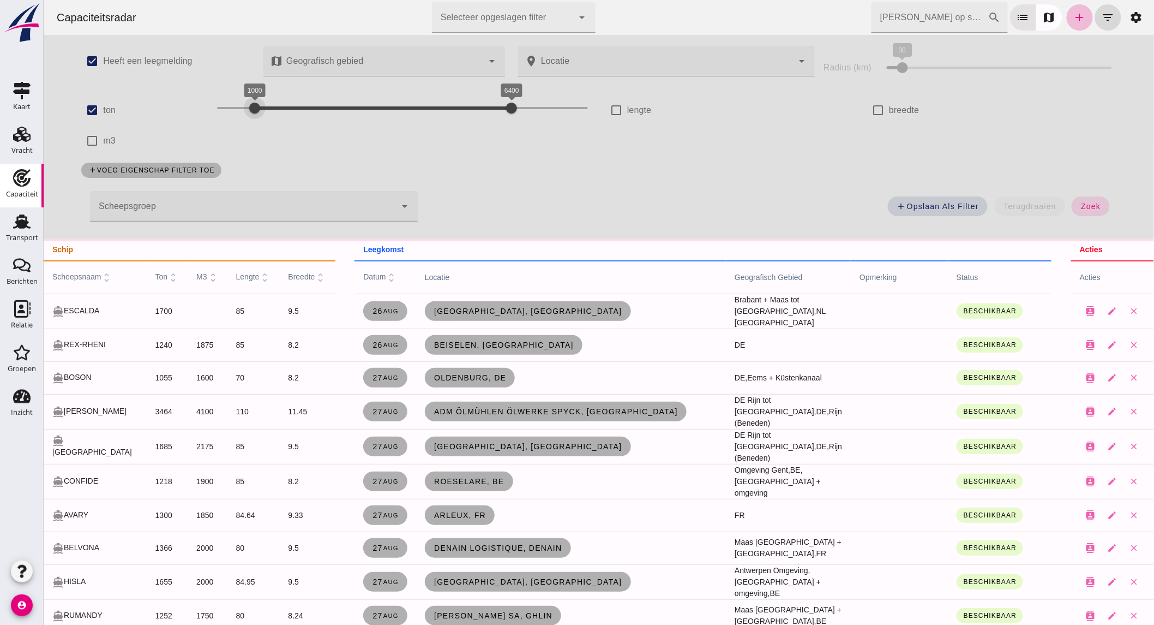
click div "1000 6400 1000 6400"
drag, startPoint x: 254, startPoint y: 110, endPoint x: 331, endPoint y: 99, distance: 77.6
click div "1000 1600 1000 1500"
click span "zoek"
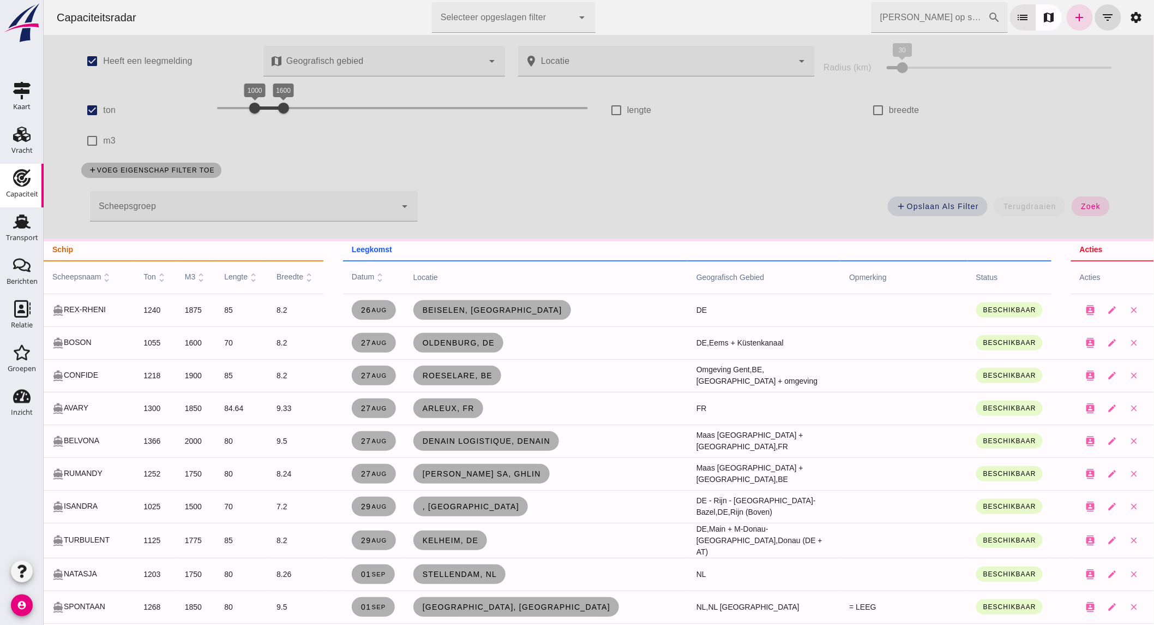
click at [103, 141] on label "m3" at bounding box center [109, 140] width 13 height 31
click input "m3"
checkbox input "true"
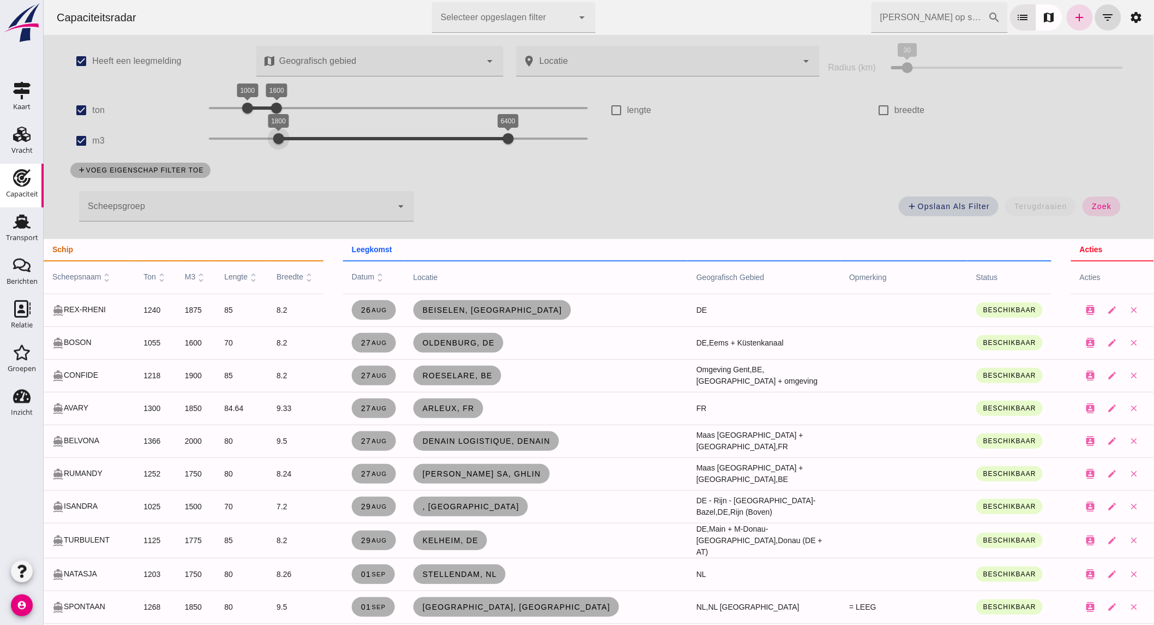
drag, startPoint x: 218, startPoint y: 141, endPoint x: 275, endPoint y: 140, distance: 56.7
click div "1800 6400 1800 6400"
drag, startPoint x: 501, startPoint y: 138, endPoint x: 303, endPoint y: 139, distance: 198.6
click at [303, 139] on div at bounding box center [308, 139] width 22 height 22
click span "zoek"
